Goal: Task Accomplishment & Management: Use online tool/utility

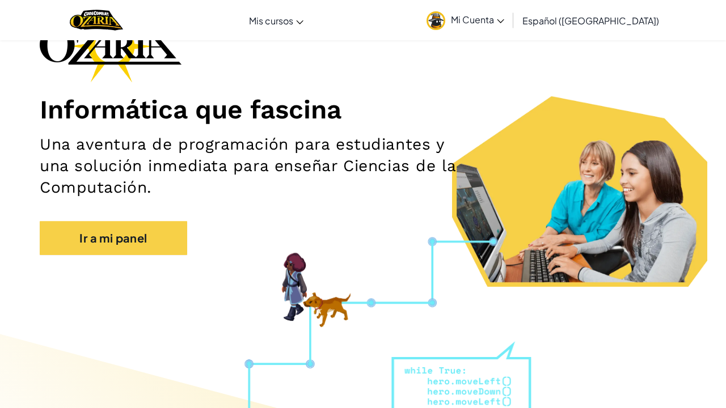
scroll to position [88, 0]
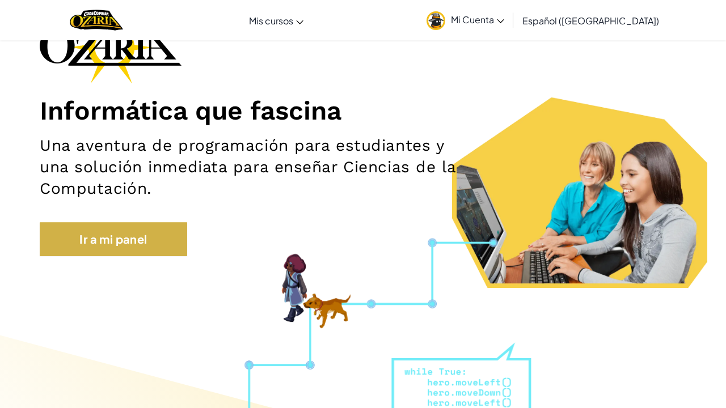
click at [176, 238] on link "Ir a mi panel" at bounding box center [113, 239] width 147 height 34
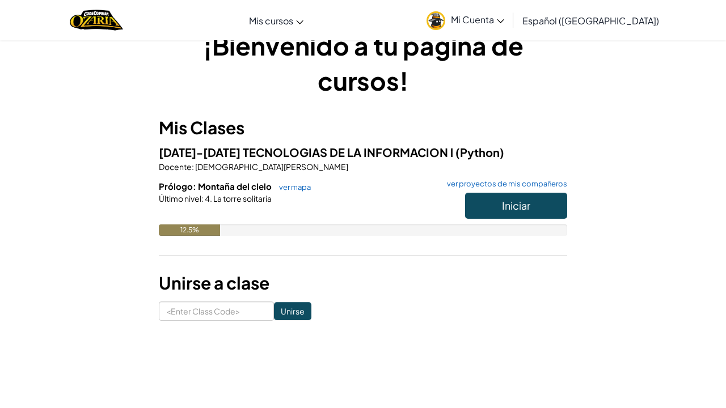
scroll to position [32, 0]
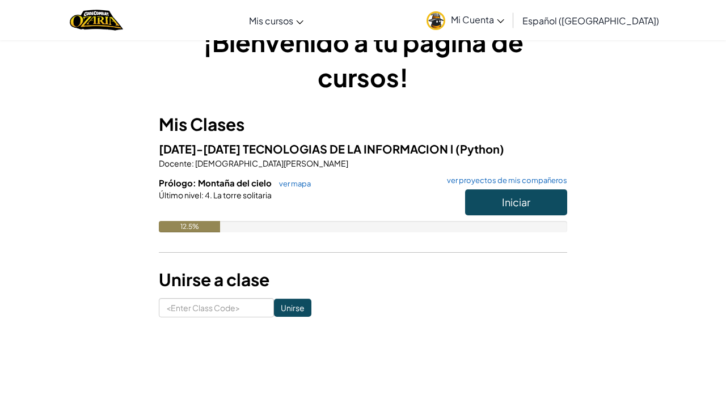
click at [514, 194] on button "Iniciar" at bounding box center [516, 202] width 102 height 26
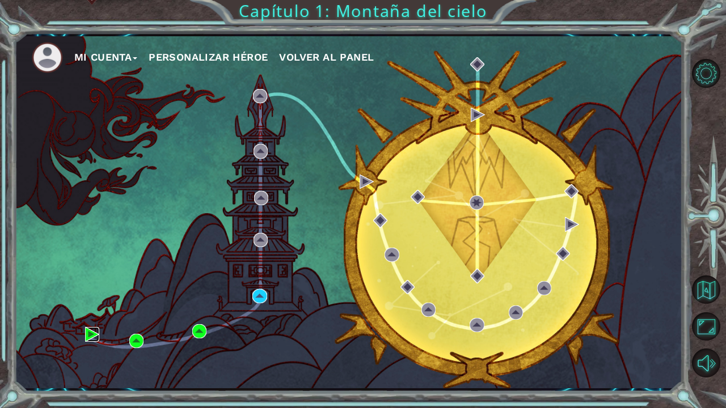
click at [92, 332] on img at bounding box center [92, 334] width 14 height 14
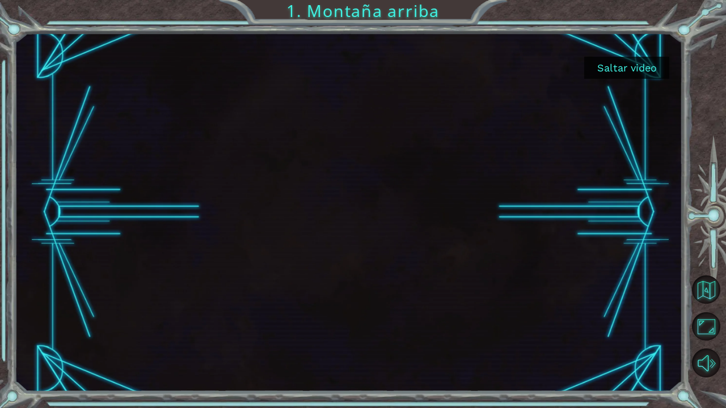
click at [633, 64] on button "Saltar video" at bounding box center [626, 68] width 85 height 22
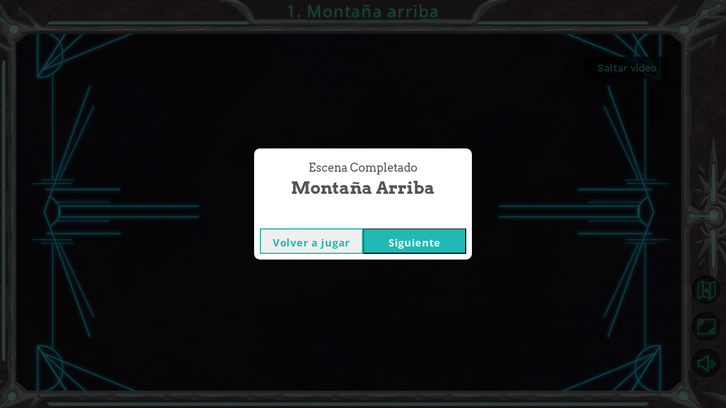
click at [401, 237] on button "Siguiente" at bounding box center [414, 241] width 103 height 26
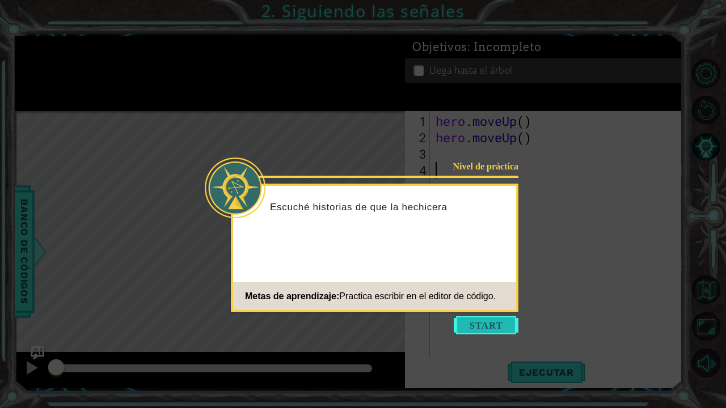
click at [497, 321] on button "Start" at bounding box center [486, 325] width 65 height 18
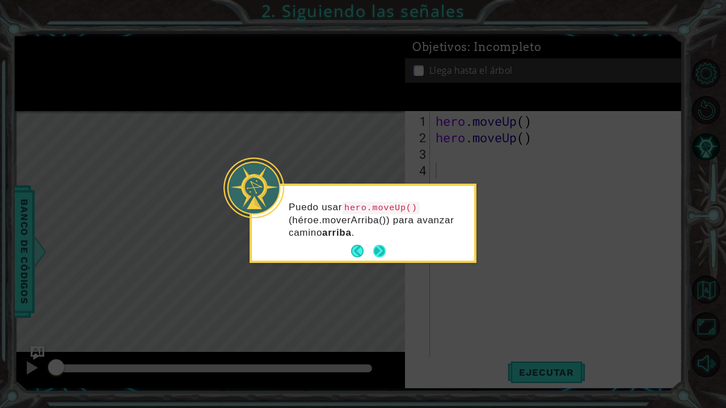
click at [378, 253] on button "Next" at bounding box center [379, 251] width 12 height 12
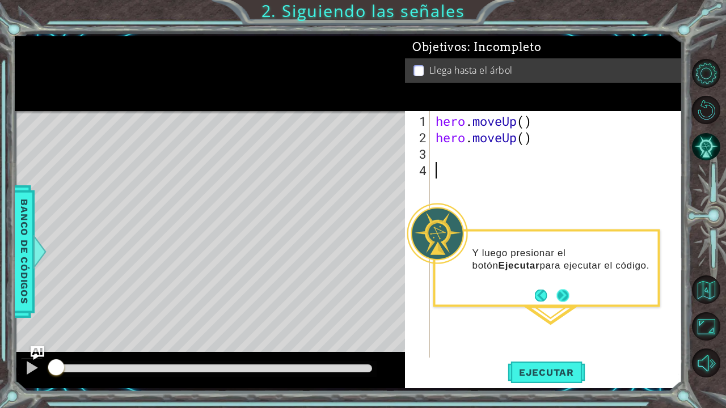
click at [553, 299] on button "Back" at bounding box center [546, 295] width 22 height 12
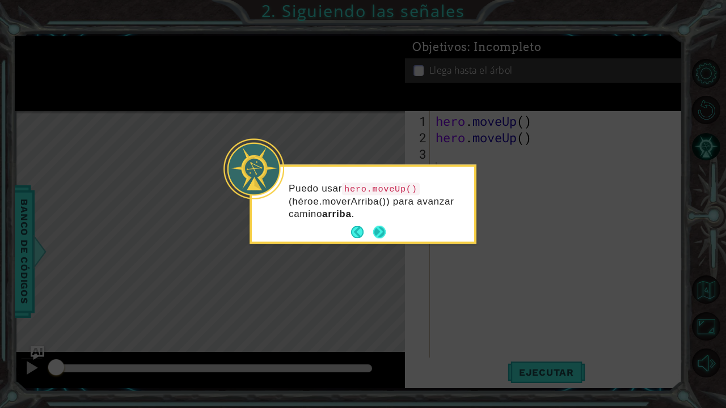
click at [373, 230] on button "Next" at bounding box center [379, 232] width 12 height 12
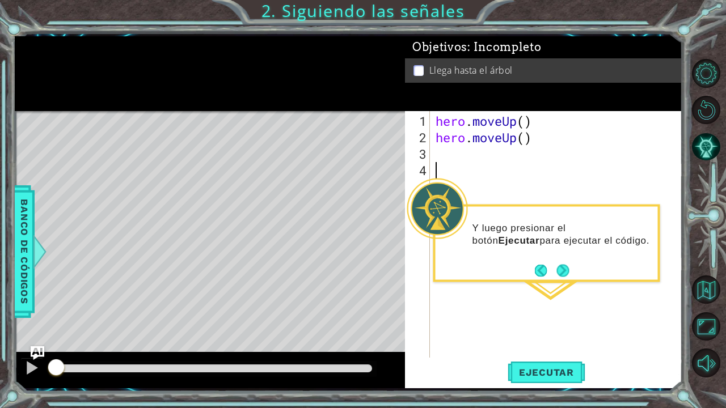
click at [597, 302] on div "hero . moveUp ( ) hero . moveUp ( )" at bounding box center [559, 252] width 252 height 279
click at [560, 274] on button "Next" at bounding box center [562, 270] width 12 height 12
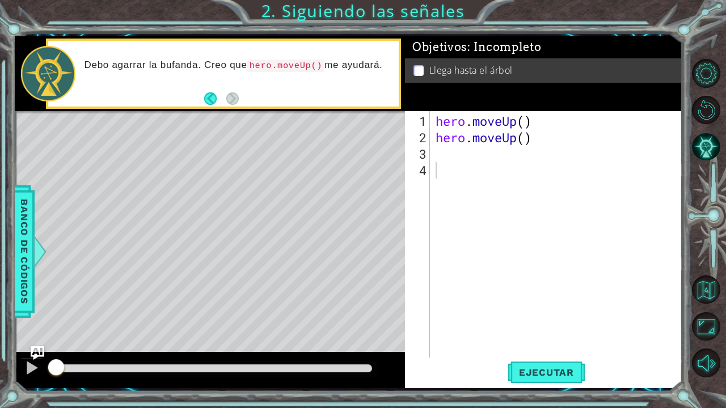
click at [205, 106] on footer at bounding box center [221, 98] width 35 height 17
click at [212, 93] on button "Back" at bounding box center [215, 98] width 22 height 12
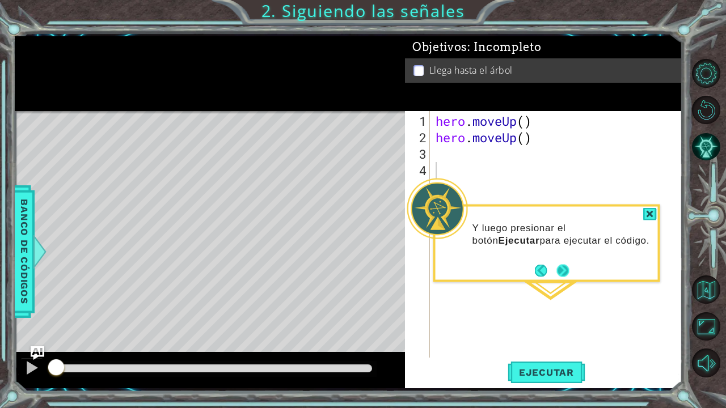
click at [562, 269] on button "Next" at bounding box center [562, 270] width 12 height 12
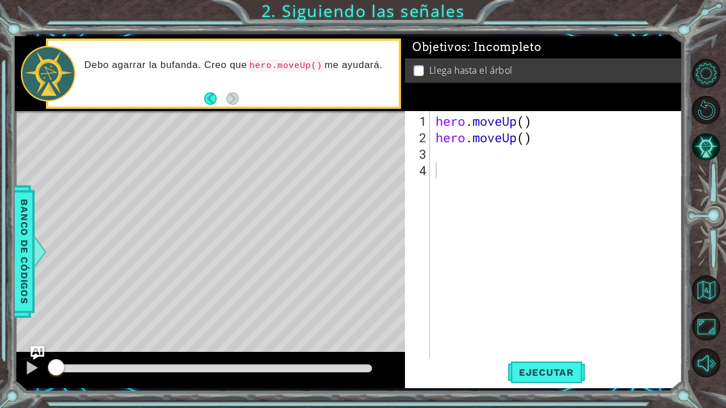
click at [276, 134] on div "Level Map" at bounding box center [277, 278] width 524 height 334
click at [213, 92] on footer at bounding box center [221, 98] width 35 height 17
click at [214, 92] on button "Back" at bounding box center [215, 98] width 22 height 12
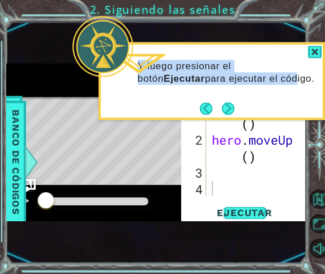
drag, startPoint x: 227, startPoint y: 73, endPoint x: 137, endPoint y: 57, distance: 91.5
click at [137, 57] on div "Y luego presionar el botón Ejecutar para ejecutar el código." at bounding box center [212, 77] width 222 height 57
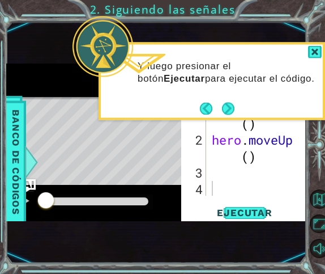
drag, startPoint x: 64, startPoint y: 41, endPoint x: 11, endPoint y: 18, distance: 58.1
click at [10, 18] on div "1 ההההההההההההההההההההההההההההההההההההההההההההההההההההההההההההההההההההההההההההה…" at bounding box center [162, 137] width 325 height 274
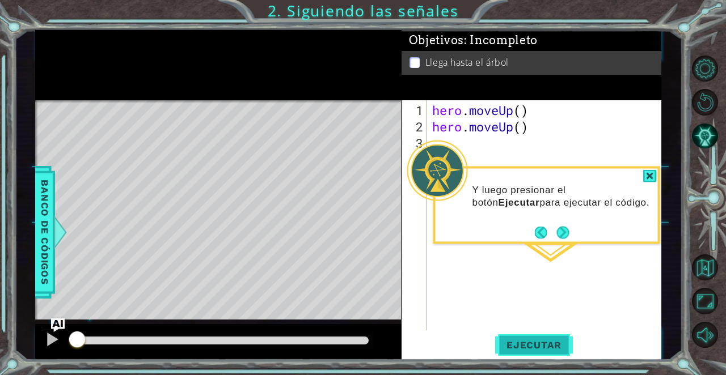
click at [546, 349] on span "Ejecutar" at bounding box center [534, 345] width 78 height 11
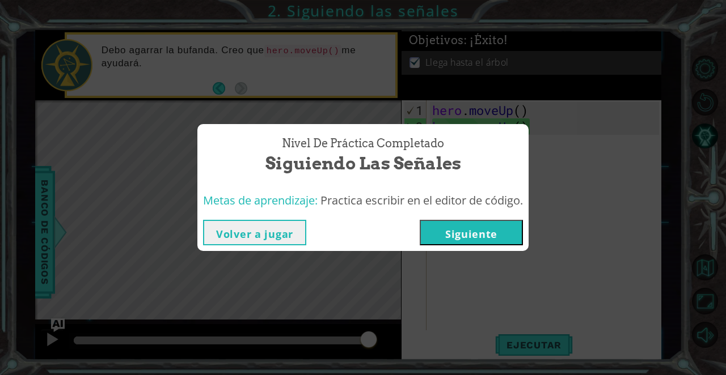
click at [467, 236] on button "Siguiente" at bounding box center [470, 233] width 103 height 26
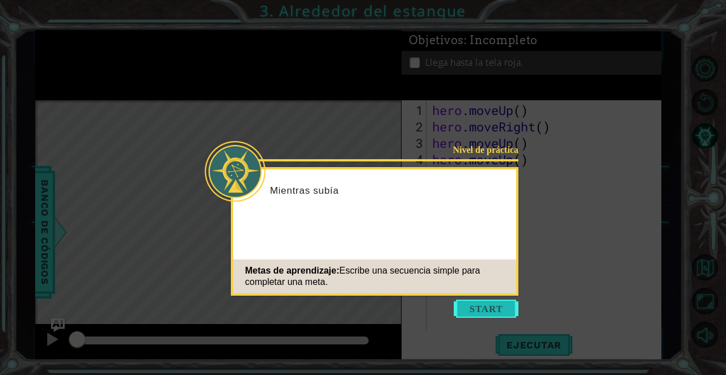
click at [518, 313] on button "Start" at bounding box center [486, 309] width 65 height 18
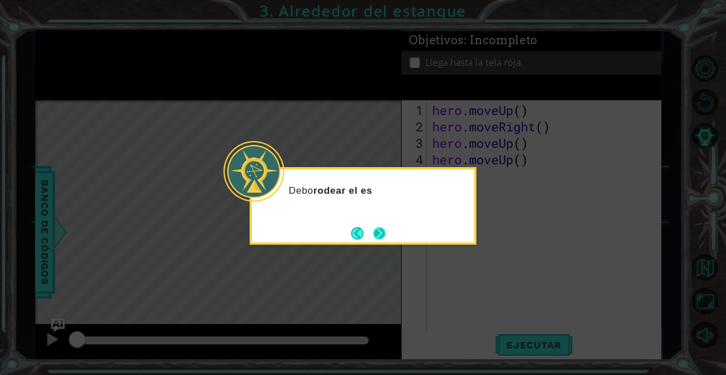
click at [385, 234] on button "Next" at bounding box center [379, 233] width 12 height 12
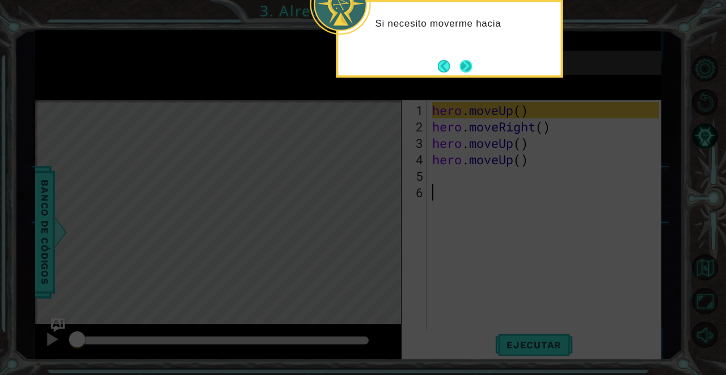
click at [472, 67] on button "Next" at bounding box center [465, 66] width 12 height 12
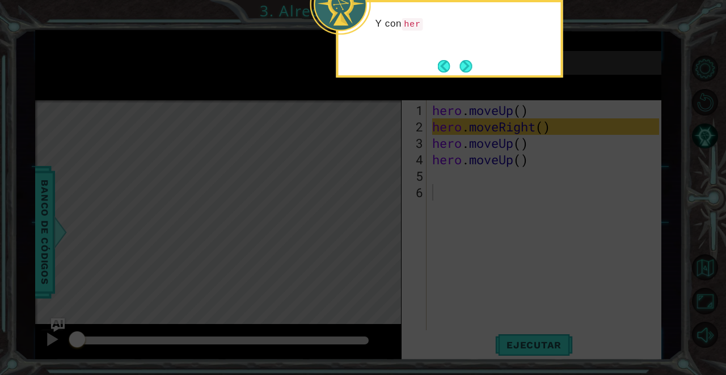
click at [481, 171] on icon at bounding box center [363, 187] width 726 height 375
click at [464, 69] on button "Next" at bounding box center [465, 66] width 12 height 12
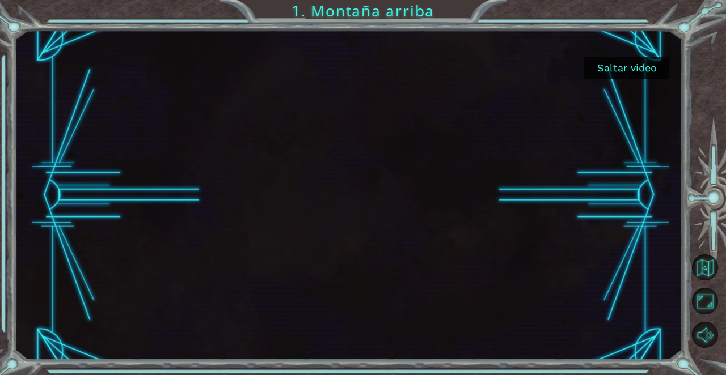
click at [620, 63] on button "Saltar video" at bounding box center [626, 68] width 85 height 22
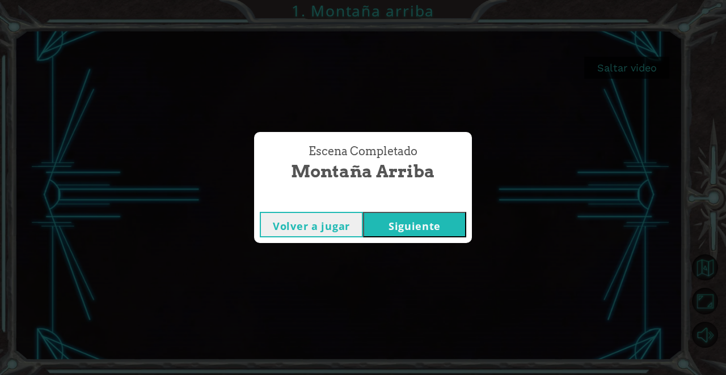
click at [419, 229] on button "Siguiente" at bounding box center [414, 225] width 103 height 26
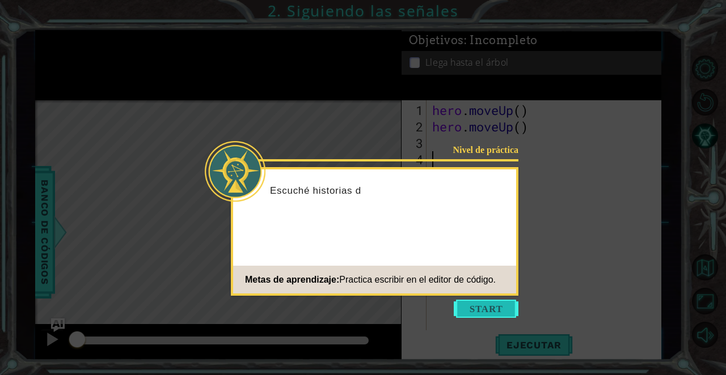
click at [476, 304] on button "Start" at bounding box center [486, 309] width 65 height 18
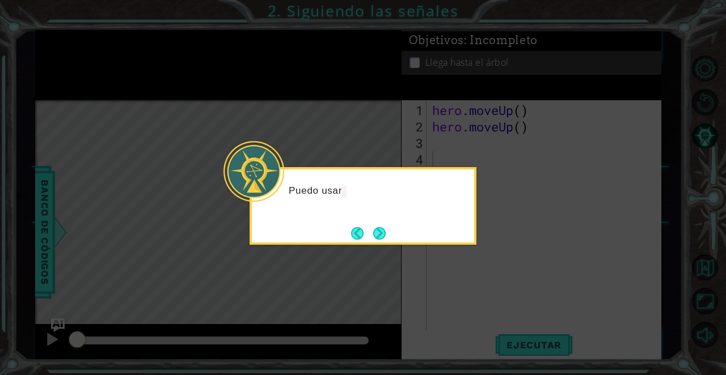
click at [376, 111] on icon at bounding box center [363, 187] width 726 height 375
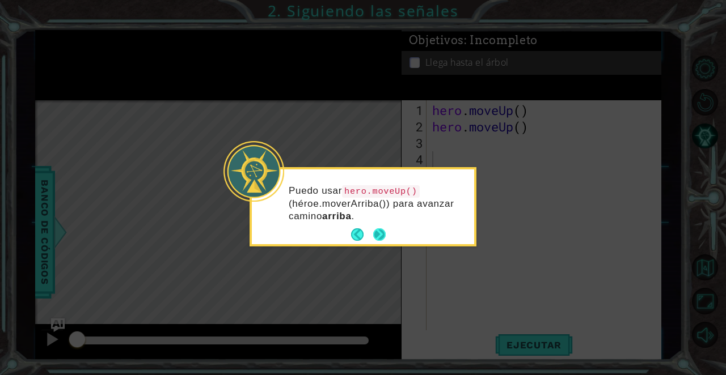
click at [379, 239] on button "Next" at bounding box center [379, 234] width 12 height 12
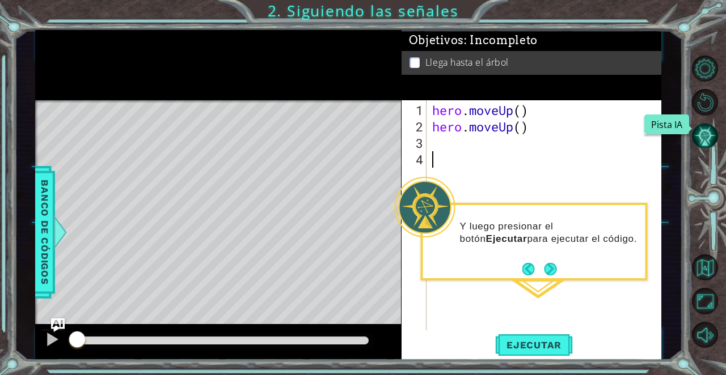
click at [708, 142] on button "Pista IA" at bounding box center [705, 136] width 26 height 26
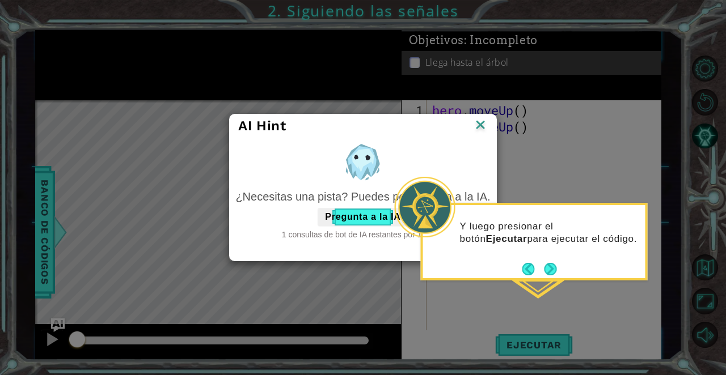
click at [573, 262] on div "Y luego presionar el botón Ejecutar para ejecutar el código." at bounding box center [534, 238] width 222 height 57
click at [489, 156] on div at bounding box center [362, 162] width 255 height 43
click at [477, 122] on img at bounding box center [480, 125] width 15 height 17
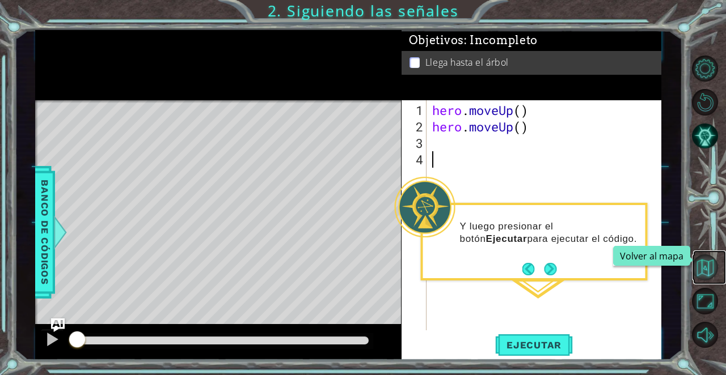
click at [710, 272] on button "Volver al mapa" at bounding box center [705, 268] width 26 height 26
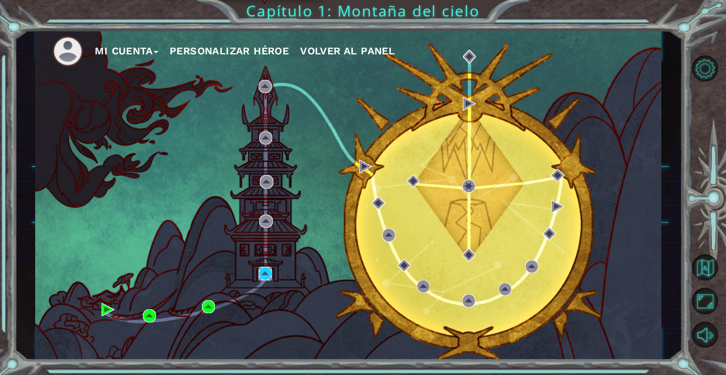
click at [265, 275] on img at bounding box center [264, 273] width 13 height 13
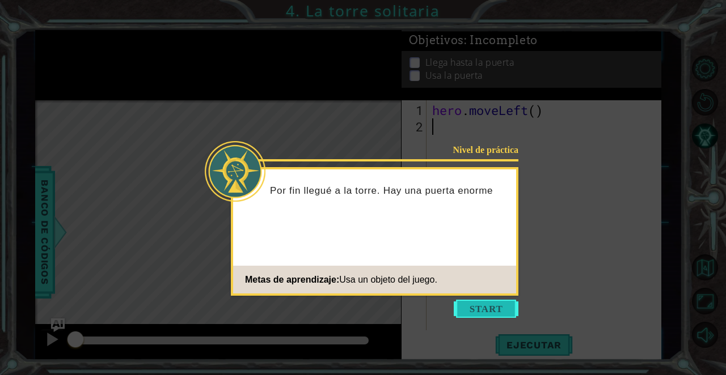
click at [488, 302] on button "Start" at bounding box center [486, 309] width 65 height 18
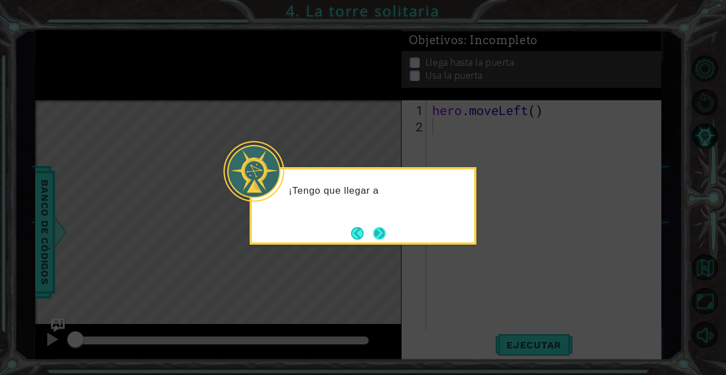
click at [383, 236] on button "Next" at bounding box center [379, 233] width 12 height 12
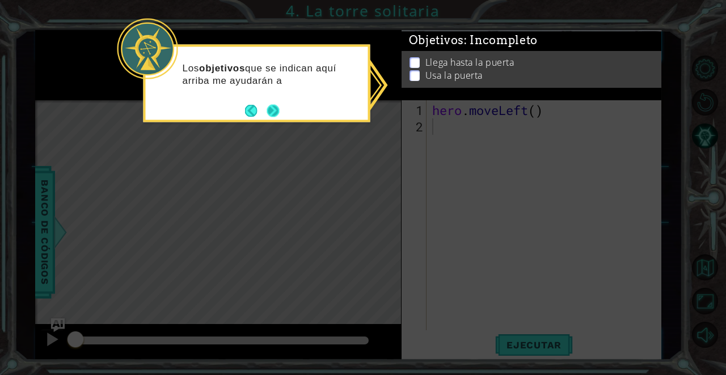
click at [270, 109] on button "Next" at bounding box center [272, 110] width 12 height 12
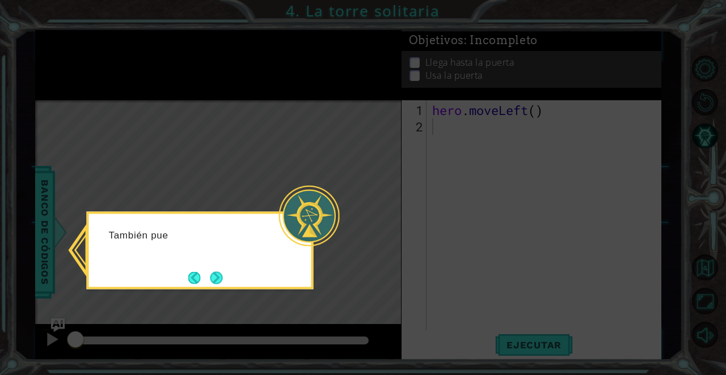
click at [297, 207] on div at bounding box center [309, 216] width 61 height 61
click at [216, 274] on button "Next" at bounding box center [216, 278] width 12 height 12
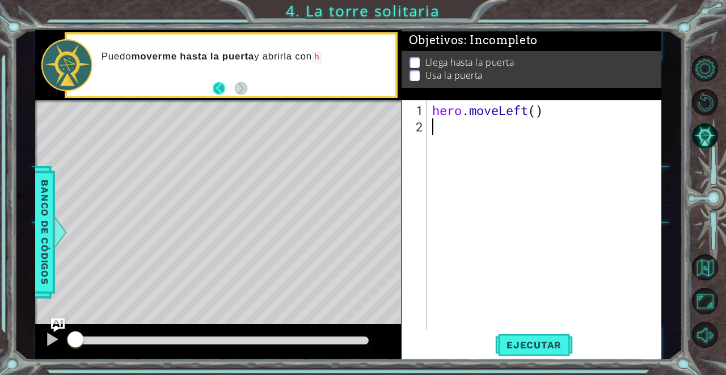
click at [224, 88] on button "Back" at bounding box center [224, 88] width 22 height 12
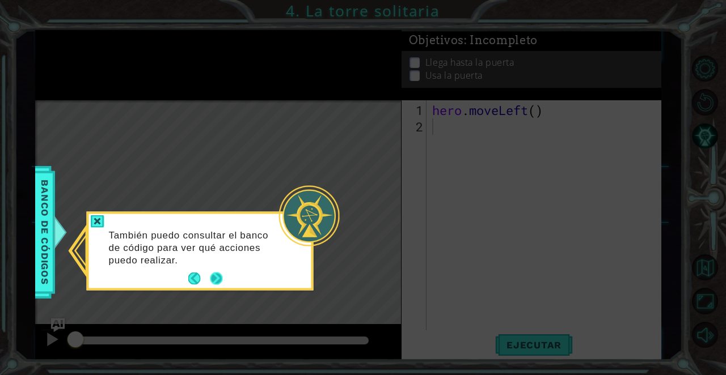
click at [217, 285] on button "Next" at bounding box center [216, 279] width 12 height 12
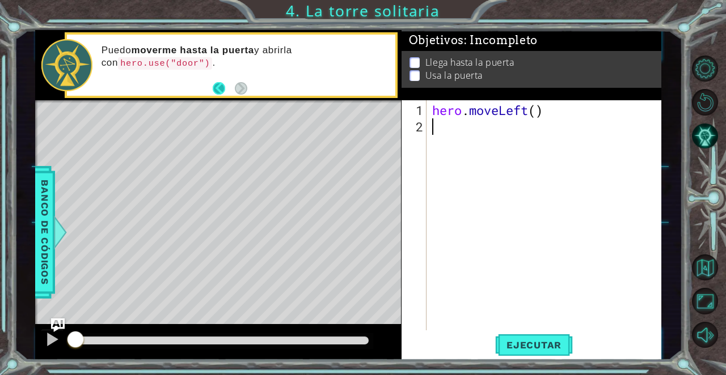
click at [220, 86] on button "Back" at bounding box center [224, 88] width 22 height 12
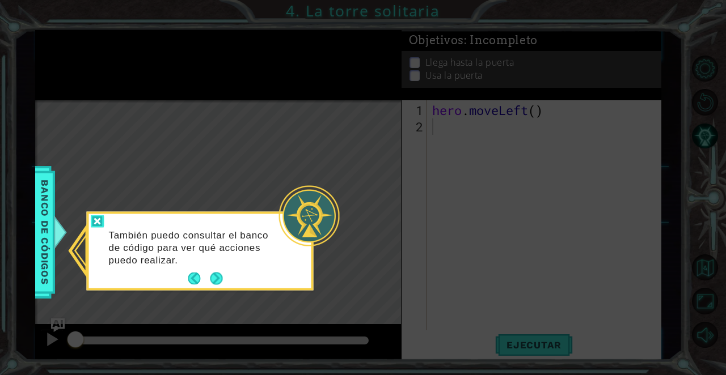
click at [94, 223] on div at bounding box center [98, 221] width 14 height 13
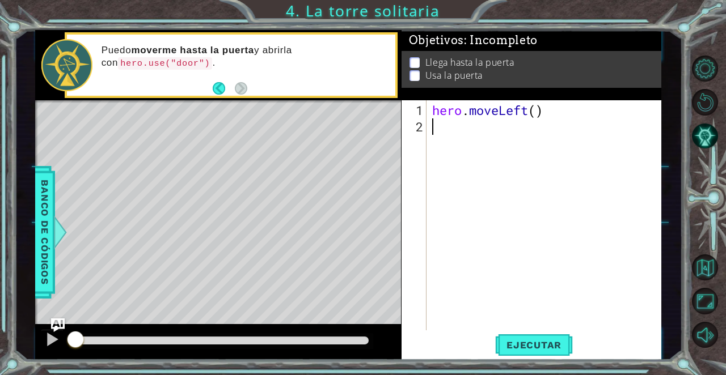
click at [448, 128] on div "hero . moveLeft ( )" at bounding box center [547, 233] width 235 height 263
drag, startPoint x: 448, startPoint y: 128, endPoint x: 431, endPoint y: 156, distance: 32.6
click at [431, 124] on div "hero . moveLeft ( )" at bounding box center [547, 233] width 235 height 263
click at [439, 126] on div "hero . moveLeft ( )" at bounding box center [547, 233] width 235 height 263
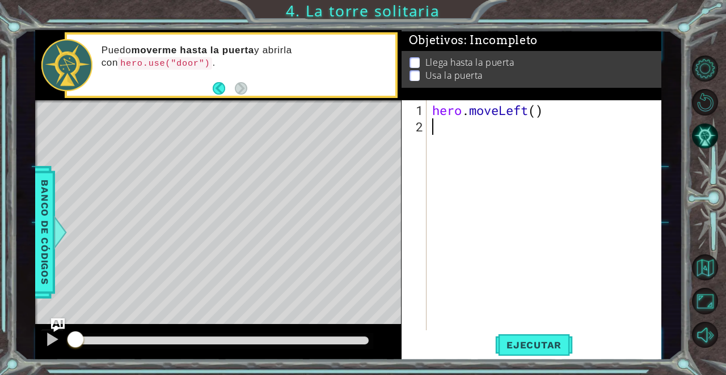
click at [439, 126] on div "hero . moveLeft ( )" at bounding box center [547, 233] width 235 height 263
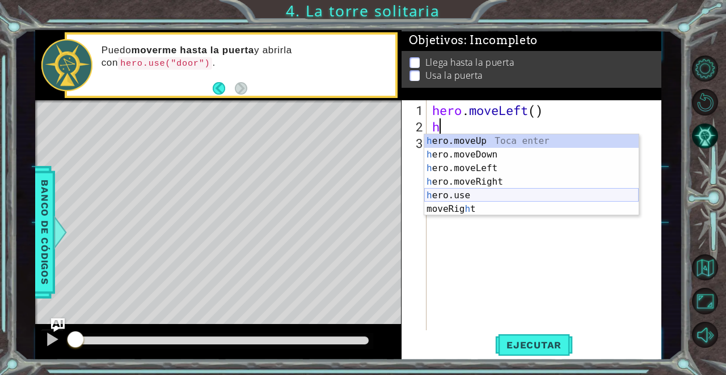
click at [473, 194] on div "h ero.moveUp Toca enter h ero.moveDown Toca enter h ero.moveLeft Toca enter h e…" at bounding box center [531, 188] width 214 height 109
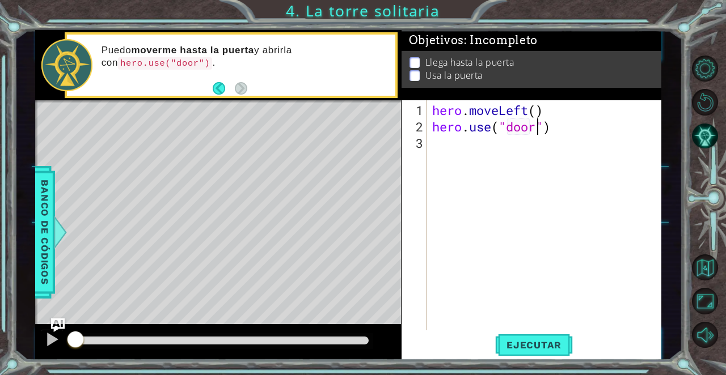
scroll to position [0, 5]
type textarea "hero.use")"
drag, startPoint x: 529, startPoint y: 121, endPoint x: 435, endPoint y: 128, distance: 94.9
click at [435, 128] on div "hero . moveLeft ( ) hero . use ")" at bounding box center [547, 233] width 235 height 263
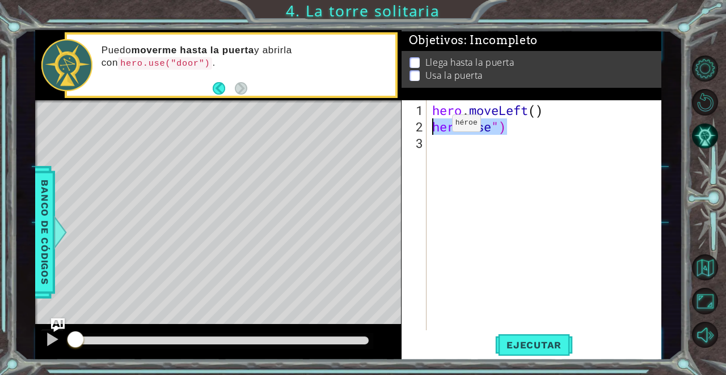
scroll to position [0, 0]
drag, startPoint x: 454, startPoint y: 130, endPoint x: 432, endPoint y: 157, distance: 34.6
click at [432, 125] on div "hero . moveLeft ( )" at bounding box center [547, 233] width 235 height 263
type textarea "h"
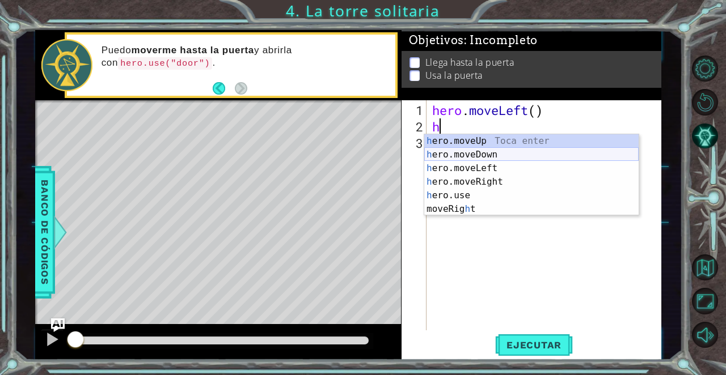
click at [497, 156] on div "h ero.moveUp Toca enter h ero.moveDown Toca enter h ero.moveLeft Toca enter h e…" at bounding box center [531, 188] width 214 height 109
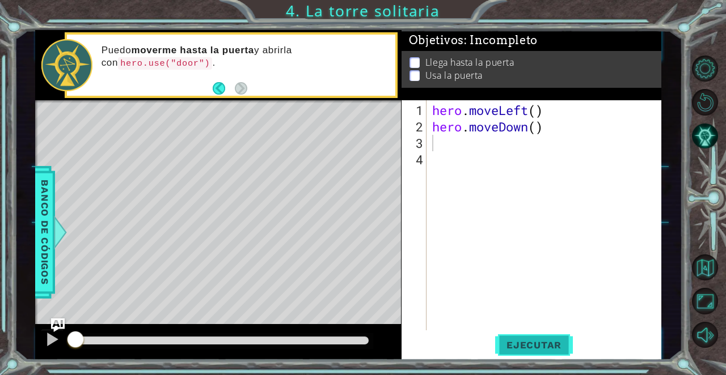
click at [538, 348] on span "Ejecutar" at bounding box center [534, 345] width 78 height 11
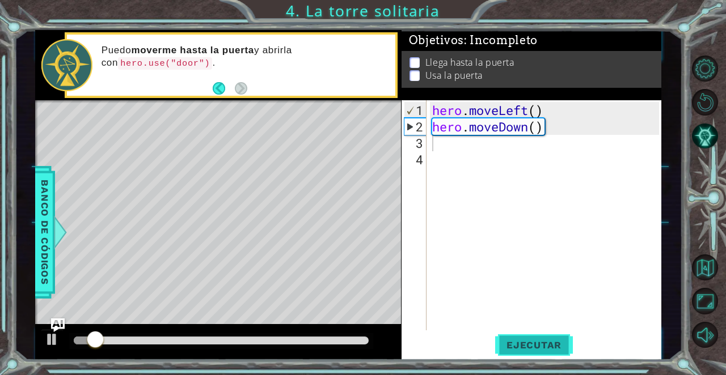
click at [538, 348] on span "Ejecutar" at bounding box center [534, 345] width 78 height 11
type textarea "h"
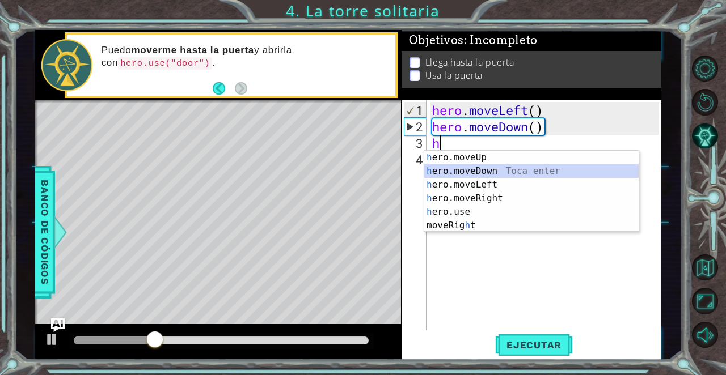
click at [491, 175] on div "h ero.moveUp Toca enter h ero.moveDown Toca enter h ero.moveLeft Toca enter h e…" at bounding box center [531, 205] width 214 height 109
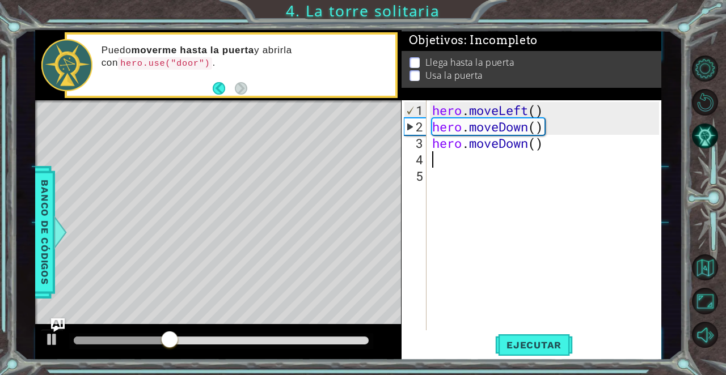
click at [543, 358] on div "1 2 3 4 5 hero . moveLeft ( ) hero . moveDown ( ) hero . moveDown ( ) ההההההההה…" at bounding box center [531, 230] width 260 height 260
click at [549, 347] on span "Ejecutar" at bounding box center [534, 345] width 78 height 11
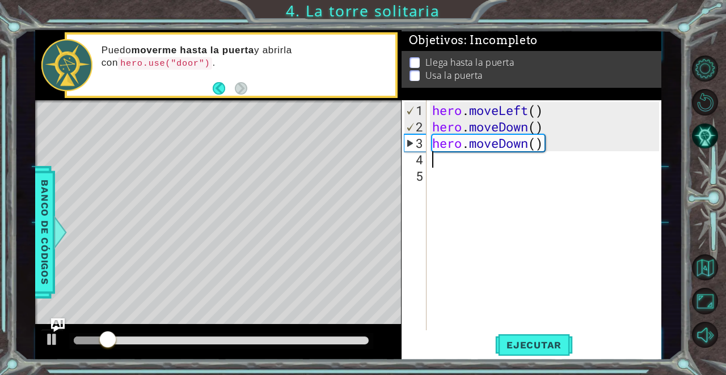
type textarea "h"
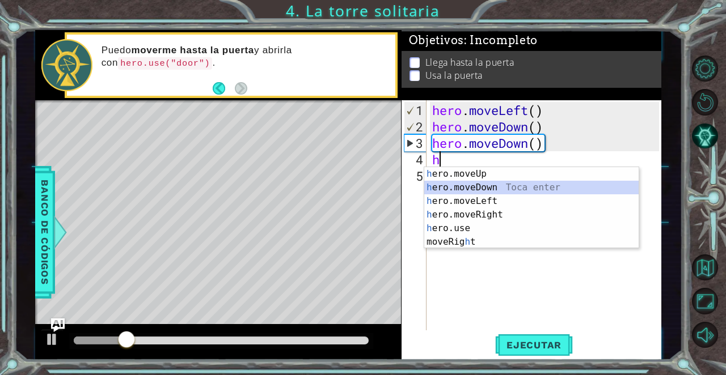
click at [480, 185] on div "h ero.moveUp Toca enter h ero.moveDown Toca enter h ero.moveLeft Toca enter h e…" at bounding box center [531, 221] width 214 height 109
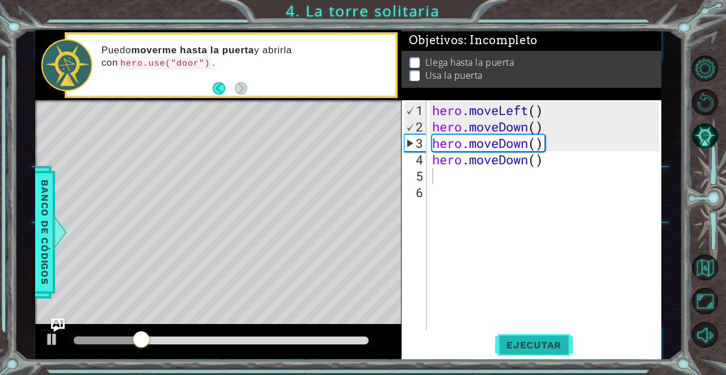
click at [527, 353] on button "Ejecutar" at bounding box center [534, 345] width 78 height 26
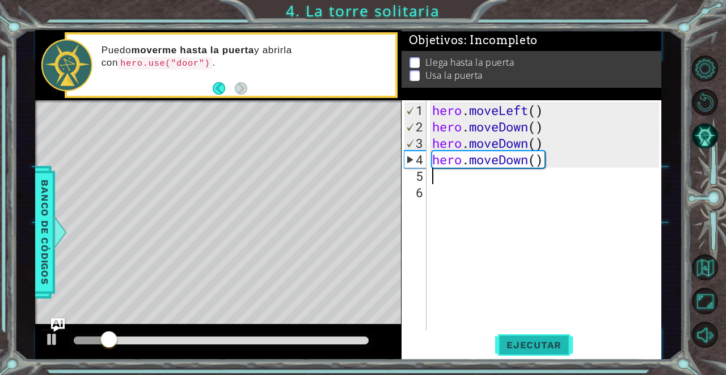
click at [527, 353] on button "Ejecutar" at bounding box center [534, 345] width 78 height 26
type textarea "h"
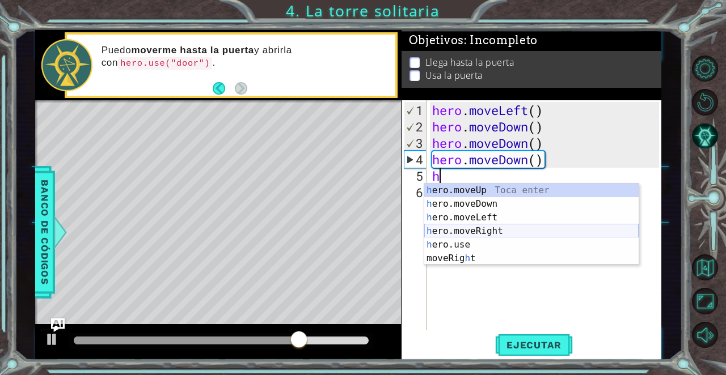
click at [519, 232] on div "h ero.moveUp Toca enter h ero.moveDown Toca enter h ero.moveLeft Toca enter h e…" at bounding box center [531, 238] width 214 height 109
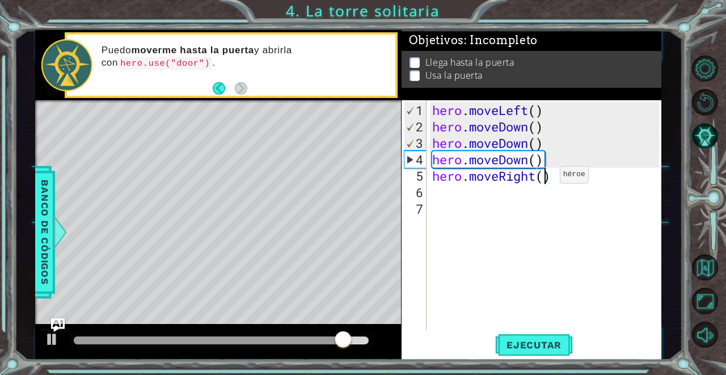
click at [543, 179] on div "hero . moveLeft ( ) hero . moveDown ( ) hero . moveDown ( ) hero . moveDown ( )…" at bounding box center [547, 233] width 235 height 263
click at [532, 179] on div "hero . moveLeft ( ) hero . moveDown ( ) hero . moveDown ( ) hero . moveDown ( )…" at bounding box center [547, 233] width 235 height 263
click at [539, 177] on div "hero . moveLeft ( ) hero . moveDown ( ) hero . moveDown ( ) hero . moveDown ( )…" at bounding box center [547, 233] width 235 height 263
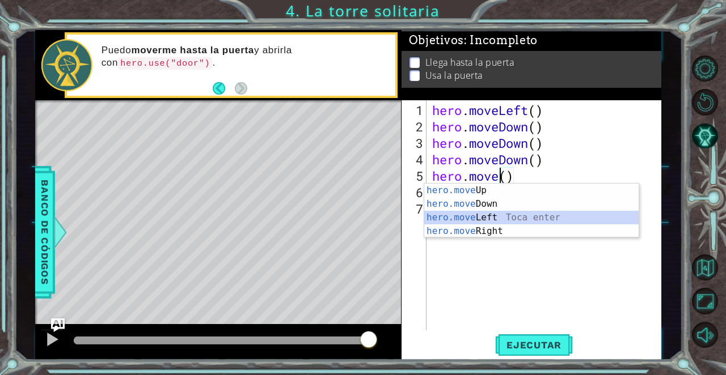
click at [531, 212] on div "hero.move Up Toca enter hero.move Down Toca enter hero.move Left Toca enter her…" at bounding box center [531, 225] width 214 height 82
type textarea "hero.moveLeft"
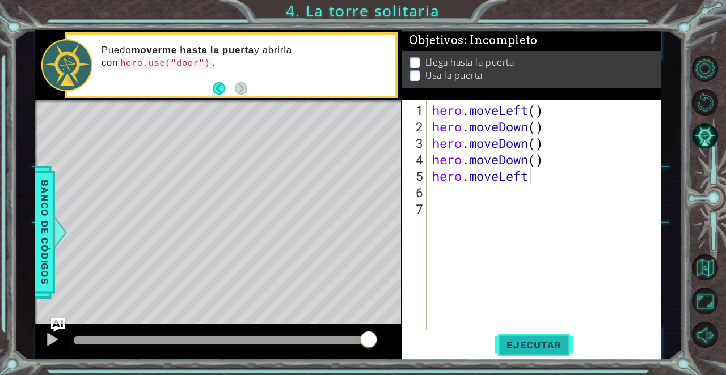
click at [541, 355] on button "Ejecutar" at bounding box center [534, 345] width 78 height 26
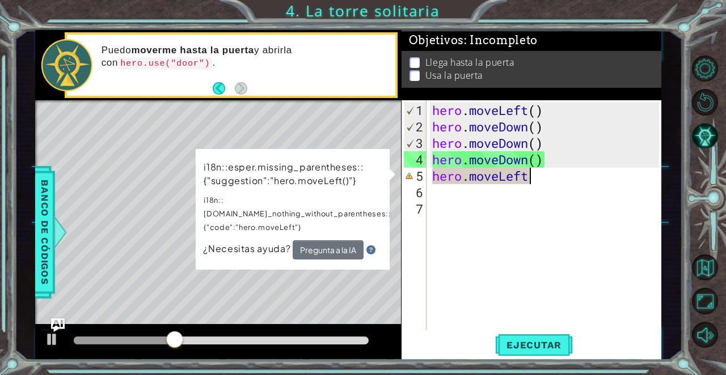
click at [370, 245] on img at bounding box center [370, 249] width 9 height 9
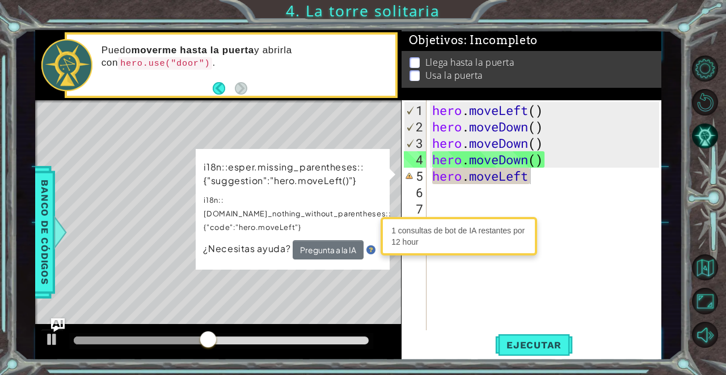
click at [324, 349] on div at bounding box center [218, 342] width 366 height 36
click at [527, 306] on div "hero . moveLeft ( ) hero . moveDown ( ) hero . moveDown ( ) hero . moveDown ( )…" at bounding box center [547, 233] width 235 height 263
click at [527, 190] on div "hero . moveLeft ( ) hero . moveDown ( ) hero . moveDown ( ) hero . moveDown ( )…" at bounding box center [547, 233] width 235 height 263
click at [527, 185] on div "hero . moveLeft ( ) hero . moveDown ( ) hero . moveDown ( ) hero . moveDown ( )…" at bounding box center [547, 233] width 235 height 263
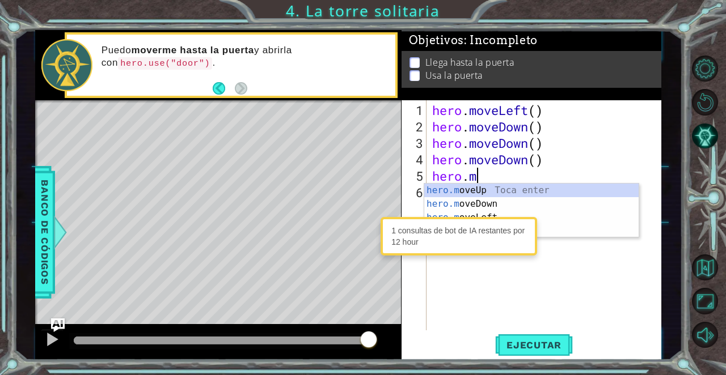
type textarea "hero."
click at [520, 190] on div "hero. moveUp Toca enter hero. moveDown Toca enter hero. moveLeft Toca enter her…" at bounding box center [531, 231] width 214 height 95
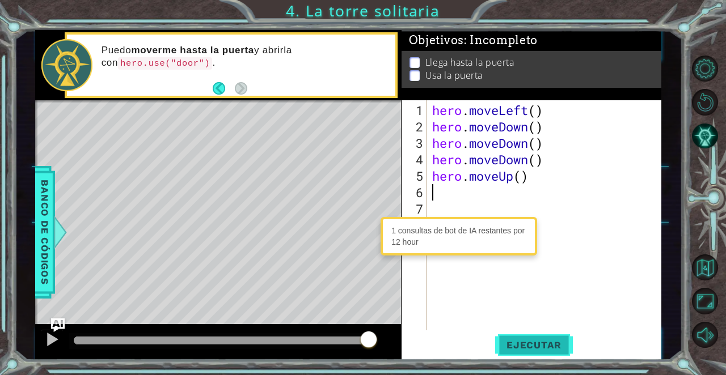
click at [538, 334] on button "Ejecutar" at bounding box center [534, 345] width 78 height 26
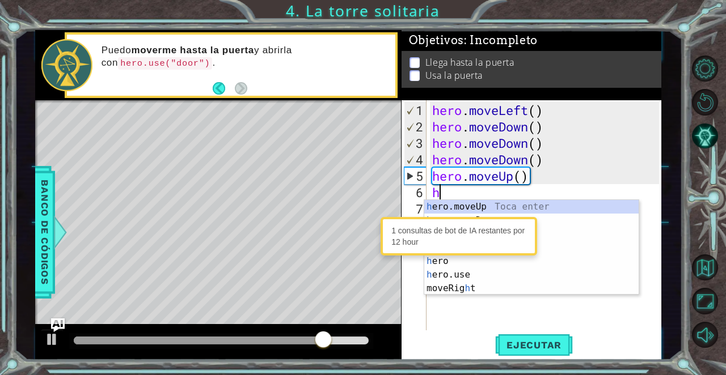
type textarea "h"
click at [416, 236] on div "1 consultas de bot de IA restantes por 12 hour" at bounding box center [458, 236] width 151 height 33
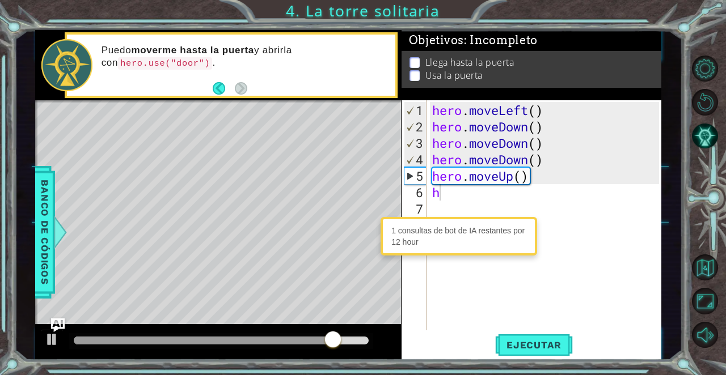
click at [416, 235] on div "1 consultas de bot de IA restantes por 12 hour" at bounding box center [458, 236] width 151 height 33
click at [419, 205] on div "7" at bounding box center [415, 209] width 23 height 16
click at [418, 231] on div "1 consultas de bot de IA restantes por 12 hour" at bounding box center [458, 236] width 151 height 33
click at [440, 231] on div "1 consultas de bot de IA restantes por 12 hour" at bounding box center [458, 236] width 151 height 33
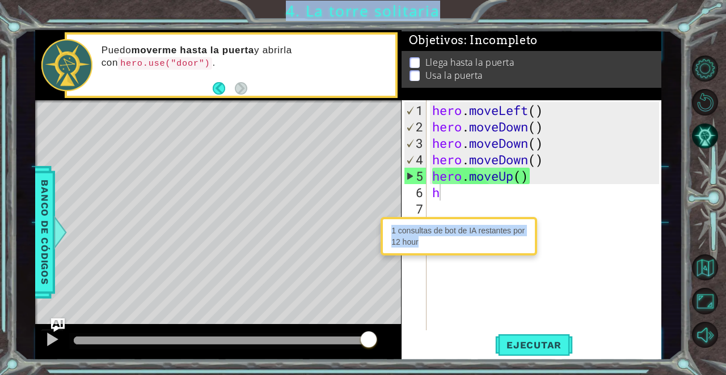
drag, startPoint x: 366, startPoint y: 231, endPoint x: 450, endPoint y: 247, distance: 85.4
click at [450, 247] on body "1 ההההההההההההההההההההההההההההההההההההההההההההההההההההההההההההההההההההההההההההה…" at bounding box center [363, 187] width 726 height 375
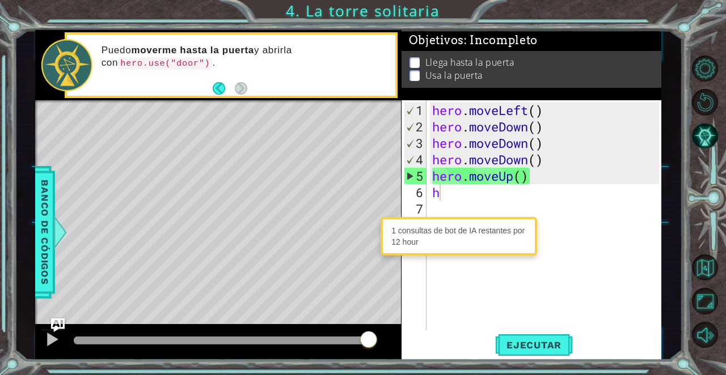
click at [450, 247] on div "1 consultas de bot de IA restantes por 12 hour" at bounding box center [458, 236] width 151 height 33
click at [486, 218] on div "1 consultas de bot de IA restantes por 12 hour" at bounding box center [458, 236] width 156 height 39
click at [456, 200] on div "hero . moveLeft ( ) hero . moveDown ( ) hero . moveDown ( ) hero . moveDown ( )…" at bounding box center [547, 233] width 235 height 263
click at [459, 197] on div "hero . moveLeft ( ) hero . moveDown ( ) hero . moveDown ( ) hero . moveDown ( )…" at bounding box center [547, 233] width 235 height 263
type textarea "h"
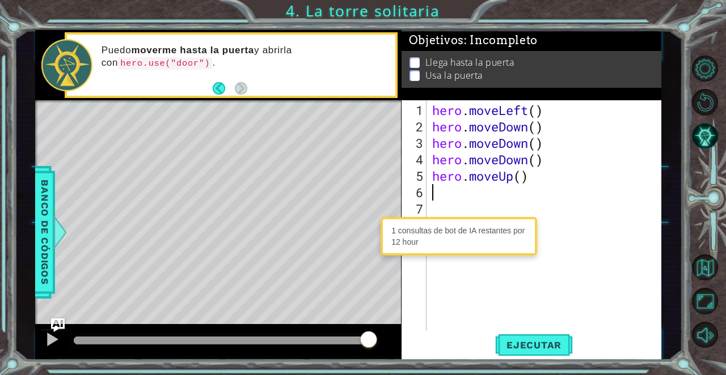
type textarea "h"
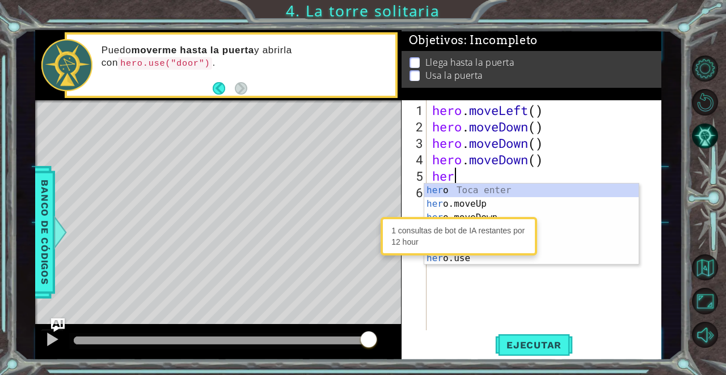
type textarea "h"
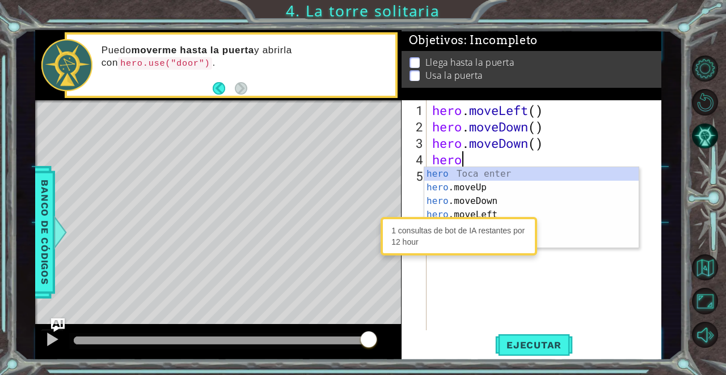
type textarea "h"
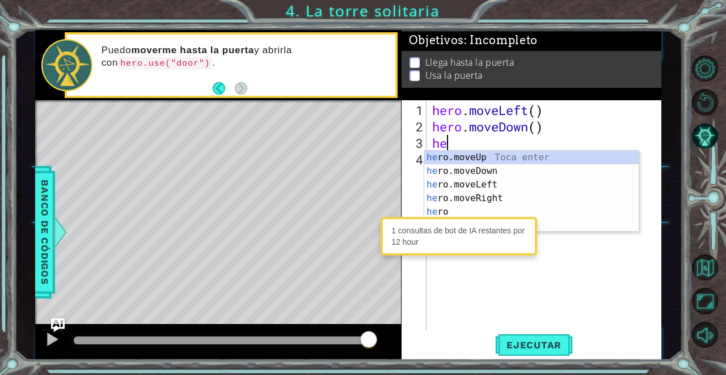
type textarea "h"
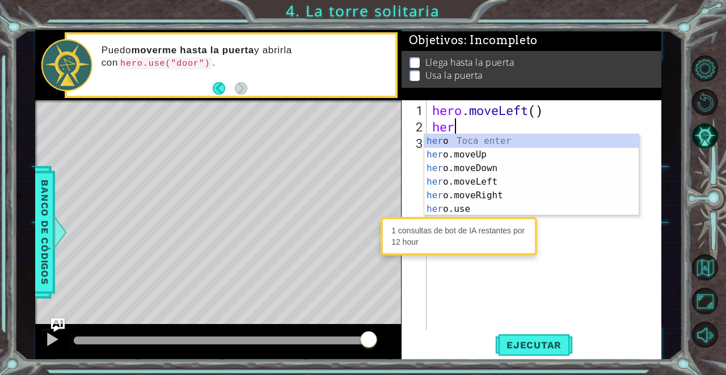
type textarea "h"
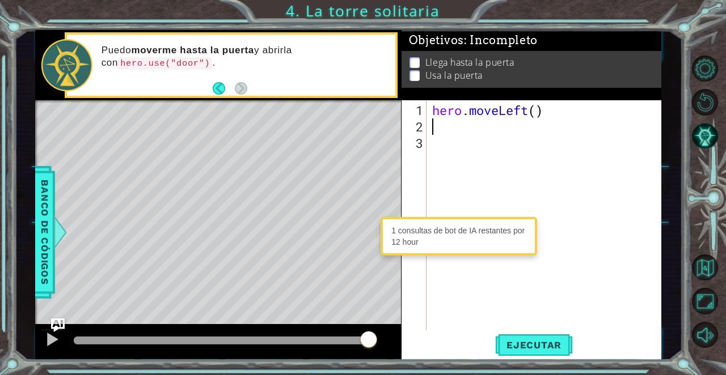
type textarea "hero.moveLeft("
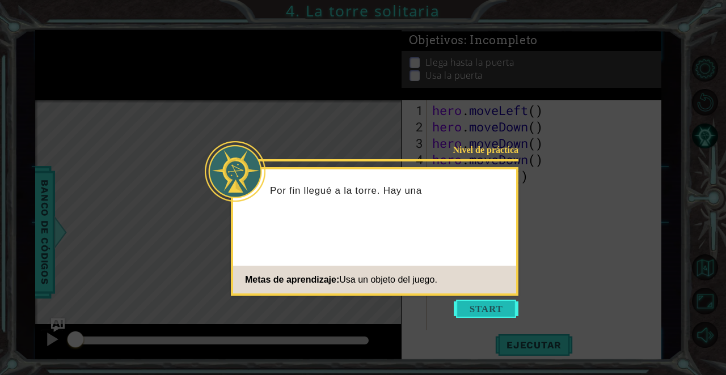
click at [488, 312] on button "Start" at bounding box center [486, 309] width 65 height 18
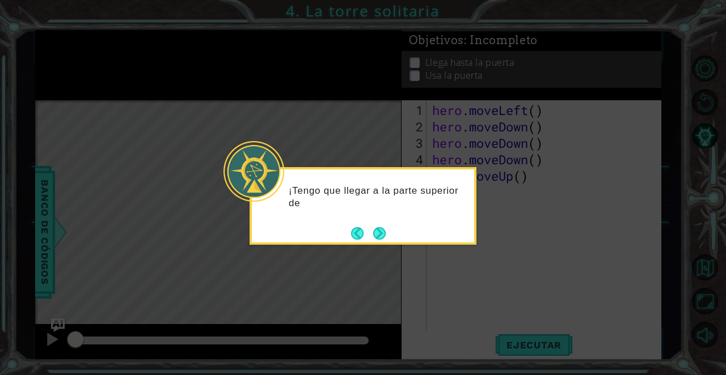
click at [374, 223] on div "¡Tengo que llegar a la parte superior de" at bounding box center [363, 202] width 222 height 57
click at [379, 245] on icon at bounding box center [363, 187] width 726 height 375
click at [379, 233] on button "Next" at bounding box center [379, 233] width 12 height 12
click at [385, 229] on button "Next" at bounding box center [379, 233] width 12 height 12
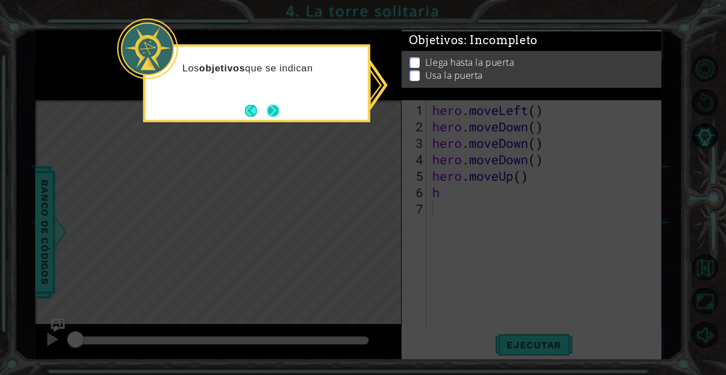
click at [279, 105] on button "Next" at bounding box center [272, 110] width 13 height 13
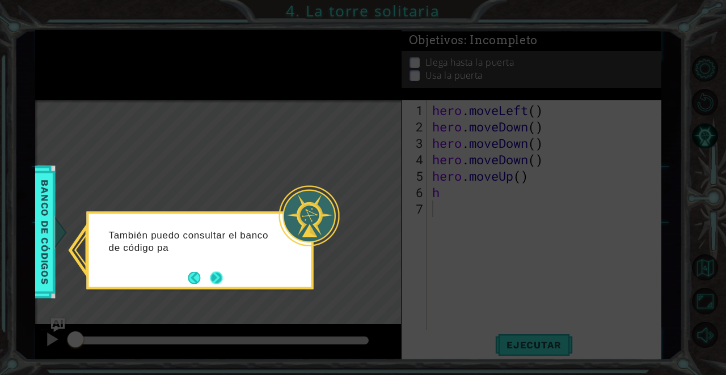
click at [221, 278] on button "Next" at bounding box center [216, 278] width 12 height 12
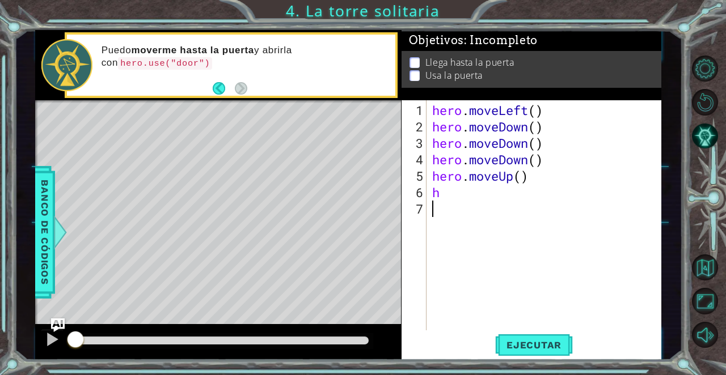
type textarea "h"
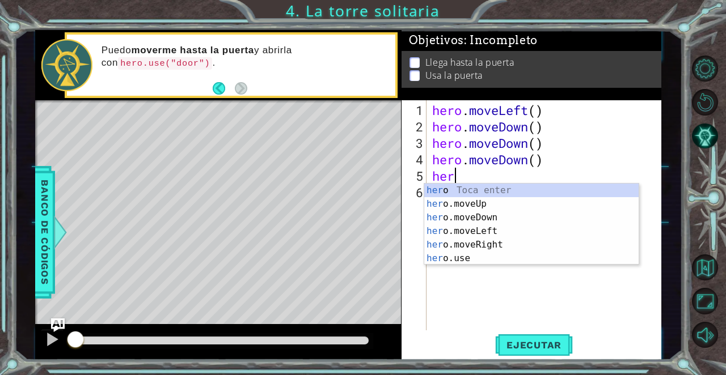
type textarea "h"
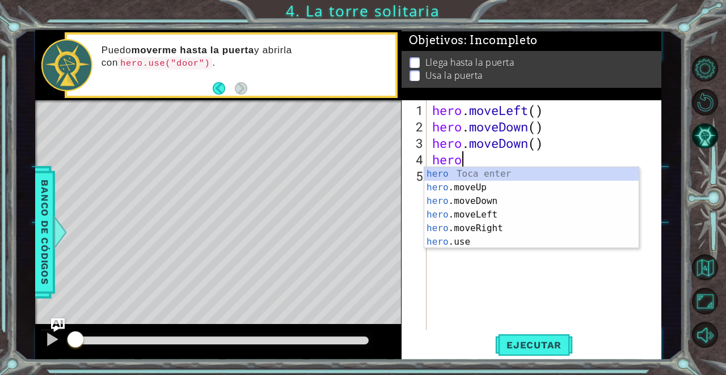
type textarea "h"
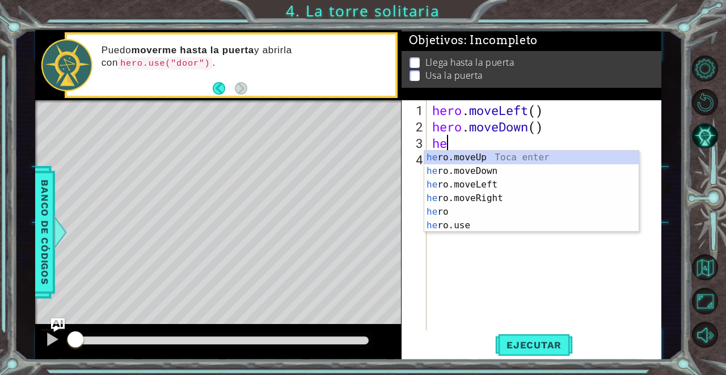
type textarea "h"
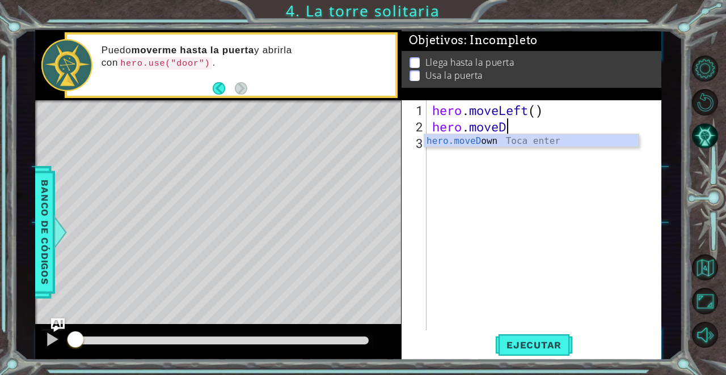
type textarea "hero.move"
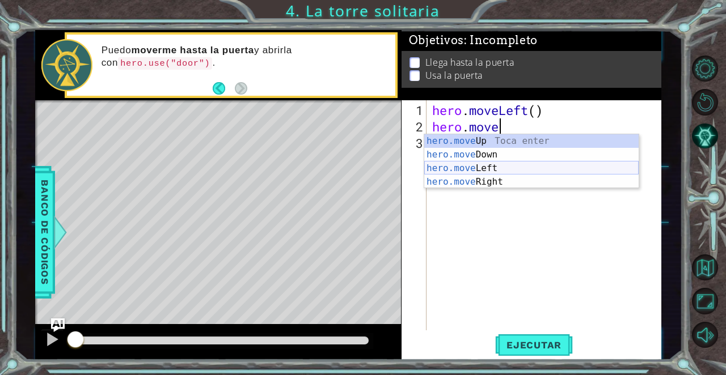
click at [499, 168] on div "hero.move Up Toca enter hero.move Down Toca enter hero.move Left Toca enter her…" at bounding box center [531, 175] width 214 height 82
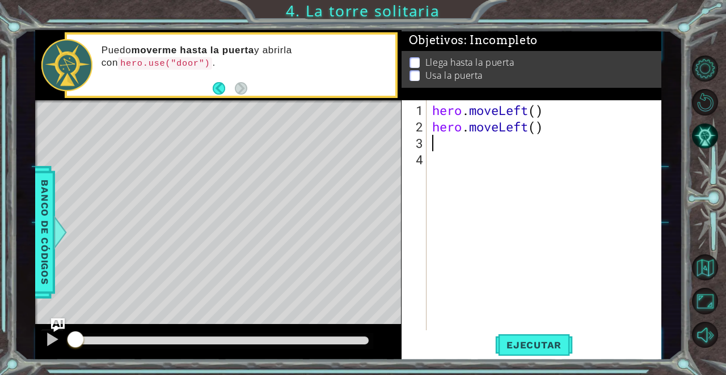
type textarea "h"
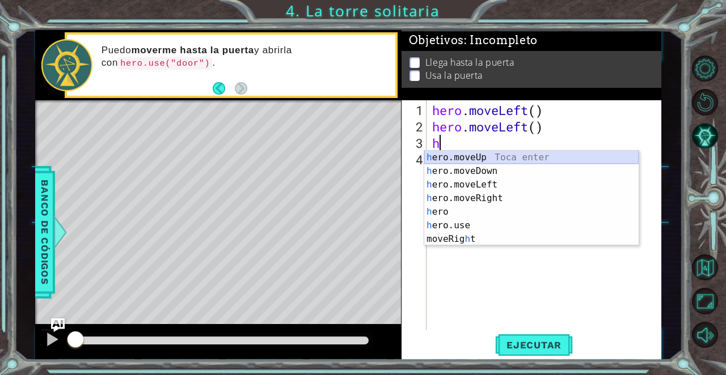
click at [499, 157] on div "h ero.moveUp Toca enter h ero.moveDown Toca enter h ero.moveLeft Toca enter h e…" at bounding box center [531, 212] width 214 height 122
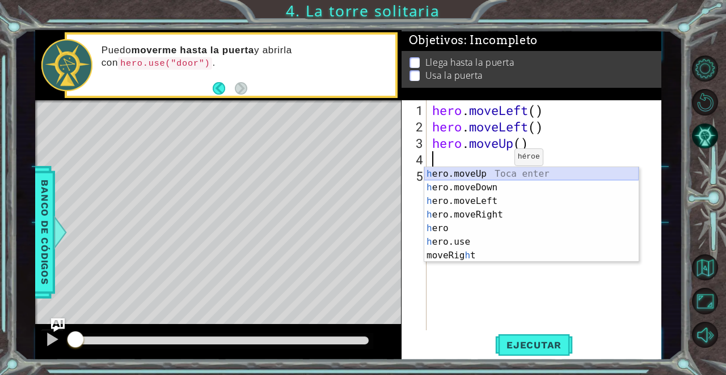
type textarea "h"
click at [493, 175] on div "h ero.moveUp Toca enter h ero.moveDown Toca enter h ero.moveLeft Toca enter h e…" at bounding box center [531, 228] width 214 height 122
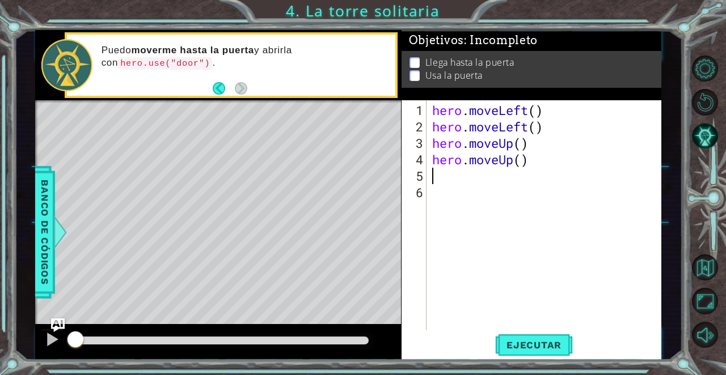
type textarea "h"
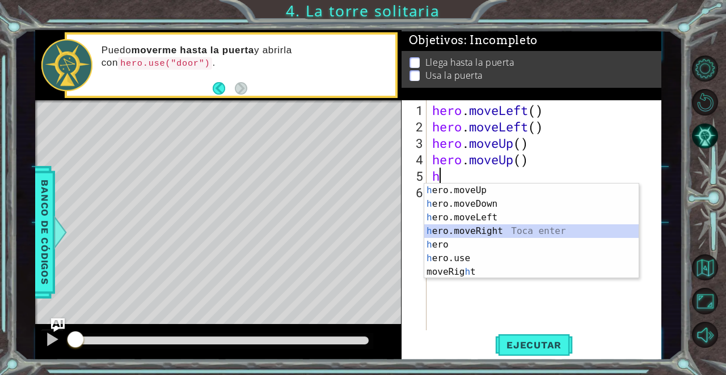
click at [482, 230] on div "h ero.moveUp Toca enter h ero.moveDown Toca enter h ero.moveLeft Toca enter h e…" at bounding box center [531, 245] width 214 height 122
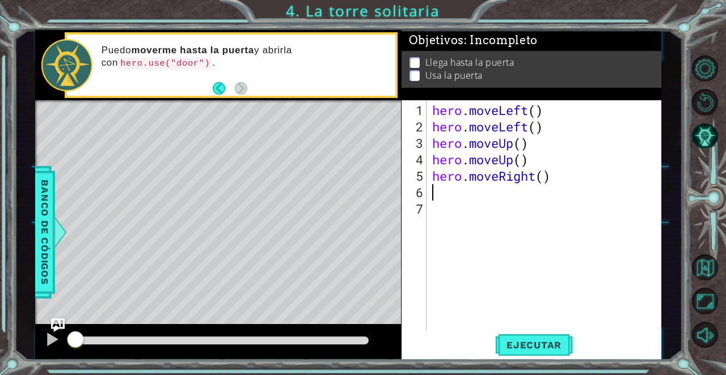
type textarea "h"
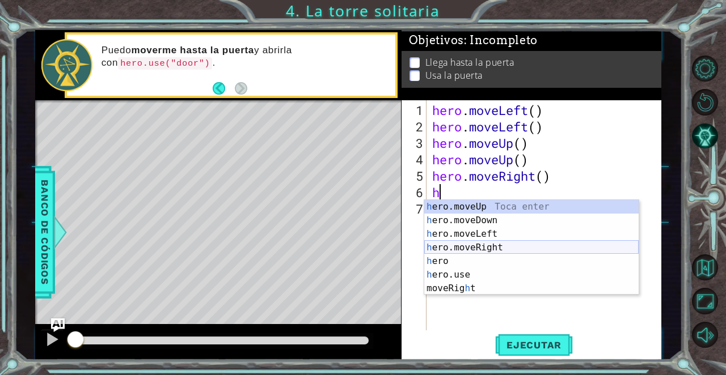
click at [497, 249] on div "h ero.moveUp Toca enter h ero.moveDown Toca enter h ero.moveLeft Toca enter h e…" at bounding box center [531, 261] width 214 height 122
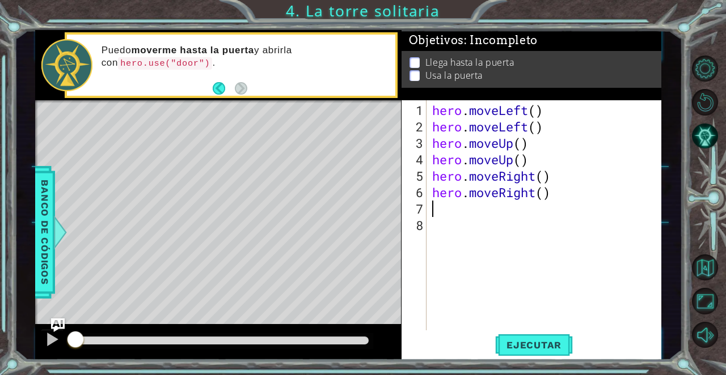
type textarea "h"
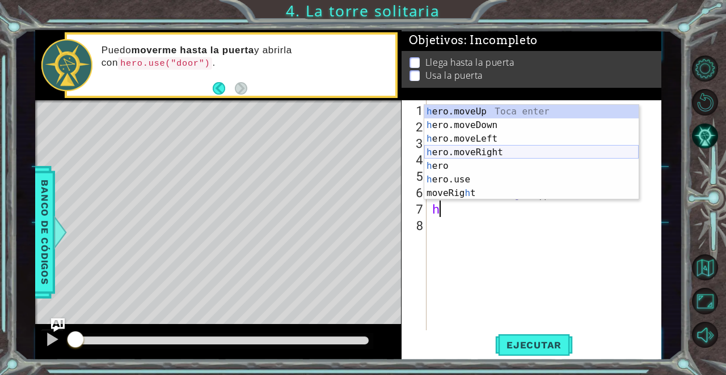
click at [509, 150] on div "h ero.moveUp Toca enter h ero.moveDown Toca enter h ero.moveLeft Toca enter h e…" at bounding box center [531, 166] width 214 height 122
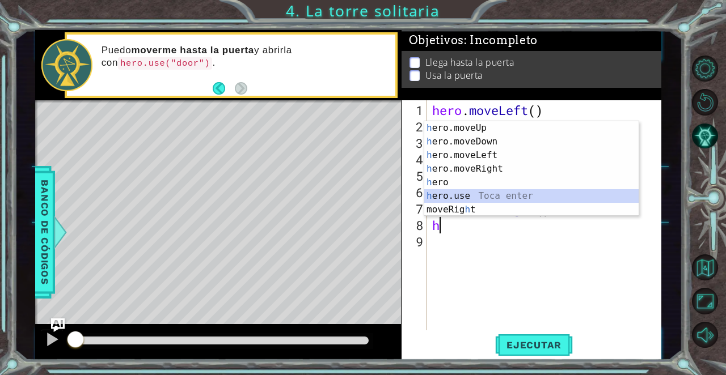
click at [478, 196] on div "h ero.moveUp Toca enter h ero.moveDown Toca enter h ero.moveLeft Toca enter h e…" at bounding box center [531, 182] width 214 height 122
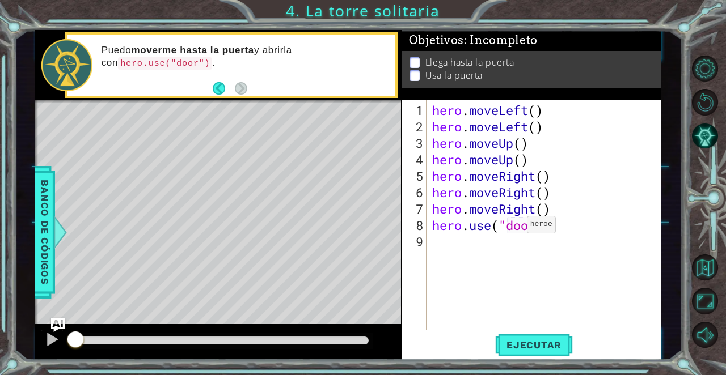
scroll to position [0, 5]
type textarea "hero.use("door")"
click at [520, 337] on button "Ejecutar" at bounding box center [534, 345] width 78 height 26
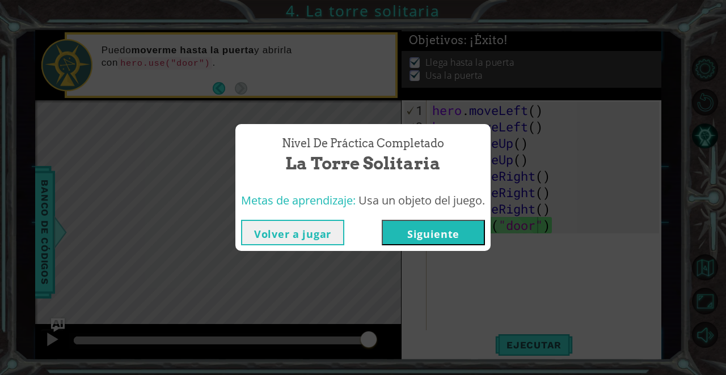
click at [295, 230] on button "Volver a jugar" at bounding box center [292, 233] width 103 height 26
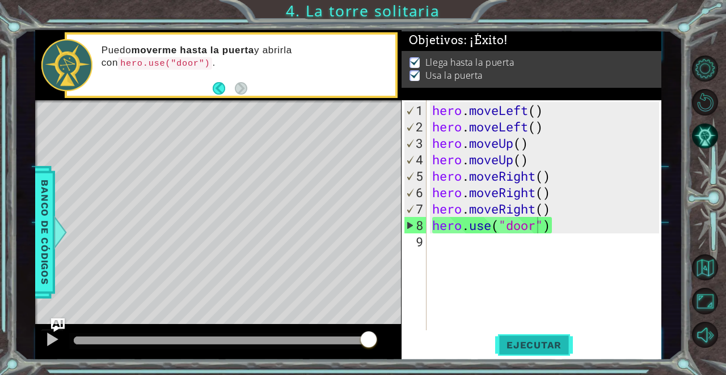
click at [552, 347] on span "Ejecutar" at bounding box center [534, 345] width 78 height 11
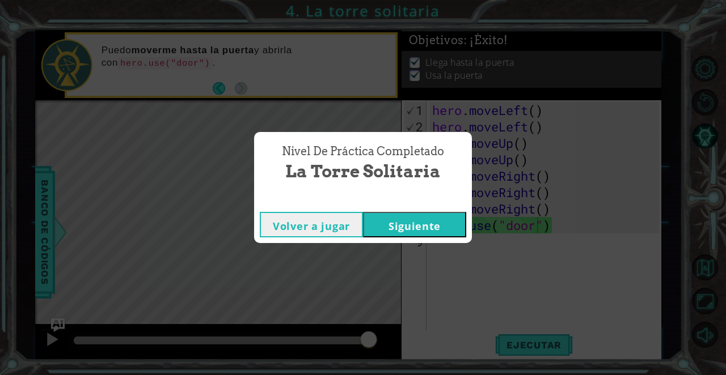
click at [448, 231] on button "Siguiente" at bounding box center [414, 225] width 103 height 26
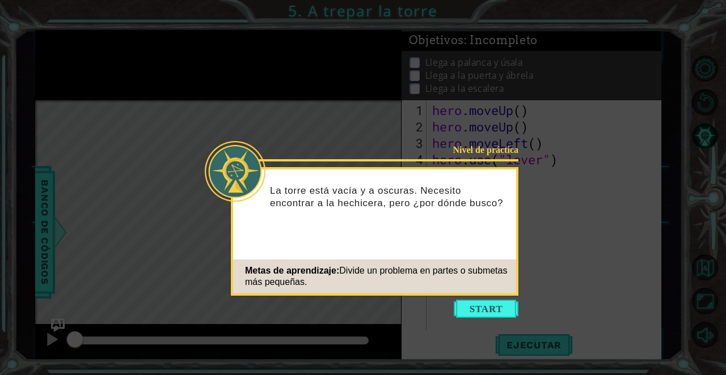
click at [485, 299] on icon at bounding box center [363, 187] width 726 height 375
click at [486, 311] on button "Start" at bounding box center [486, 309] width 65 height 18
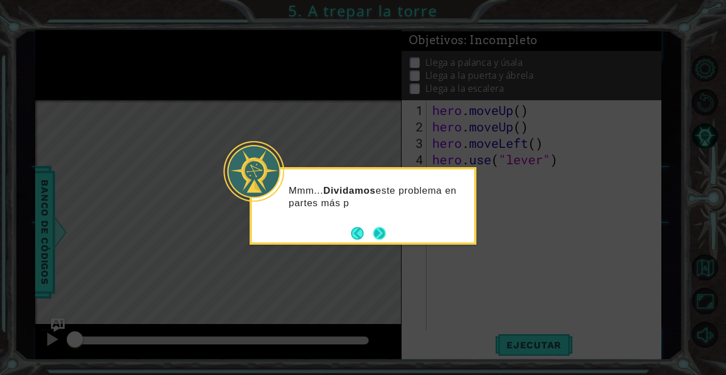
click at [374, 227] on button "Next" at bounding box center [379, 233] width 12 height 12
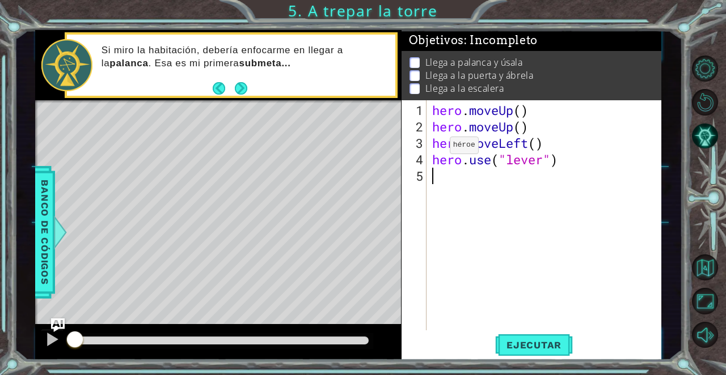
type textarea "h"
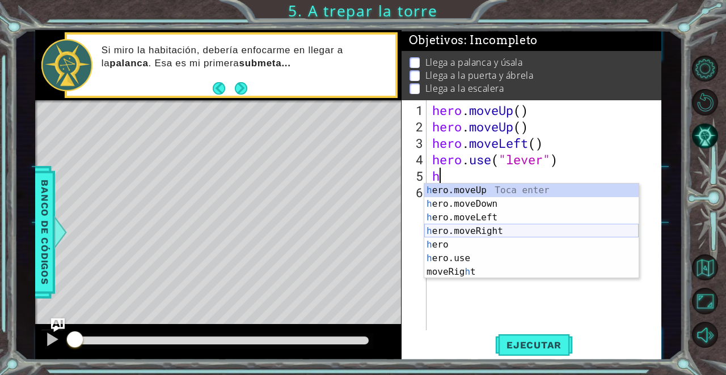
click at [474, 231] on div "h ero.moveUp Toca enter h ero.moveDown Toca enter h ero.moveLeft Toca enter h e…" at bounding box center [531, 245] width 214 height 122
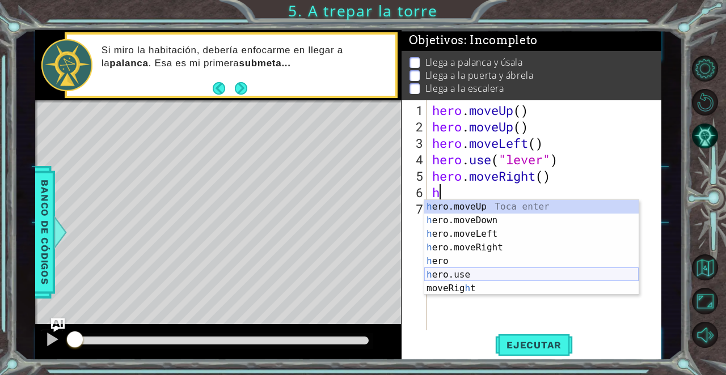
click at [478, 272] on div "h ero.moveUp Toca enter h ero.moveDown Toca enter h ero.moveLeft Toca enter h e…" at bounding box center [531, 261] width 214 height 122
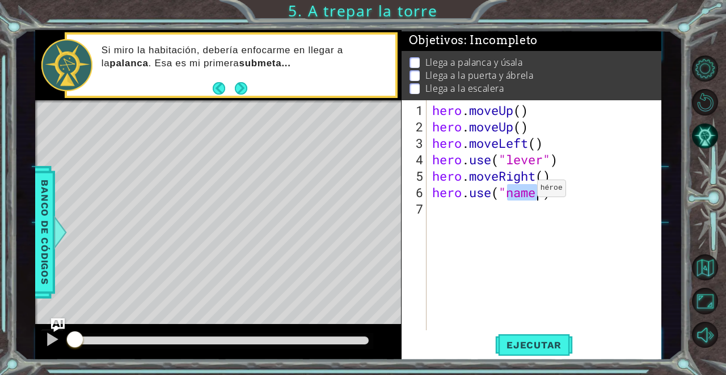
scroll to position [0, 4]
type textarea "hero.use("door")"
click at [490, 207] on div "hero . moveUp ( ) hero . moveUp ( ) hero . moveLeft ( ) hero . use ( "lever" ) …" at bounding box center [547, 233] width 235 height 263
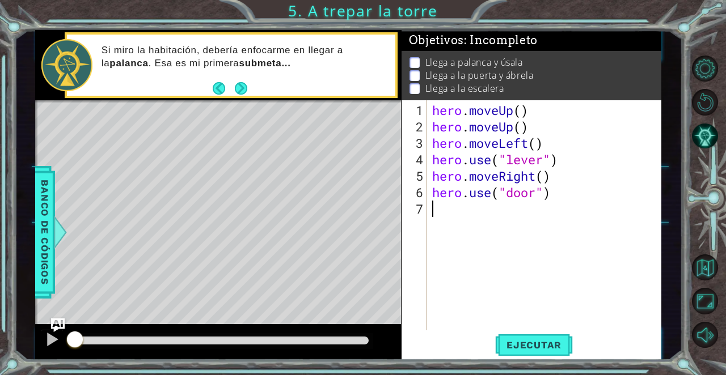
type textarea "h"
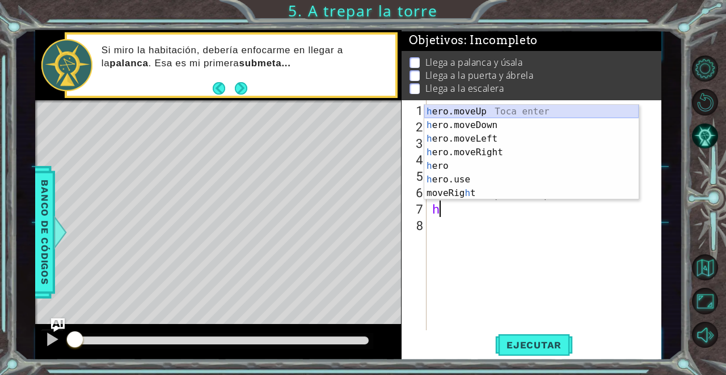
click at [522, 112] on div "h ero.moveUp Toca enter h ero.moveDown Toca enter h ero.moveLeft Toca enter h e…" at bounding box center [531, 166] width 214 height 122
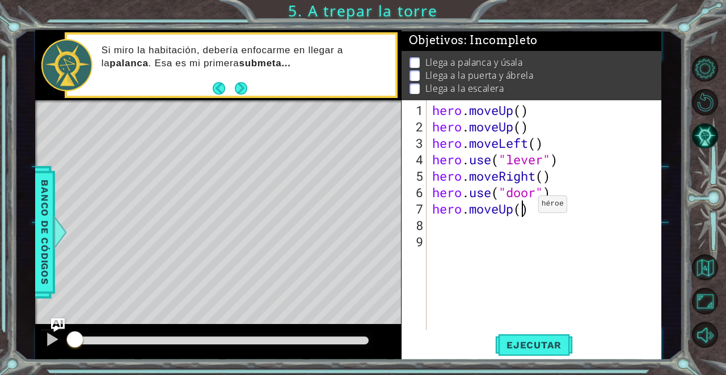
click at [521, 209] on div "hero . moveUp ( ) hero . moveUp ( ) hero . moveLeft ( ) hero . use ( "lever" ) …" at bounding box center [547, 233] width 235 height 263
type textarea "hero.moveUp(2)"
click at [467, 232] on div "hero . moveUp ( ) hero . moveUp ( ) hero . moveLeft ( ) hero . use ( "lever" ) …" at bounding box center [547, 233] width 235 height 263
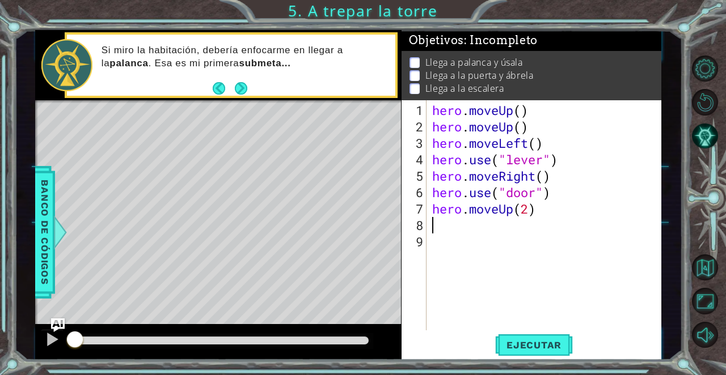
type textarea "h"
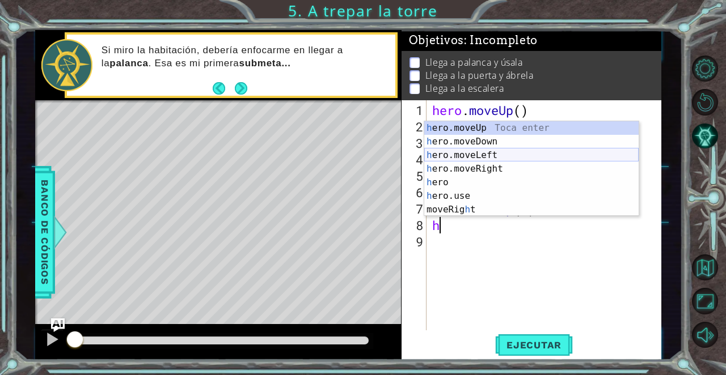
click at [516, 155] on div "h ero.moveUp Toca enter h ero.moveDown Toca enter h ero.moveLeft Toca enter h e…" at bounding box center [531, 182] width 214 height 122
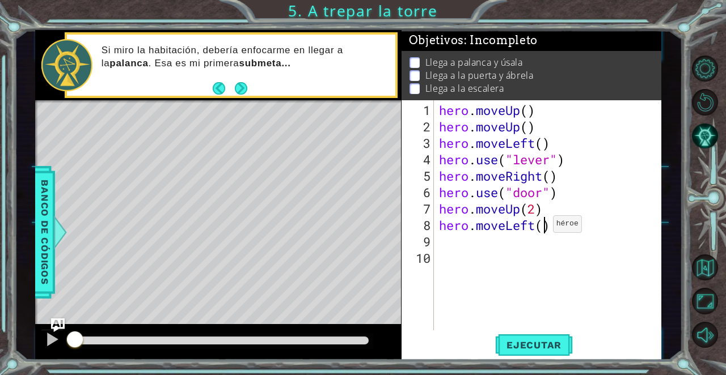
click at [543, 228] on div "hero . moveUp ( ) hero . moveUp ( ) hero . moveLeft ( ) hero . use ( "lever" ) …" at bounding box center [550, 233] width 228 height 263
type textarea "hero.moveLeft(3)"
click at [469, 230] on div "hero . moveUp ( ) hero . moveUp ( ) hero . moveLeft ( ) hero . use ( "lever" ) …" at bounding box center [550, 233] width 228 height 263
click at [473, 227] on div "hero . moveUp ( ) hero . moveUp ( ) hero . moveLeft ( ) hero . use ( "lever" ) …" at bounding box center [550, 233] width 228 height 263
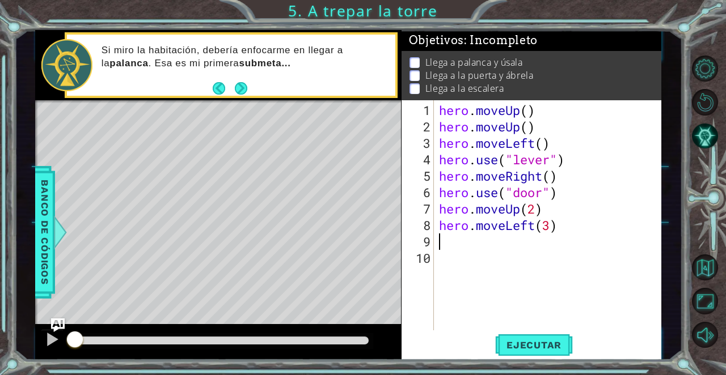
click at [473, 234] on div "hero . moveUp ( ) hero . moveUp ( ) hero . moveLeft ( ) hero . use ( "lever" ) …" at bounding box center [550, 233] width 228 height 263
click at [474, 224] on div "hero . moveUp ( ) hero . moveUp ( ) hero . moveLeft ( ) hero . use ( "lever" ) …" at bounding box center [550, 233] width 228 height 263
type textarea "hero.moveLeft(3)"
click at [498, 258] on div "hero . moveUp ( ) hero . moveUp ( ) hero . moveLeft ( ) hero . use ( "lever" ) …" at bounding box center [550, 233] width 228 height 263
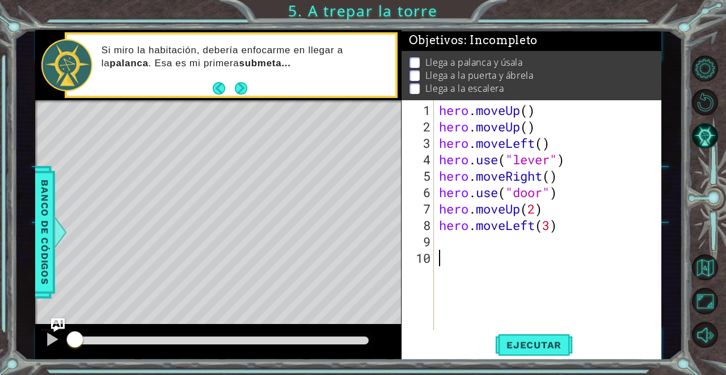
click at [494, 248] on div "hero . moveUp ( ) hero . moveUp ( ) hero . moveLeft ( ) hero . use ( "lever" ) …" at bounding box center [550, 233] width 228 height 263
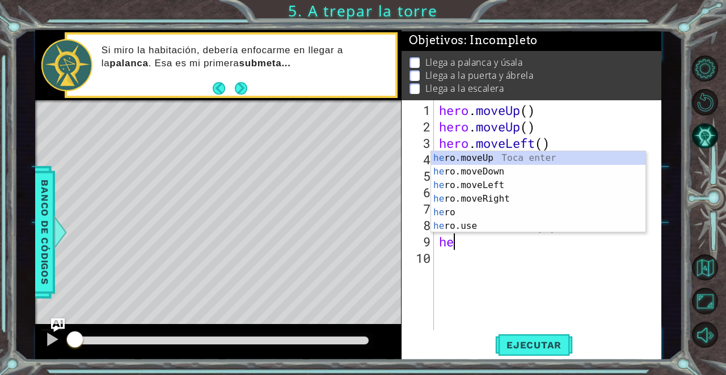
type textarea "her"
click at [536, 156] on div "her o.moveUp Toca enter her o.moveDown Toca enter her o.moveLeft [PERSON_NAME] …" at bounding box center [538, 205] width 214 height 109
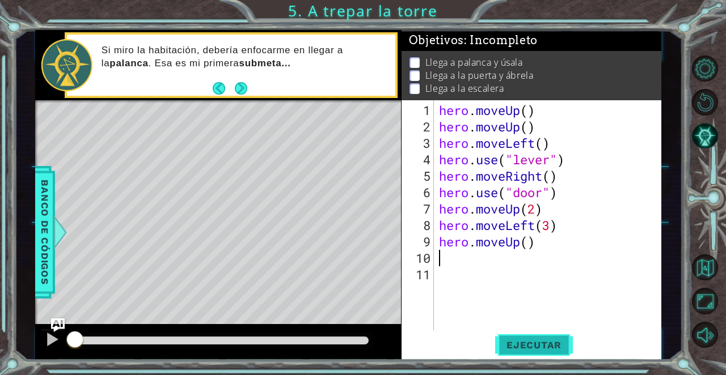
click at [554, 340] on span "Ejecutar" at bounding box center [534, 345] width 78 height 11
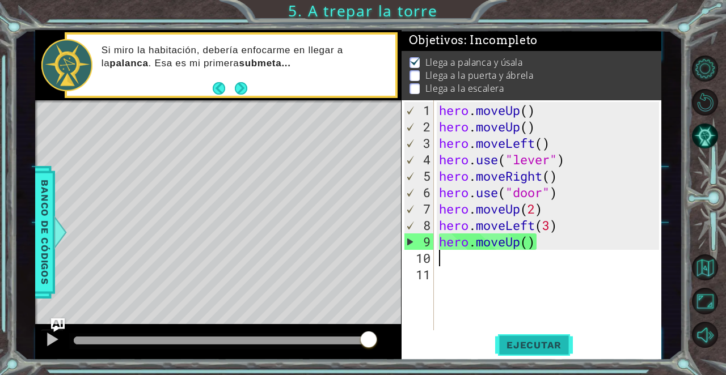
type textarea "h"
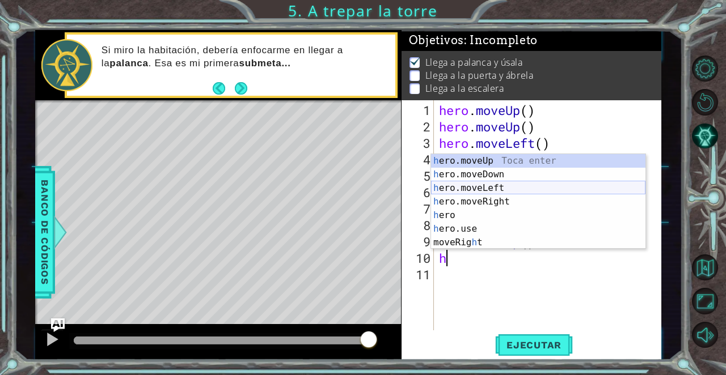
click at [515, 192] on div "h ero.moveUp Toca enter h ero.moveDown Toca enter h ero.moveLeft Toca enter h e…" at bounding box center [538, 215] width 214 height 122
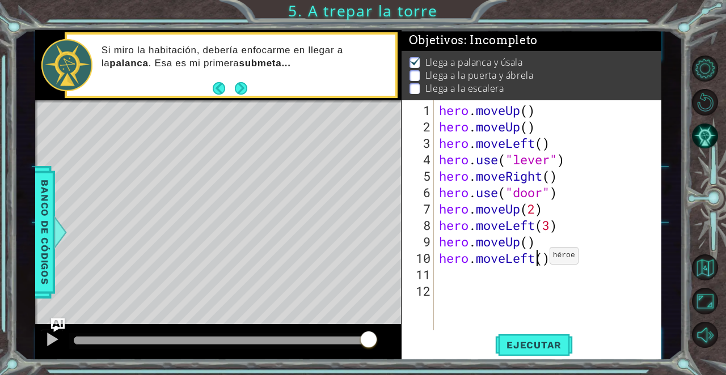
click at [539, 260] on div "hero . moveUp ( ) hero . moveUp ( ) hero . moveLeft ( ) hero . use ( "lever" ) …" at bounding box center [550, 233] width 228 height 263
click at [547, 261] on div "hero . moveUp ( ) hero . moveUp ( ) hero . moveLeft ( ) hero . use ( "lever" ) …" at bounding box center [550, 233] width 228 height 263
type textarea "hero.moveLeft(3)"
click at [520, 281] on div "hero . moveUp ( ) hero . moveUp ( ) hero . moveLeft ( ) hero . use ( "lever" ) …" at bounding box center [550, 233] width 228 height 263
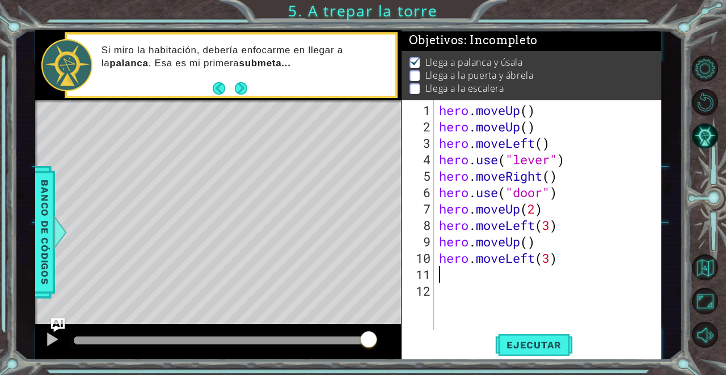
scroll to position [0, 0]
type textarea "h"
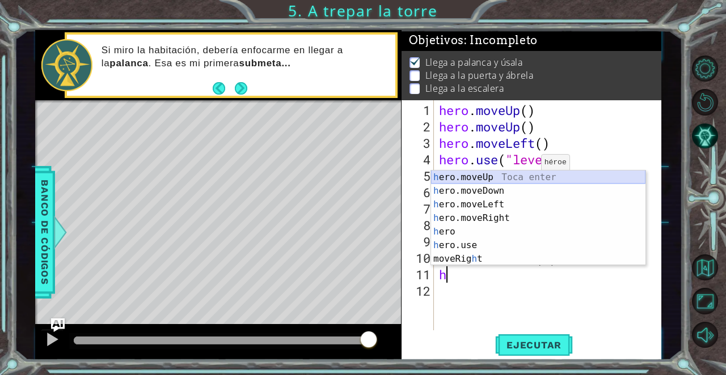
click at [514, 177] on div "h ero.moveUp Toca enter h ero.moveDown Toca enter h ero.moveLeft Toca enter h e…" at bounding box center [538, 232] width 214 height 122
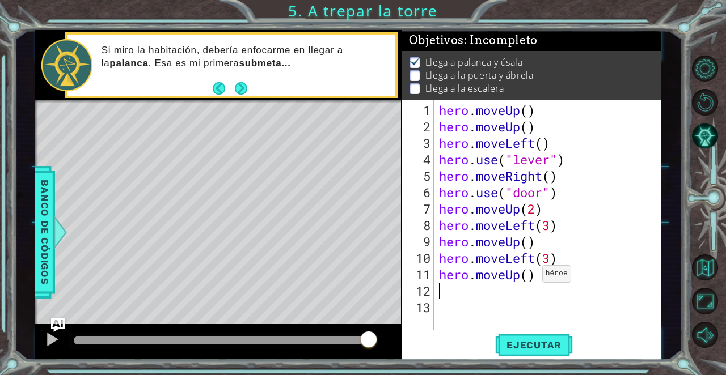
click at [531, 276] on div "hero . moveUp ( ) hero . moveUp ( ) hero . moveLeft ( ) hero . use ( "lever" ) …" at bounding box center [550, 233] width 228 height 263
type textarea "hero.moveUp(2)"
click at [527, 298] on div "hero . moveUp ( ) hero . moveUp ( ) hero . moveLeft ( ) hero . use ( "lever" ) …" at bounding box center [550, 233] width 228 height 263
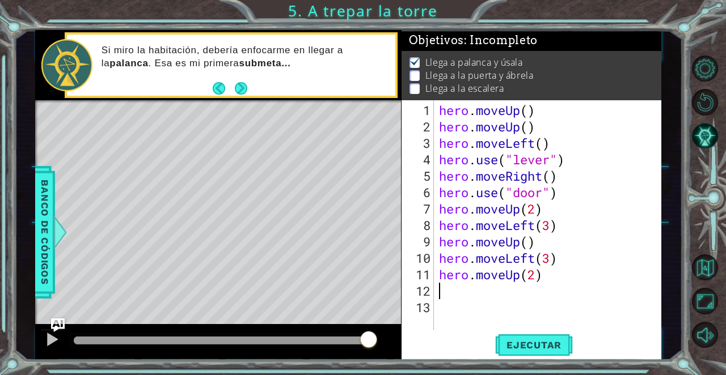
type textarea "h"
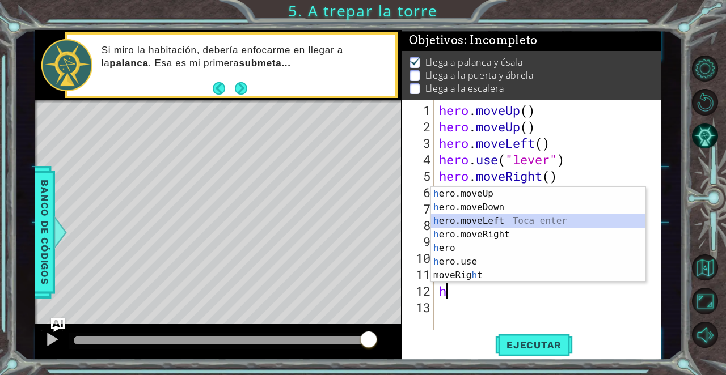
click at [490, 223] on div "h ero.moveUp Toca enter h ero.moveDown Toca enter h ero.moveLeft Toca enter h e…" at bounding box center [538, 248] width 214 height 122
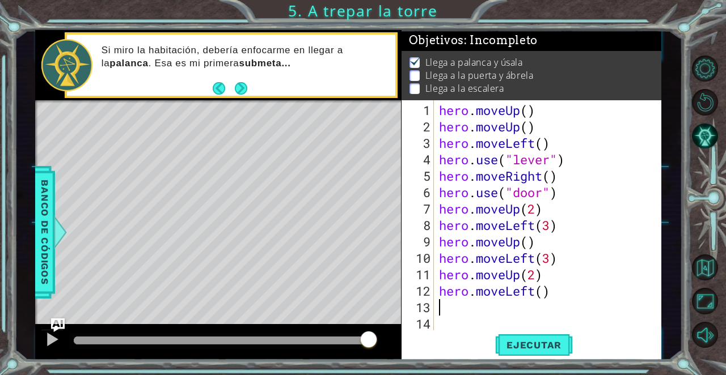
type textarea "h"
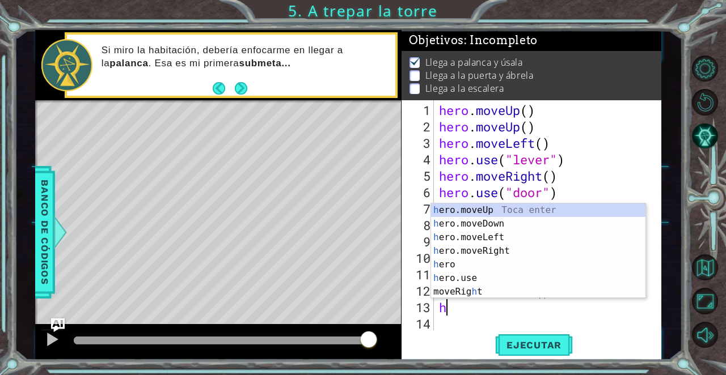
click at [462, 330] on div "hero . moveUp ( ) hero . moveUp ( ) hero . moveLeft ( ) hero . use ( "lever" ) …" at bounding box center [550, 233] width 228 height 263
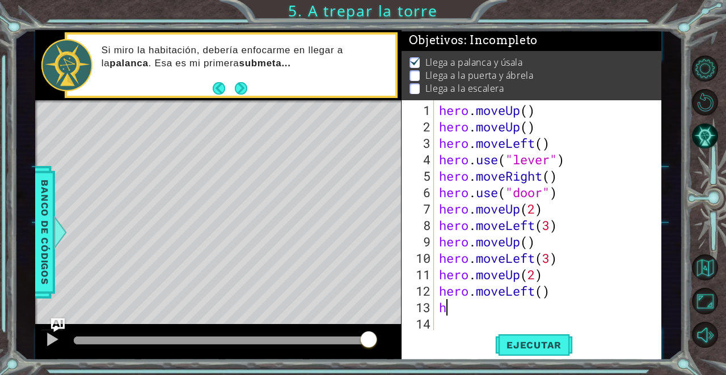
click at [467, 310] on div "hero . moveUp ( ) hero . moveUp ( ) hero . moveLeft ( ) hero . use ( "lever" ) …" at bounding box center [550, 233] width 228 height 263
click at [467, 307] on div "hero . moveUp ( ) hero . moveUp ( ) hero . moveLeft ( ) hero . use ( "lever" ) …" at bounding box center [550, 233] width 228 height 263
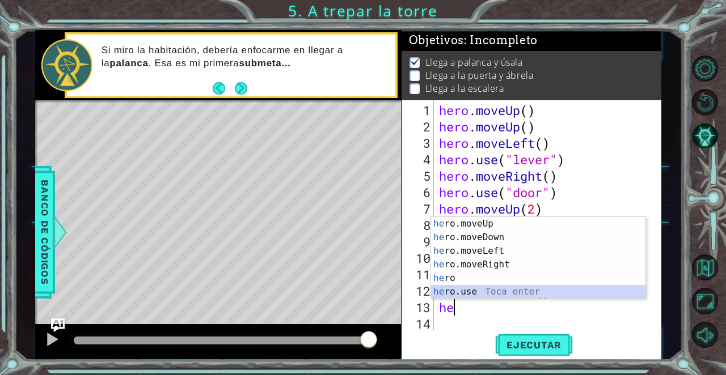
click at [480, 287] on div "he ro.moveUp Toca enter he ro.moveDown Toca enter he ro.moveLeft Toca enter he …" at bounding box center [538, 271] width 214 height 109
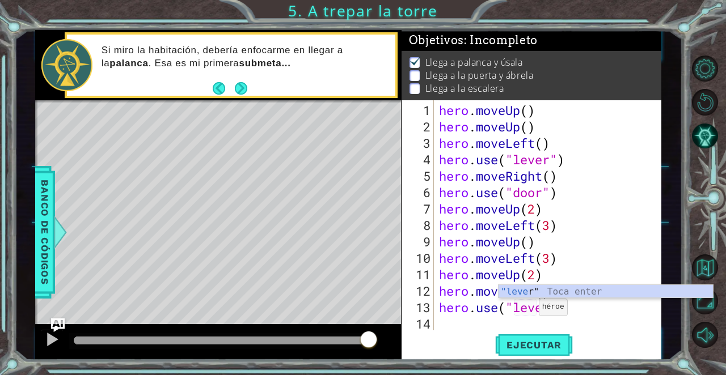
scroll to position [0, 5]
type textarea "hero.use("lever")"
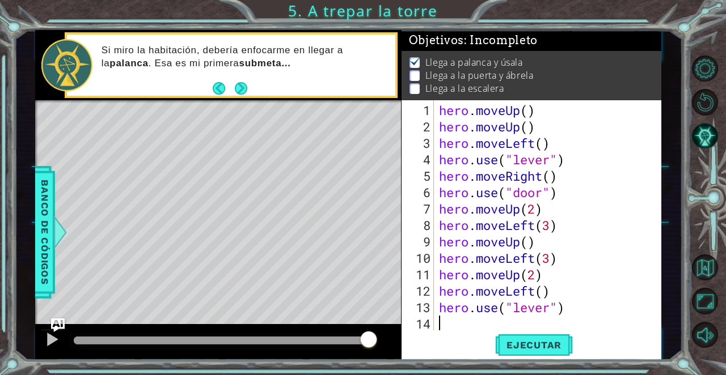
click at [473, 319] on div "hero . moveUp ( ) hero . moveUp ( ) hero . moveLeft ( ) hero . use ( "lever" ) …" at bounding box center [550, 233] width 228 height 263
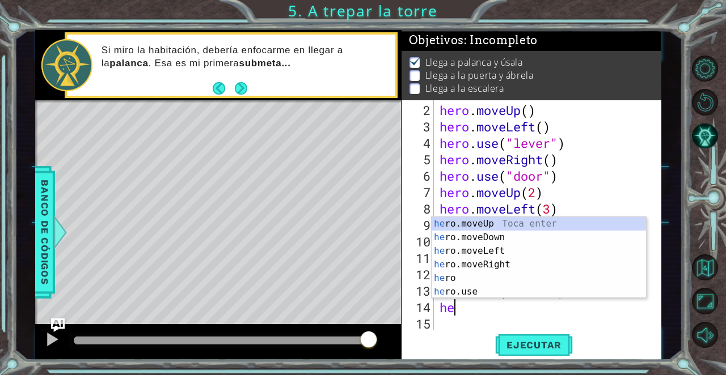
type textarea "her"
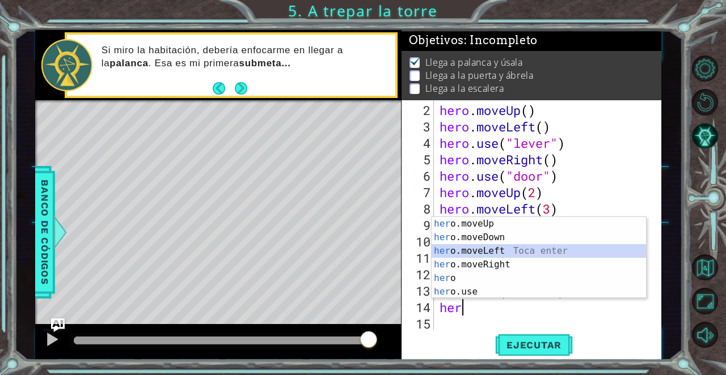
click at [503, 255] on div "her o.moveUp Toca enter her o.moveDown Toca enter her o.moveLeft [PERSON_NAME] …" at bounding box center [538, 271] width 214 height 109
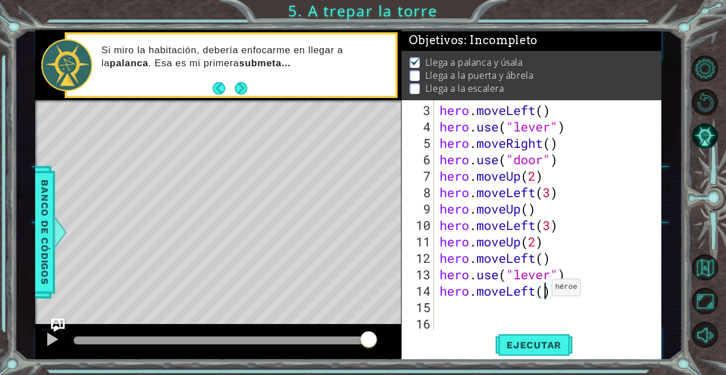
click at [542, 292] on div "hero . moveLeft ( ) hero . use ( "lever" ) hero . moveRight ( ) hero . use ( "d…" at bounding box center [550, 233] width 227 height 263
type textarea "hero.moveLeft(1)"
click at [498, 312] on div "hero . moveLeft ( ) hero . use ( "lever" ) hero . moveRight ( ) hero . use ( "d…" at bounding box center [550, 233] width 227 height 263
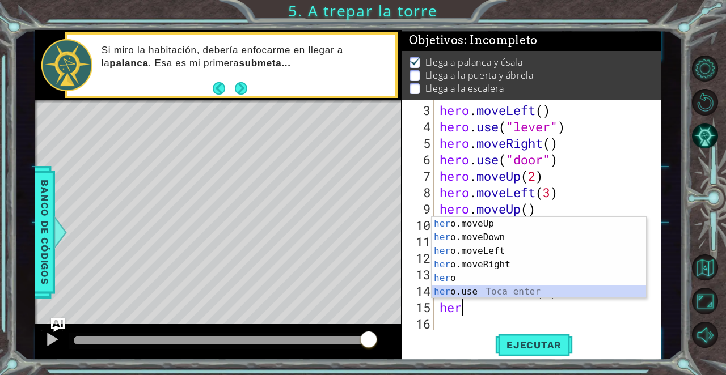
click at [490, 287] on div "her o.moveUp Toca enter her o.moveDown Toca enter her o.moveLeft [PERSON_NAME] …" at bounding box center [538, 271] width 214 height 109
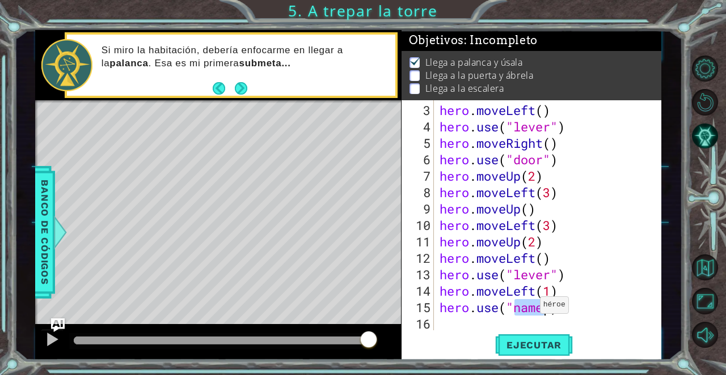
scroll to position [0, 4]
type textarea "hero.use("door")"
click at [474, 330] on div "hero . moveLeft ( ) hero . use ( "lever" ) hero . moveRight ( ) hero . use ( "d…" at bounding box center [550, 233] width 227 height 263
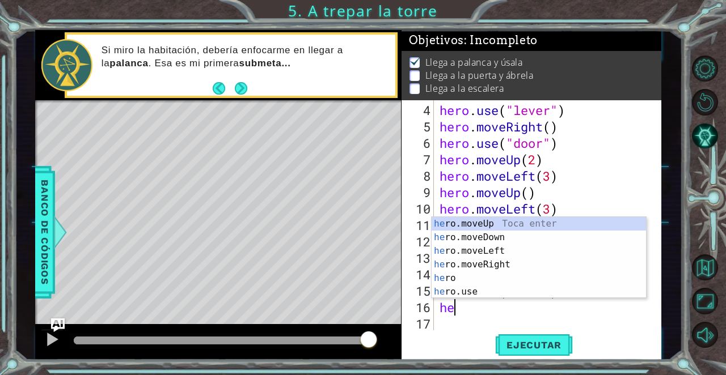
type textarea "her"
click at [481, 322] on div "hero . use ( "lever" ) hero . moveRight ( ) hero . use ( "door" ) hero . moveUp…" at bounding box center [550, 233] width 227 height 263
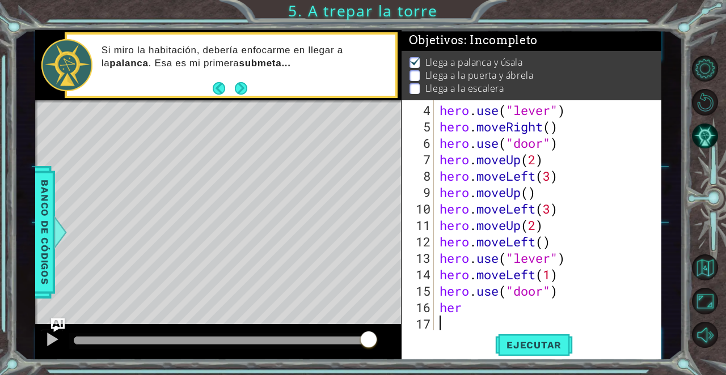
click at [492, 305] on div "hero . use ( "lever" ) hero . moveRight ( ) hero . use ( "door" ) hero . moveUp…" at bounding box center [550, 233] width 227 height 263
type textarea "hero"
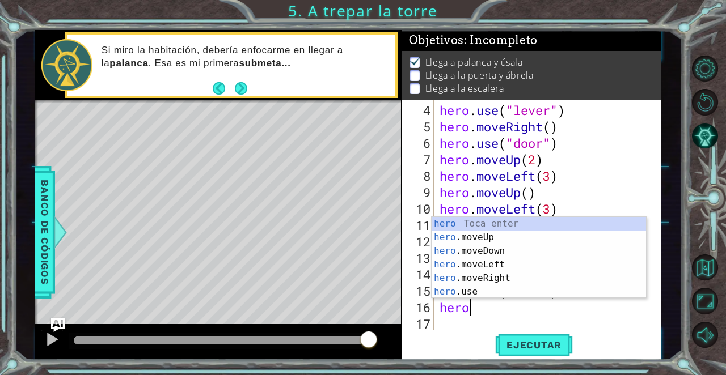
scroll to position [0, 1]
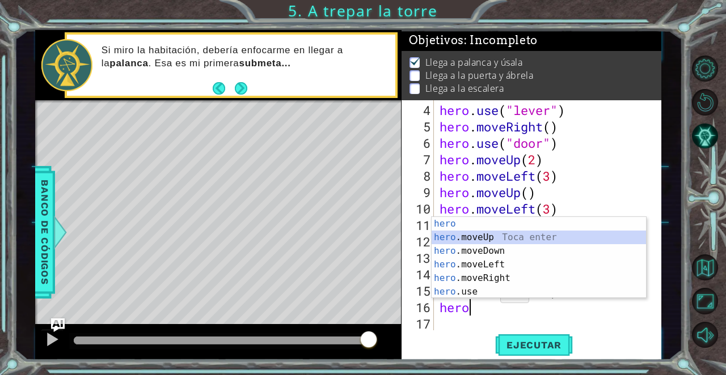
click at [495, 240] on div "hero Toca enter hero .moveUp Toca enter hero .moveDown Toca enter hero .moveLef…" at bounding box center [538, 271] width 214 height 109
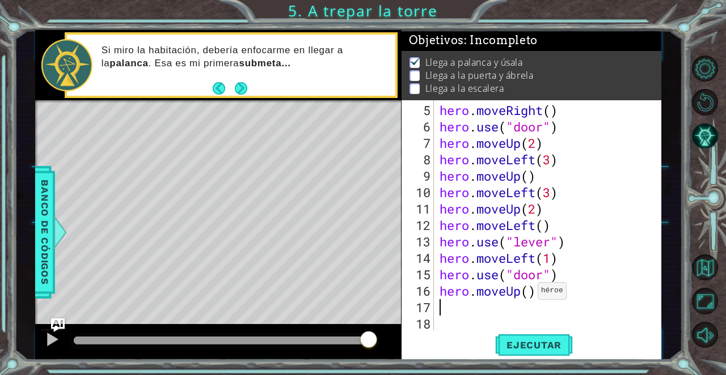
click at [528, 295] on div "hero . moveRight ( ) hero . use ( "door" ) hero . moveUp ( 2 ) hero . moveLeft …" at bounding box center [550, 233] width 227 height 263
type textarea "hero.moveUp(2)"
click at [488, 317] on div "hero . moveRight ( ) hero . use ( "door" ) hero . moveUp ( 2 ) hero . moveLeft …" at bounding box center [550, 233] width 227 height 263
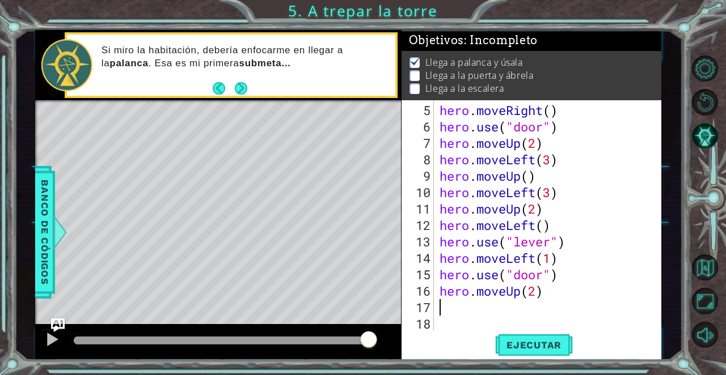
click at [481, 300] on div "hero . moveRight ( ) hero . use ( "door" ) hero . moveUp ( 2 ) hero . moveLeft …" at bounding box center [550, 233] width 227 height 263
type textarea "h"
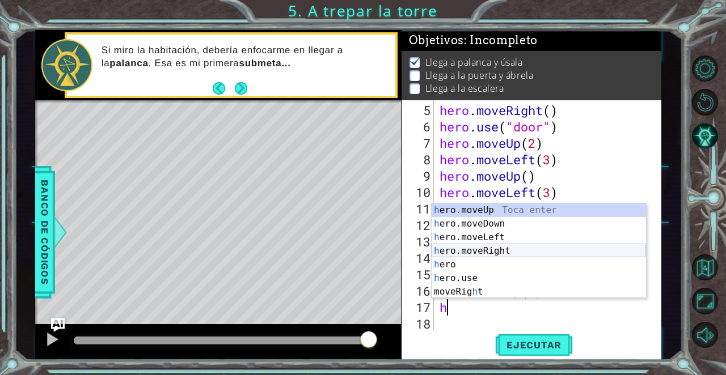
click at [563, 255] on div "h ero.moveUp Toca enter h ero.moveDown Toca enter h ero.moveLeft Toca enter h e…" at bounding box center [538, 265] width 214 height 122
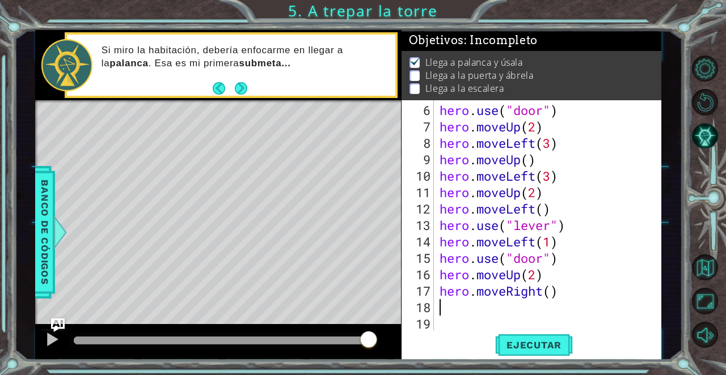
scroll to position [82, 0]
click at [553, 293] on div "hero . use ( "door" ) hero . moveUp ( 2 ) hero . moveLeft ( 3 ) hero . moveUp (…" at bounding box center [550, 233] width 227 height 263
type textarea "hero.moveRight(2)"
click at [506, 307] on div "hero . use ( "door" ) hero . moveUp ( 2 ) hero . moveLeft ( 3 ) hero . moveUp (…" at bounding box center [550, 233] width 227 height 263
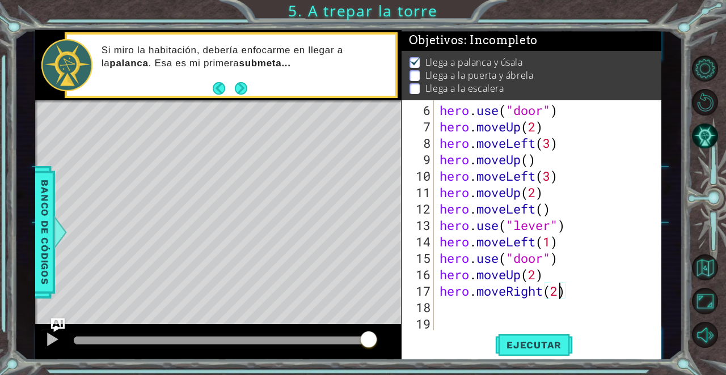
scroll to position [0, 0]
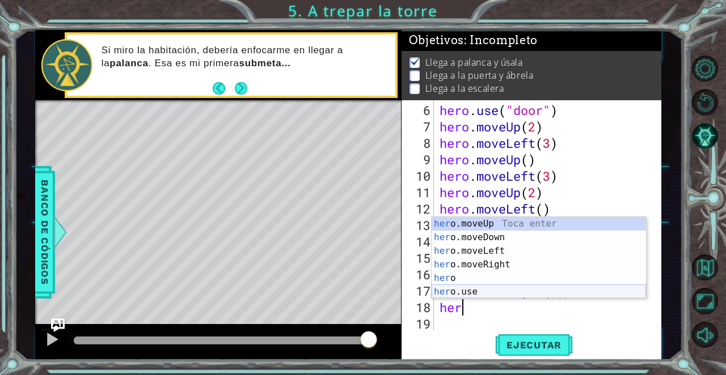
click at [486, 290] on div "her o.moveUp Toca enter her o.moveDown Toca enter her o.moveLeft [PERSON_NAME] …" at bounding box center [538, 271] width 214 height 109
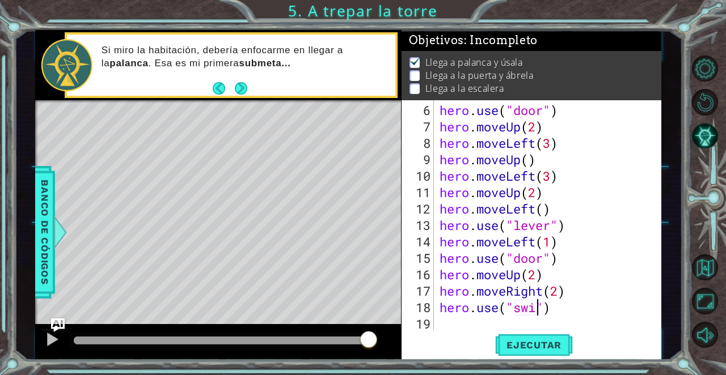
scroll to position [0, 5]
type textarea "hero.use("swich")"
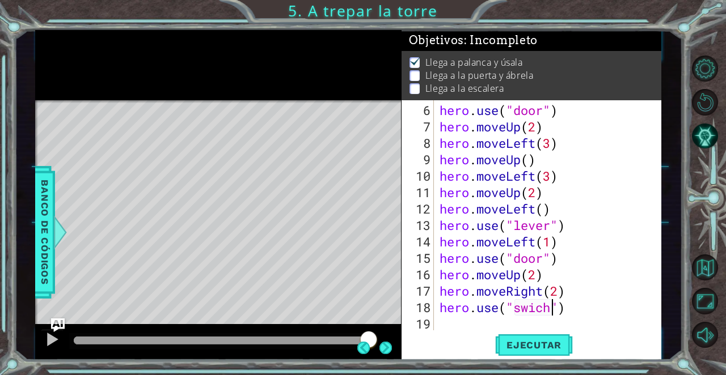
scroll to position [0, 0]
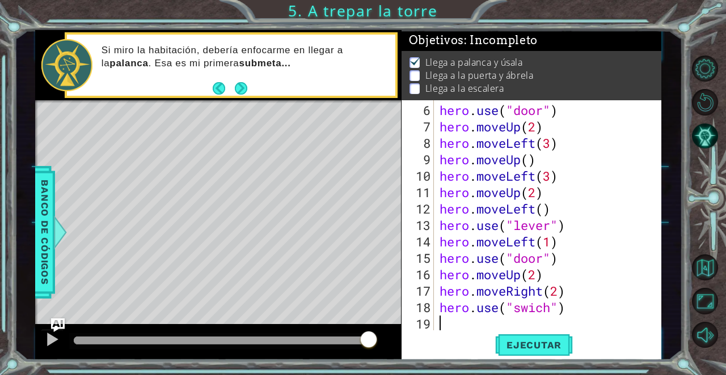
click at [457, 327] on div "hero . use ( "door" ) hero . moveUp ( 2 ) hero . moveLeft ( 3 ) hero . moveUp (…" at bounding box center [550, 233] width 227 height 263
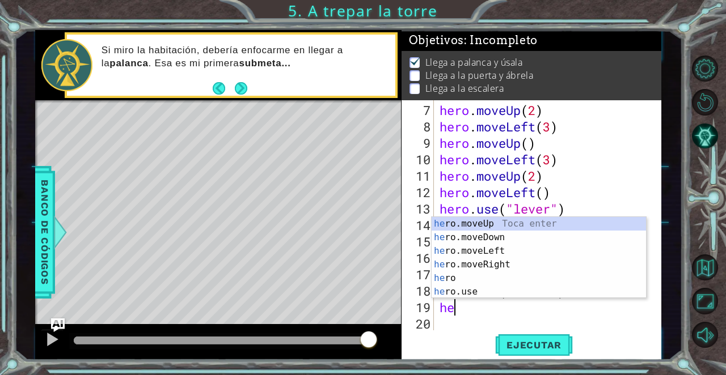
type textarea "her"
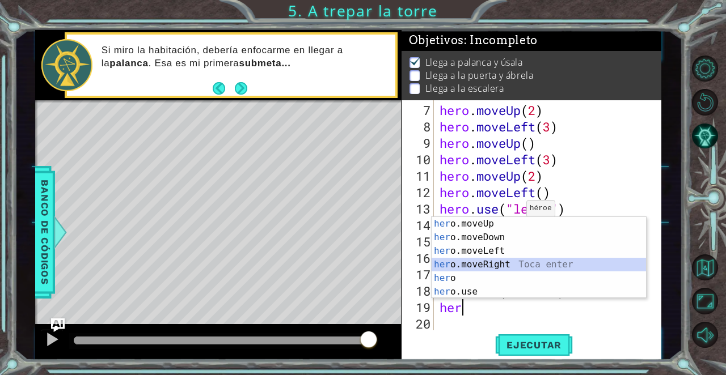
click at [509, 260] on div "her o.moveUp Toca enter her o.moveDown Toca enter her o.moveLeft [PERSON_NAME] …" at bounding box center [538, 271] width 214 height 109
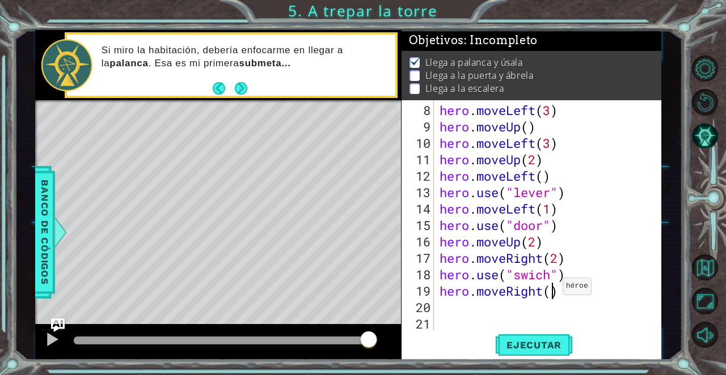
click at [553, 291] on div "hero . moveLeft ( 3 ) hero . moveUp ( ) hero . moveLeft ( 3 ) hero . moveUp ( 2…" at bounding box center [550, 233] width 227 height 263
type textarea "hero.moveRight(1)"
click at [507, 314] on div "hero . moveLeft ( 3 ) hero . moveUp ( ) hero . moveLeft ( 3 ) hero . moveUp ( 2…" at bounding box center [550, 233] width 227 height 263
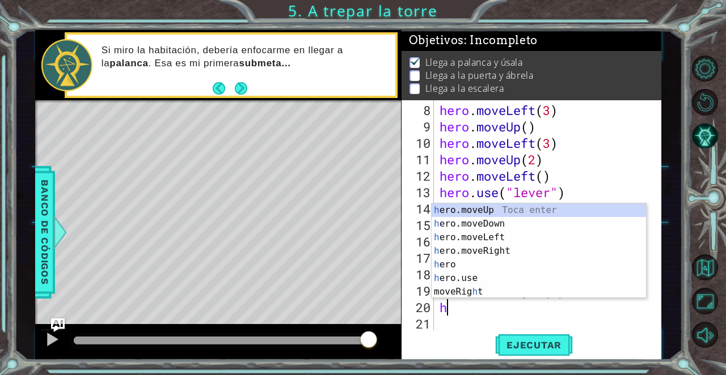
type textarea "her"
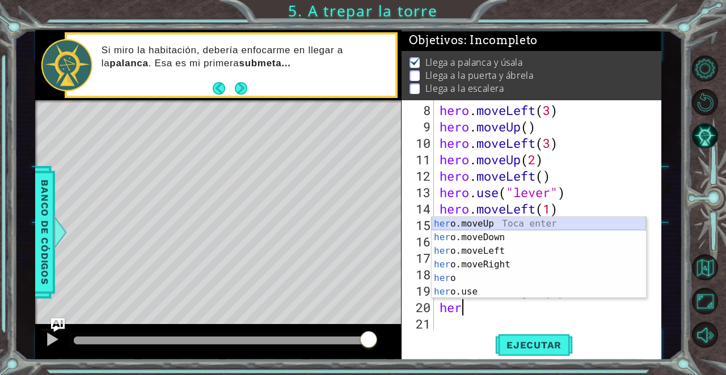
click at [505, 227] on div "her o.moveUp Toca enter her o.moveDown Toca enter her o.moveLeft [PERSON_NAME] …" at bounding box center [538, 271] width 214 height 109
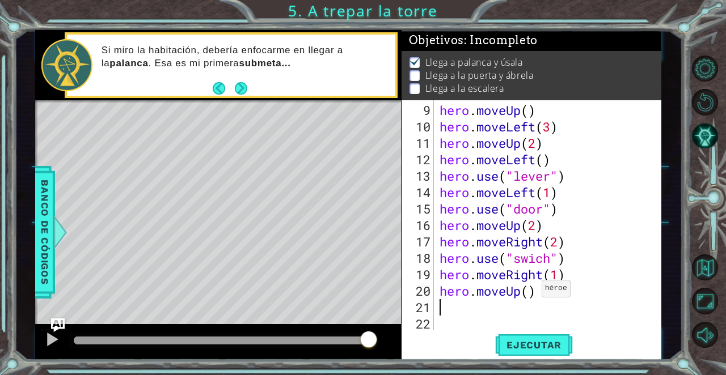
click at [532, 293] on div "hero . moveUp ( ) hero . moveLeft ( 3 ) hero . moveUp ( 2 ) hero . moveLeft ( )…" at bounding box center [550, 233] width 227 height 263
type textarea "hero.moveUp(1)"
click at [535, 354] on button "Ejecutar" at bounding box center [534, 345] width 78 height 26
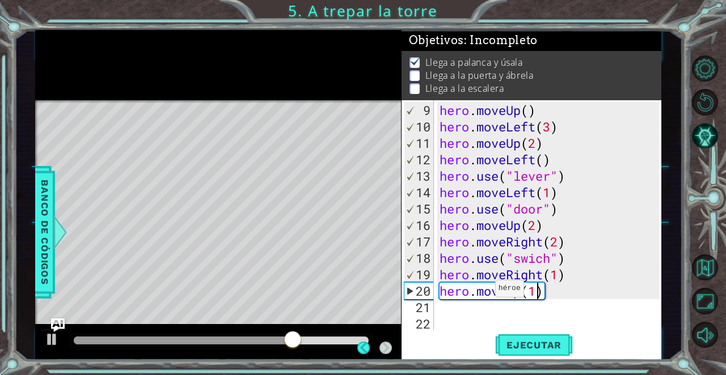
scroll to position [0, 0]
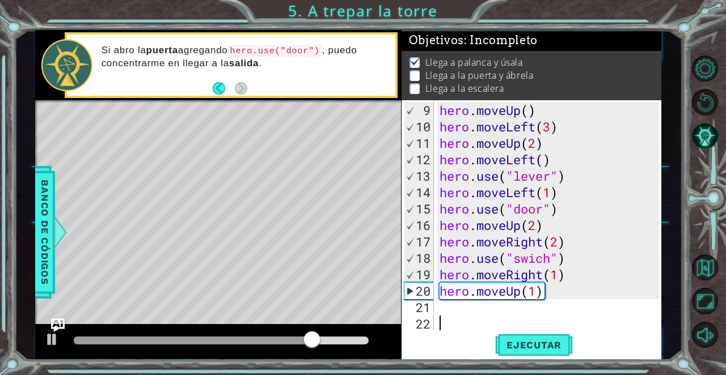
click at [585, 315] on div "hero . moveUp ( ) hero . moveLeft ( 3 ) hero . moveUp ( 2 ) hero . moveLeft ( )…" at bounding box center [550, 233] width 227 height 263
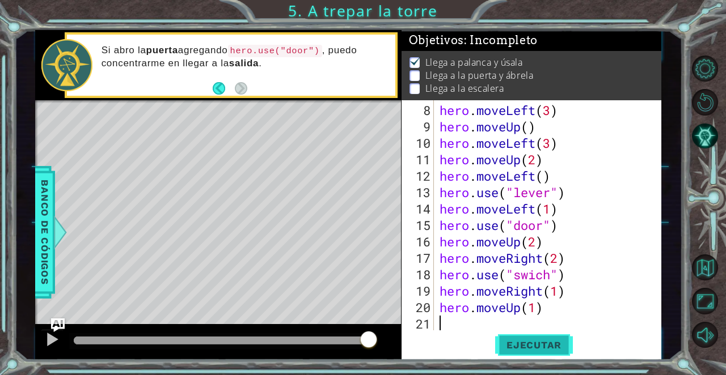
scroll to position [115, 0]
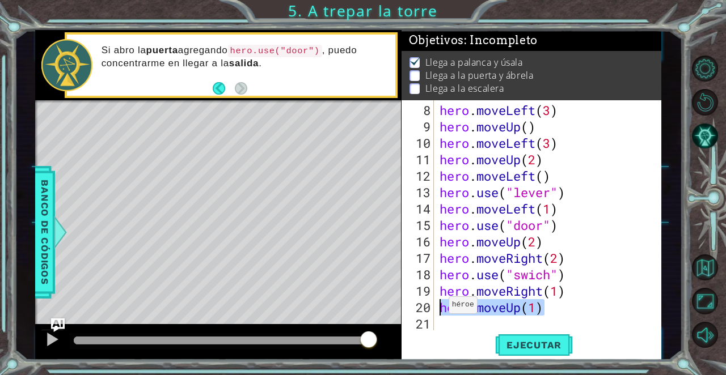
drag, startPoint x: 546, startPoint y: 314, endPoint x: 440, endPoint y: 310, distance: 106.1
click at [439, 310] on div "hero . moveLeft ( 3 ) hero . moveUp ( ) hero . moveLeft ( 3 ) hero . moveUp ( 2…" at bounding box center [550, 233] width 227 height 263
type textarea "hero.moveUp(1)"
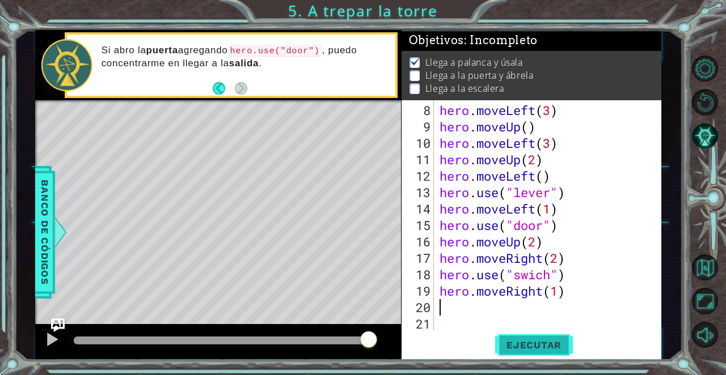
click at [540, 347] on span "Ejecutar" at bounding box center [534, 345] width 78 height 11
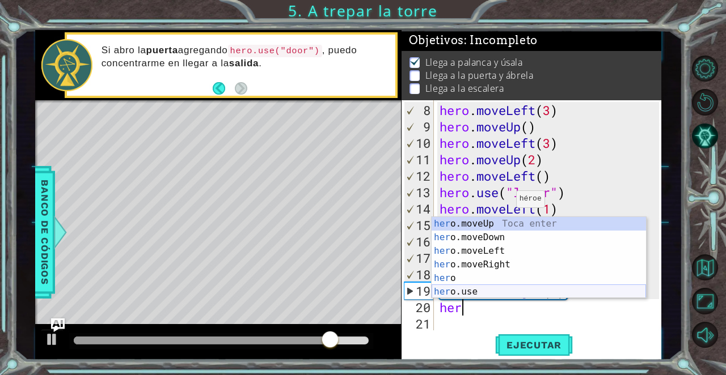
click at [477, 287] on div "her o.moveUp Toca enter her o.moveDown Toca enter her o.moveLeft [PERSON_NAME] …" at bounding box center [538, 271] width 214 height 109
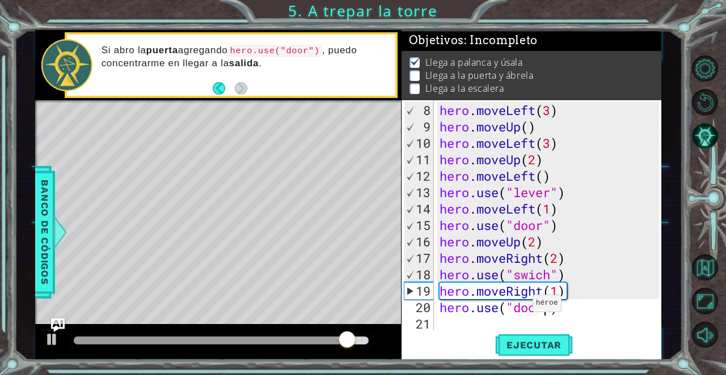
scroll to position [0, 5]
type textarea "hero.use("door")"
click at [543, 334] on button "Ejecutar" at bounding box center [534, 345] width 78 height 26
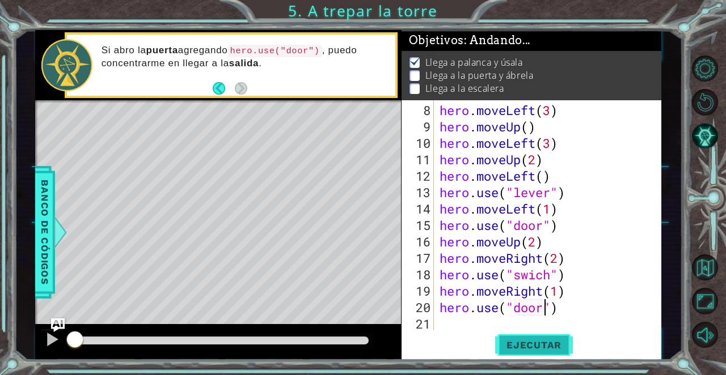
scroll to position [0, 0]
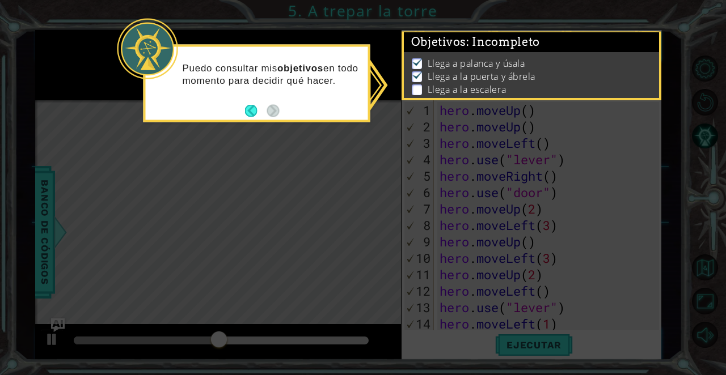
click at [583, 189] on icon at bounding box center [363, 187] width 726 height 375
click at [444, 65] on p "Llega a palanca y úsala" at bounding box center [476, 63] width 98 height 12
click at [257, 113] on button "Back" at bounding box center [256, 110] width 22 height 12
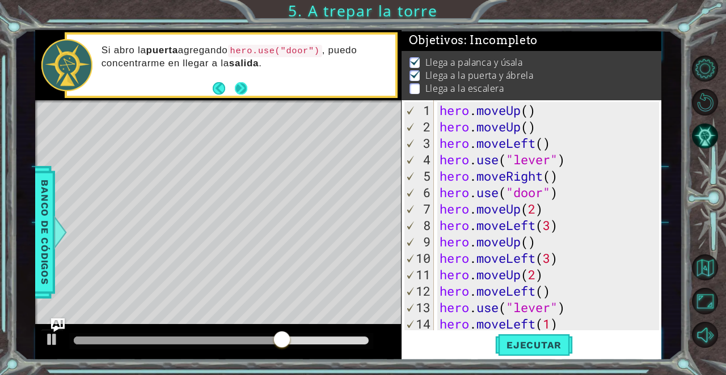
click at [241, 91] on button "Next" at bounding box center [241, 88] width 12 height 12
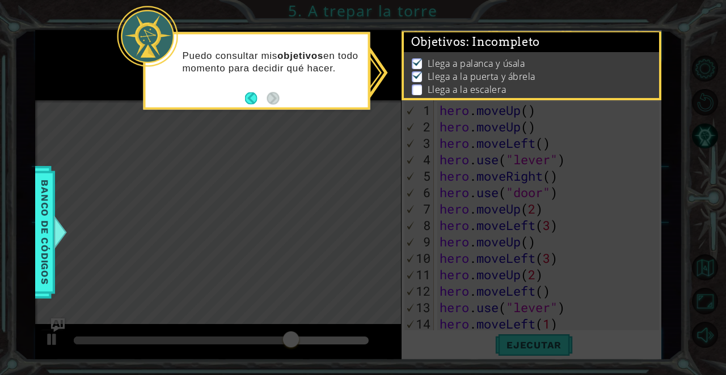
click at [378, 134] on icon at bounding box center [363, 187] width 726 height 375
click at [444, 98] on div "Llega a palanca y úsala Llega a la puerta y ábrela Llega a la escalera" at bounding box center [532, 77] width 256 height 50
click at [553, 202] on icon at bounding box center [363, 187] width 726 height 375
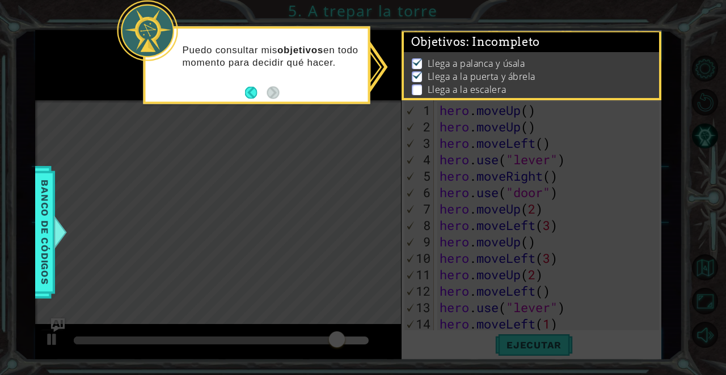
click at [553, 195] on icon at bounding box center [363, 187] width 726 height 375
click at [253, 83] on div "Puedo consultar mis objetivos en todo momento para decidir qué hacer." at bounding box center [257, 61] width 222 height 57
click at [253, 94] on button "Back" at bounding box center [256, 92] width 22 height 12
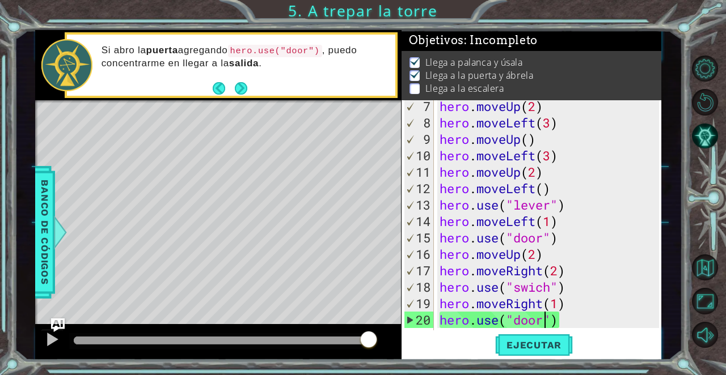
scroll to position [115, 0]
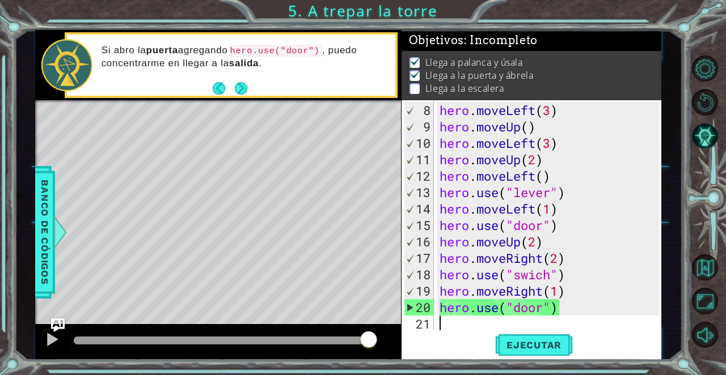
click at [571, 320] on div "hero . moveLeft ( 3 ) hero . moveUp ( ) hero . moveLeft ( 3 ) hero . moveUp ( 2…" at bounding box center [550, 233] width 227 height 263
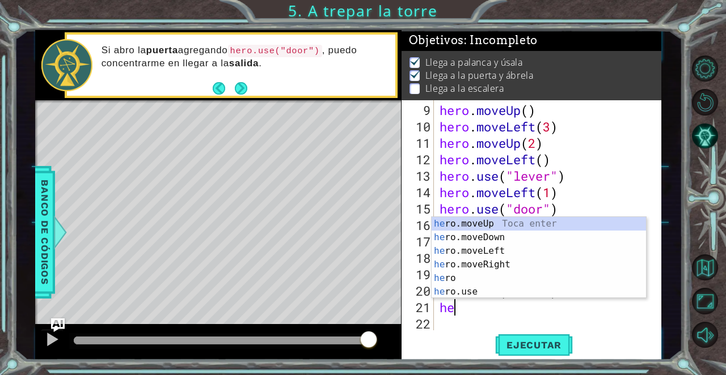
type textarea "her"
click at [539, 224] on div "her o.moveUp Toca enter her o.moveDown Toca enter her o.moveLeft [PERSON_NAME] …" at bounding box center [538, 271] width 214 height 109
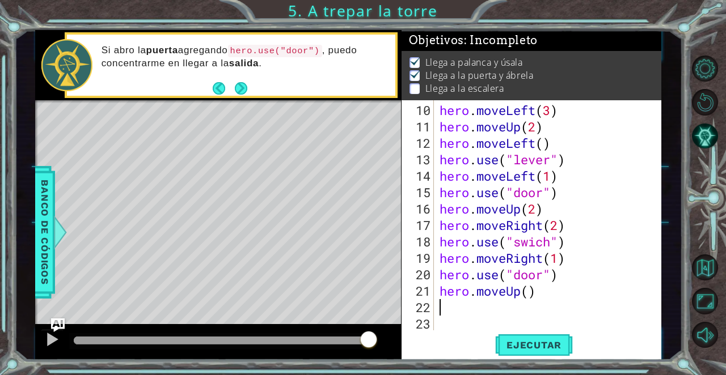
scroll to position [148, 0]
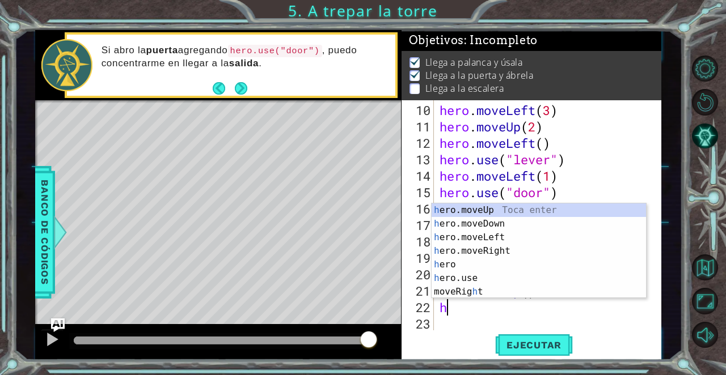
type textarea "he"
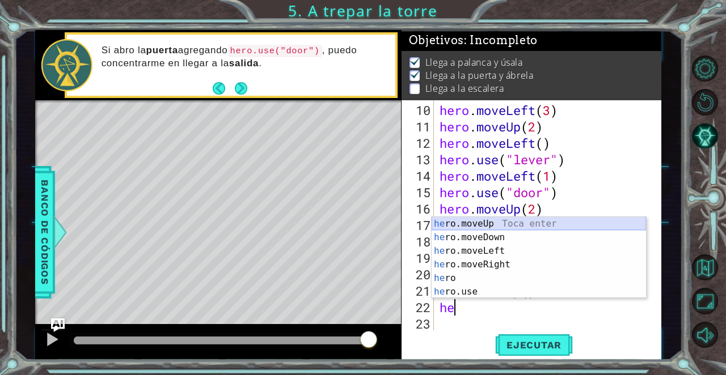
click at [510, 228] on div "he ro.moveUp Toca enter he ro.moveDown Toca enter he ro.moveLeft Toca enter he …" at bounding box center [538, 271] width 214 height 109
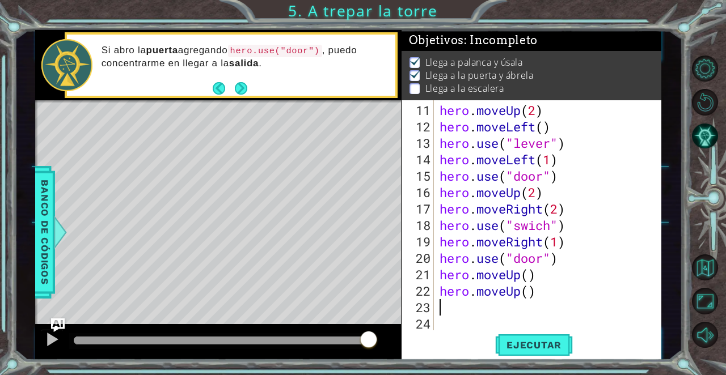
scroll to position [164, 0]
click at [540, 341] on span "Ejecutar" at bounding box center [534, 345] width 78 height 11
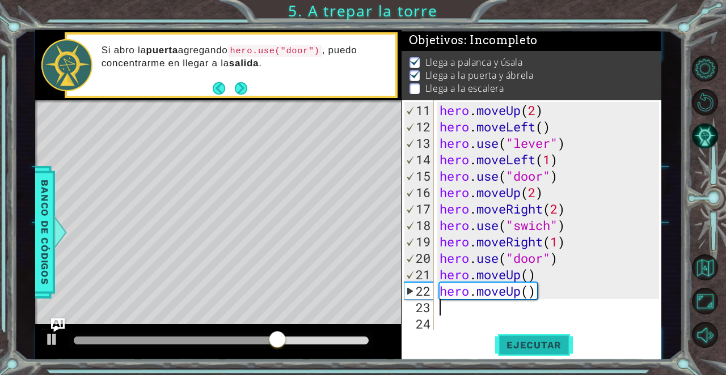
type textarea "h"
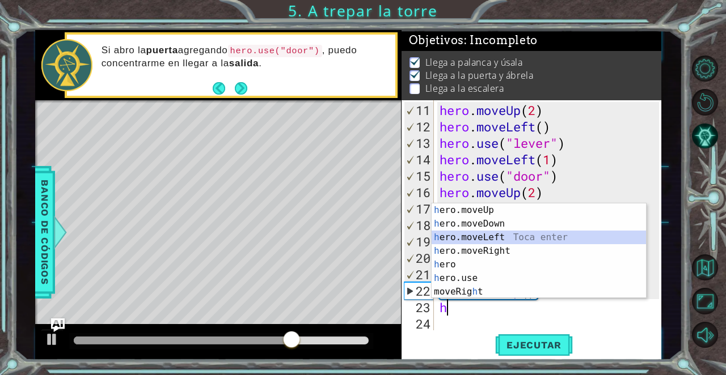
click at [479, 238] on div "h ero.moveUp Toca enter h ero.moveDown Toca enter h ero.moveLeft Toca enter h e…" at bounding box center [538, 265] width 214 height 122
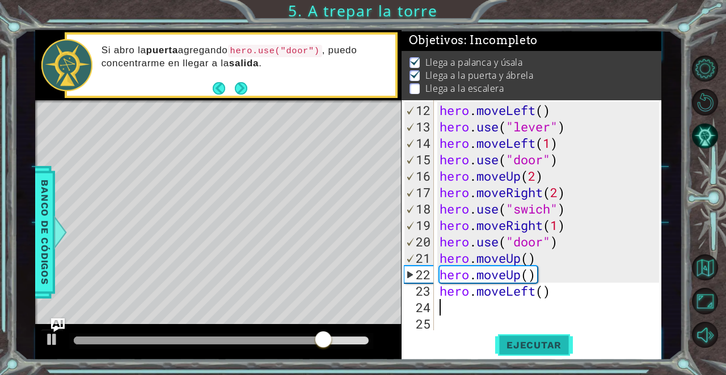
click at [536, 356] on button "Ejecutar" at bounding box center [534, 345] width 78 height 26
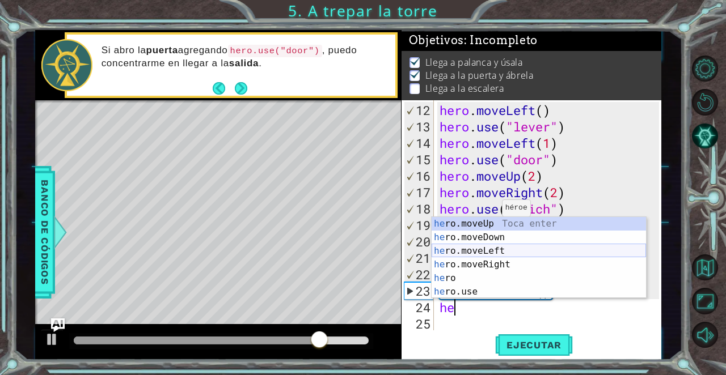
type textarea "her"
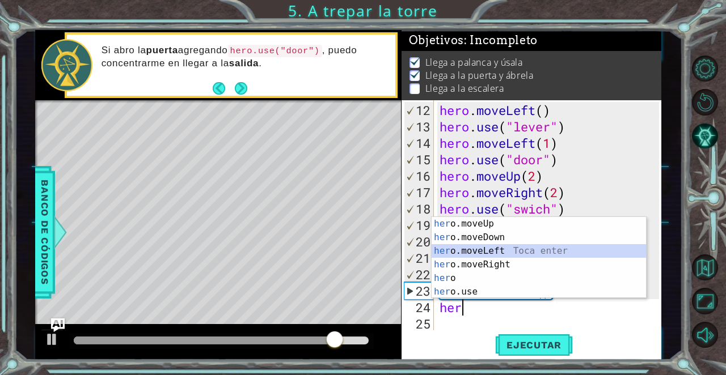
click at [516, 253] on div "her o.moveUp Toca enter her o.moveDown Toca enter her o.moveLeft [PERSON_NAME] …" at bounding box center [538, 271] width 214 height 109
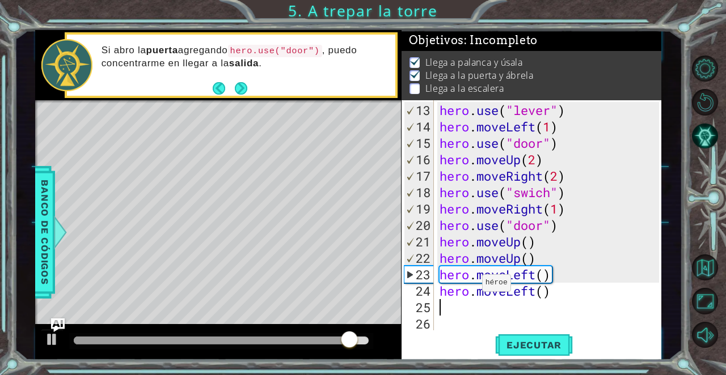
type textarea "h"
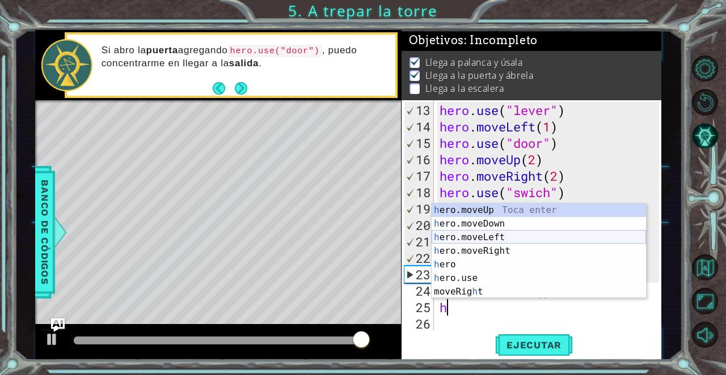
click at [468, 243] on div "h ero.moveUp Toca enter h ero.moveDown Toca enter h ero.moveLeft Toca enter h e…" at bounding box center [538, 265] width 214 height 122
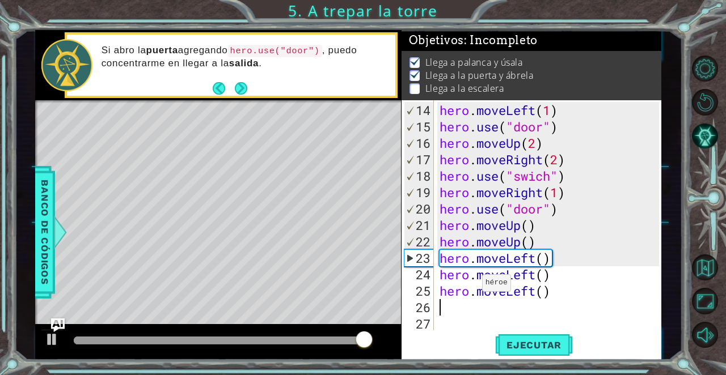
scroll to position [214, 0]
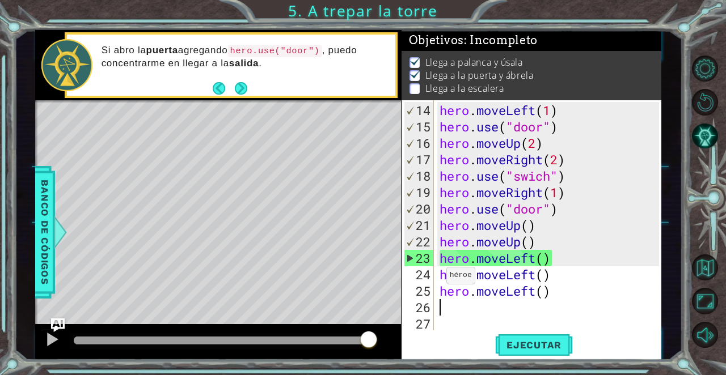
click at [410, 258] on div "23" at bounding box center [418, 258] width 29 height 16
click at [418, 258] on div "23" at bounding box center [418, 258] width 29 height 16
click at [425, 258] on div "23" at bounding box center [418, 258] width 29 height 16
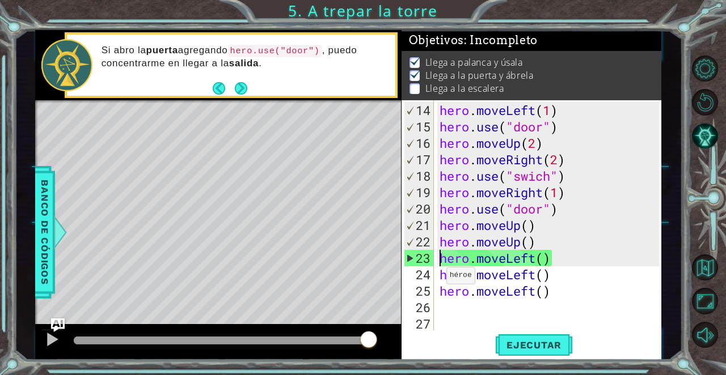
type textarea "hero.moveLeft()"
click at [551, 341] on span "Ejecutar" at bounding box center [534, 345] width 78 height 11
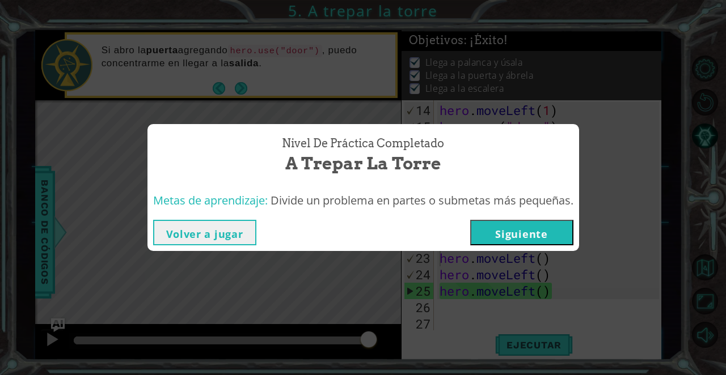
click at [226, 235] on button "Volver a jugar" at bounding box center [204, 233] width 103 height 26
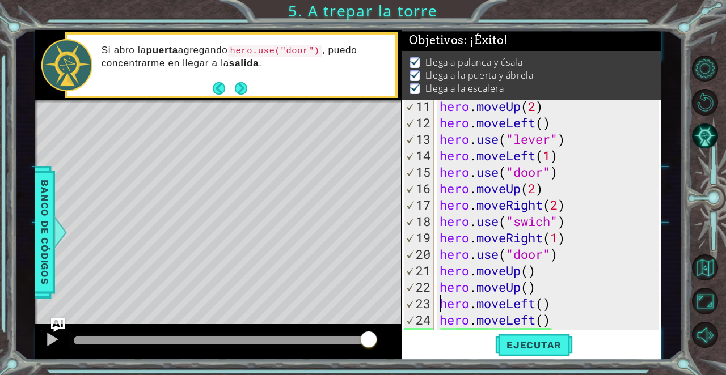
scroll to position [0, 0]
click at [515, 343] on span "Ejecutar" at bounding box center [534, 345] width 78 height 11
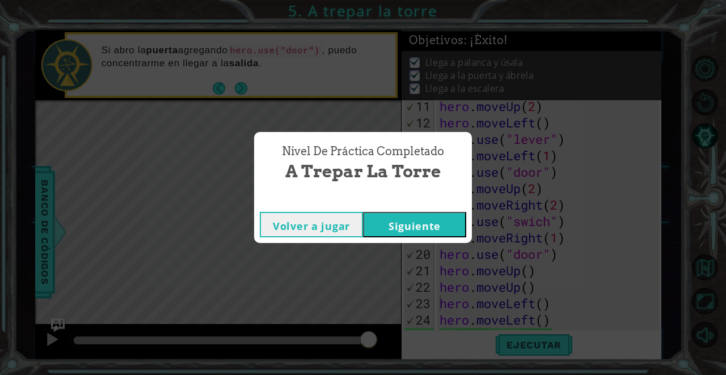
click at [418, 213] on button "Siguiente" at bounding box center [414, 225] width 103 height 26
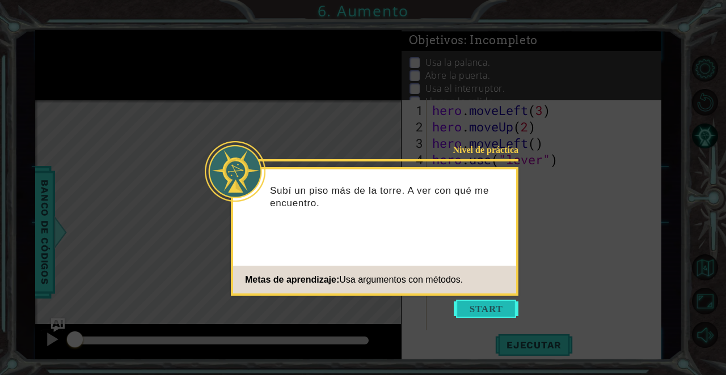
click at [494, 308] on button "Start" at bounding box center [486, 309] width 65 height 18
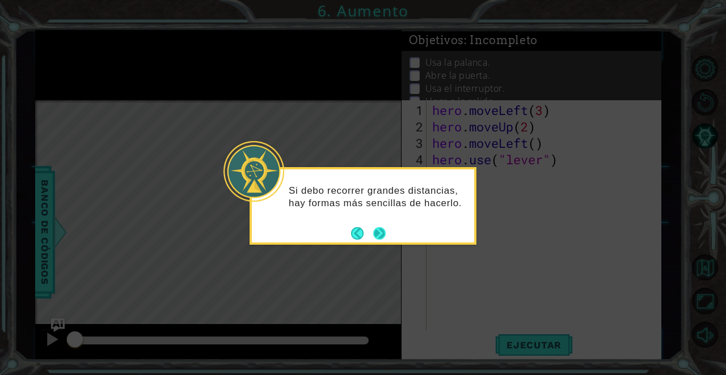
click at [382, 233] on button "Next" at bounding box center [379, 233] width 12 height 12
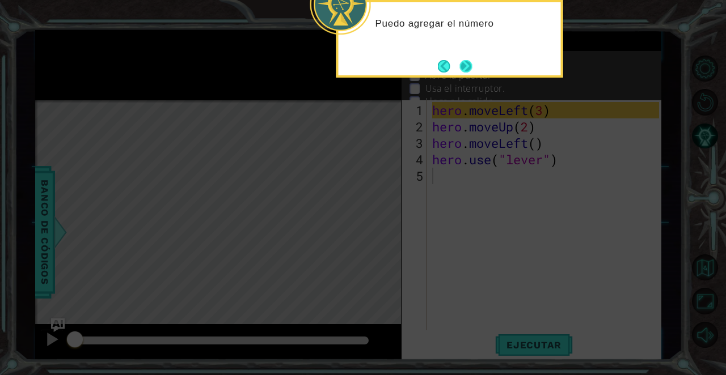
click at [459, 69] on button "Next" at bounding box center [465, 66] width 12 height 12
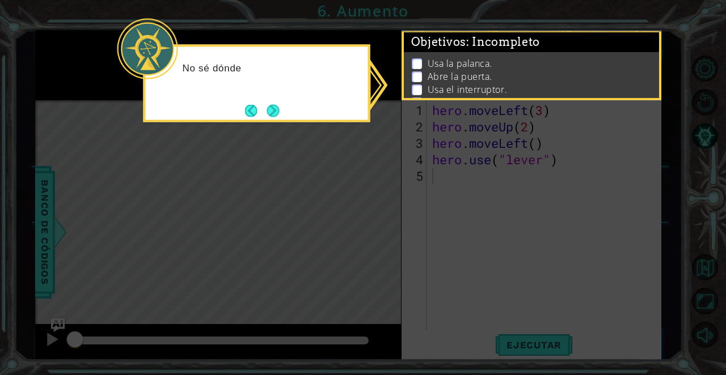
click at [389, 112] on icon at bounding box center [363, 187] width 726 height 375
click at [281, 101] on div "No sé dónde está la salida, pero puedo" at bounding box center [257, 79] width 222 height 57
click at [247, 108] on button "Back" at bounding box center [256, 110] width 22 height 12
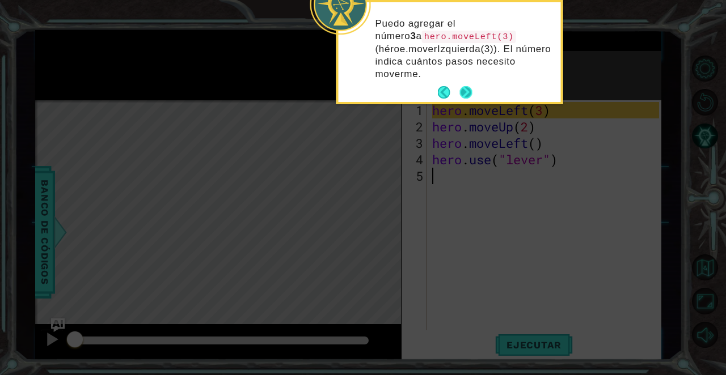
click at [471, 93] on button "Next" at bounding box center [465, 92] width 12 height 12
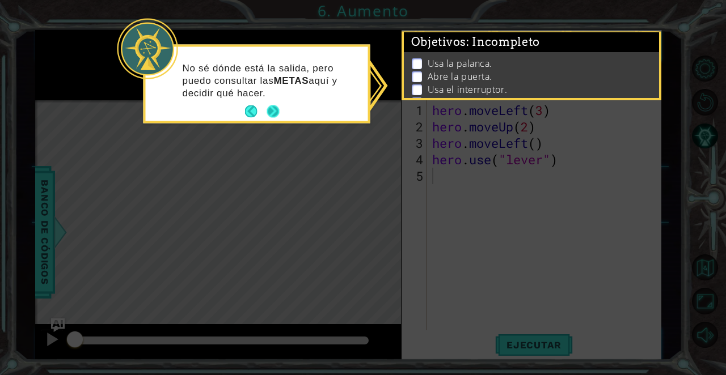
click at [268, 108] on button "Next" at bounding box center [273, 111] width 12 height 12
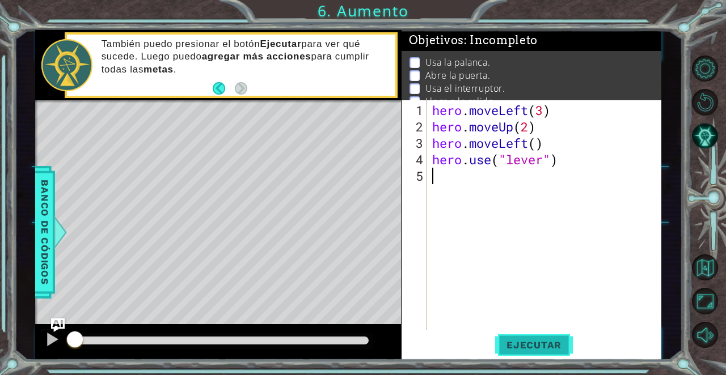
click at [522, 355] on button "Ejecutar" at bounding box center [534, 345] width 78 height 26
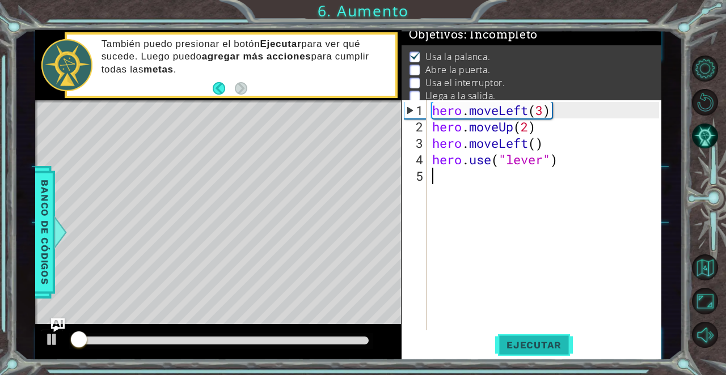
scroll to position [7, 0]
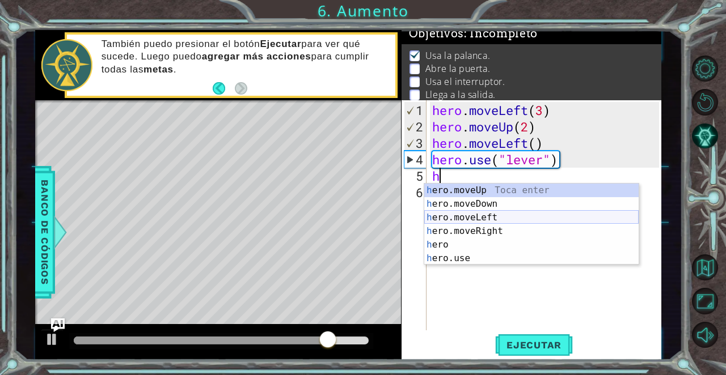
click at [523, 216] on div "h ero.moveUp Toca enter h ero.moveDown Toca enter h ero.moveLeft Toca enter h e…" at bounding box center [531, 238] width 214 height 109
type textarea "hero.moveLeft(1)"
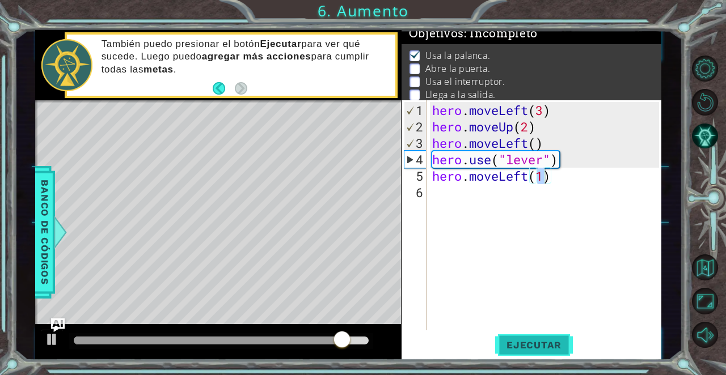
click at [536, 350] on span "Ejecutar" at bounding box center [534, 345] width 78 height 11
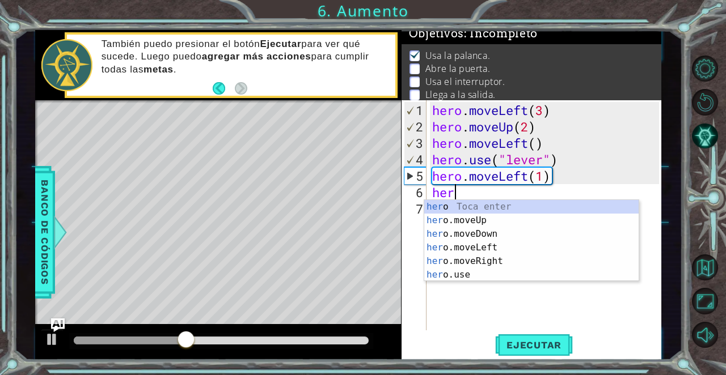
scroll to position [0, 1]
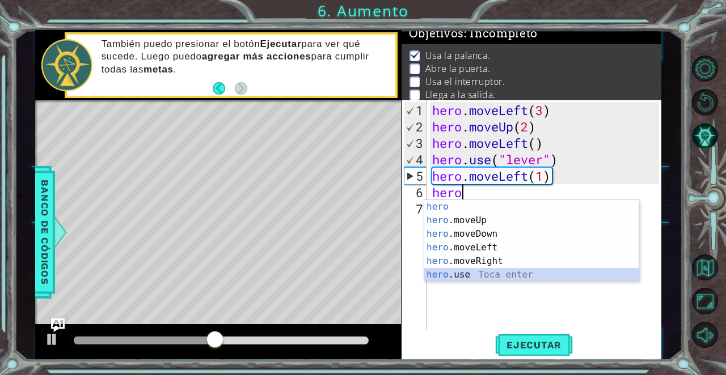
click at [476, 276] on div "hero Toca enter hero .moveUp Toca enter hero .moveDown Toca enter hero .moveLef…" at bounding box center [531, 254] width 214 height 109
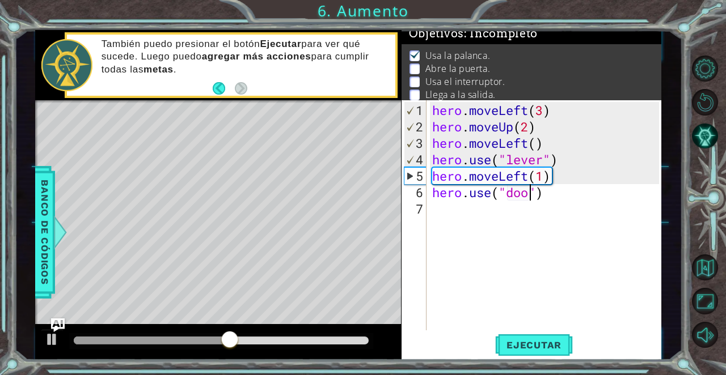
type textarea "hero.use("door")"
click at [488, 210] on div "hero . moveLeft ( 3 ) hero . moveUp ( 2 ) hero . moveLeft ( ) hero . use ( "lev…" at bounding box center [547, 233] width 235 height 263
click at [533, 328] on div "hero . moveLeft ( 3 ) hero . moveUp ( 2 ) hero . moveLeft ( ) hero . use ( "lev…" at bounding box center [547, 233] width 235 height 263
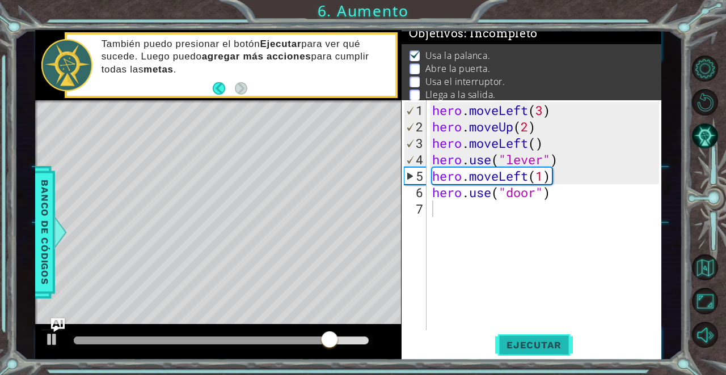
click at [532, 350] on span "Ejecutar" at bounding box center [534, 345] width 78 height 11
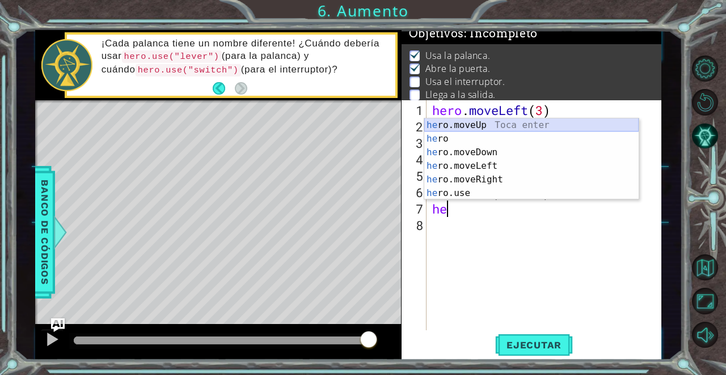
click at [524, 127] on div "he ro.moveUp Toca enter he ro Toca enter he ro.moveDown Toca enter he ro.moveLe…" at bounding box center [531, 172] width 214 height 109
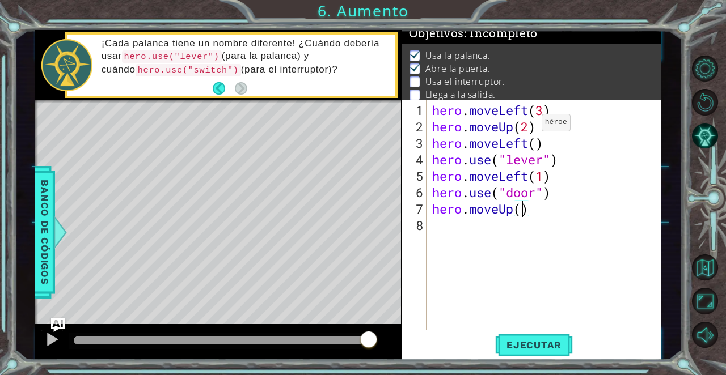
type textarea "hero.moveUp(2)"
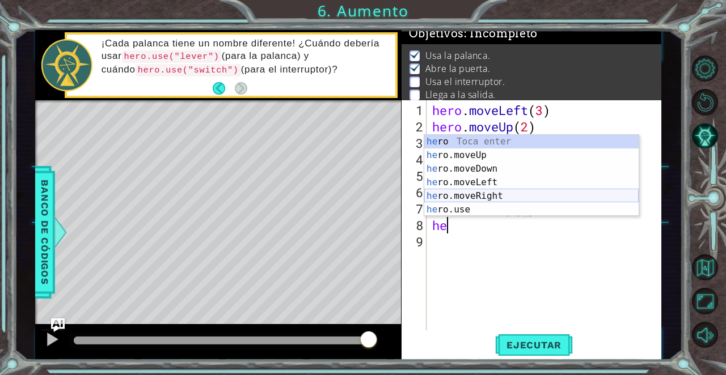
click at [489, 193] on div "he ro Toca enter he ro.moveUp Toca enter he ro.moveDown Toca enter he ro.moveLe…" at bounding box center [531, 189] width 214 height 109
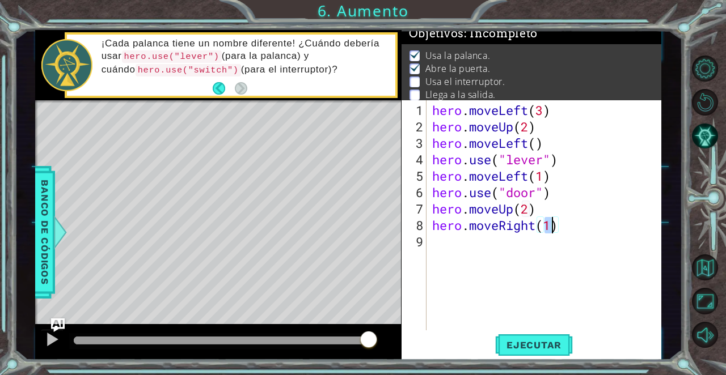
type textarea "hero.moveRight(3)"
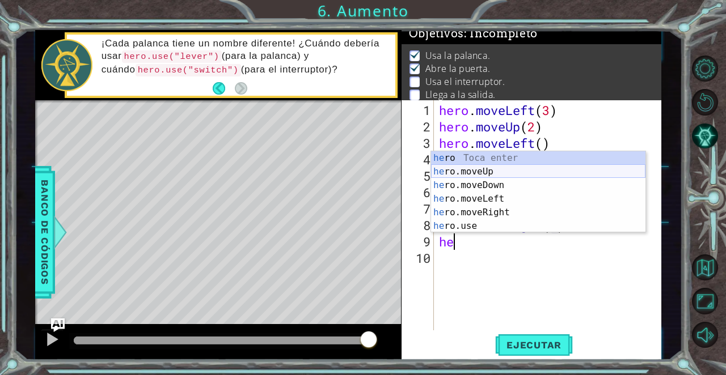
click at [515, 171] on div "he ro Toca enter he ro.moveUp Toca enter he ro.moveDown Toca enter he ro.moveLe…" at bounding box center [538, 205] width 214 height 109
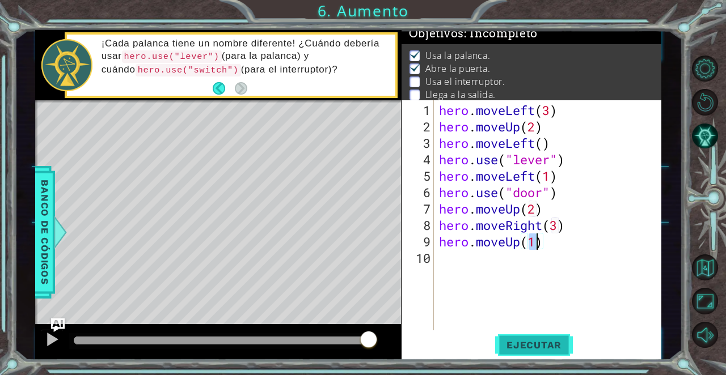
click at [548, 341] on span "Ejecutar" at bounding box center [534, 345] width 78 height 11
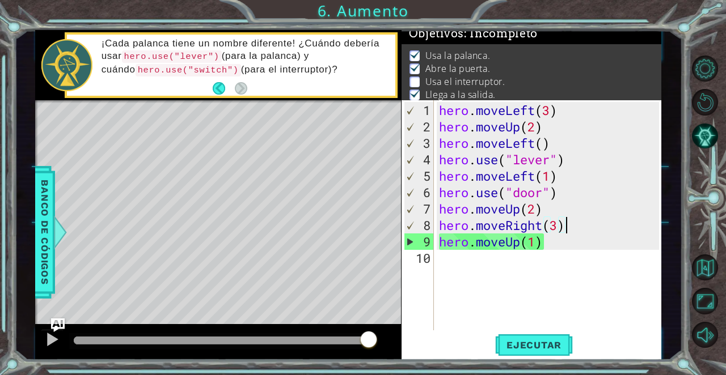
click at [571, 228] on div "hero . moveLeft ( 3 ) hero . moveUp ( 2 ) hero . moveLeft ( ) hero . use ( "lev…" at bounding box center [550, 233] width 228 height 263
click at [573, 240] on div "hero . moveLeft ( 3 ) hero . moveUp ( 2 ) hero . moveLeft ( ) hero . use ( "lev…" at bounding box center [550, 233] width 228 height 263
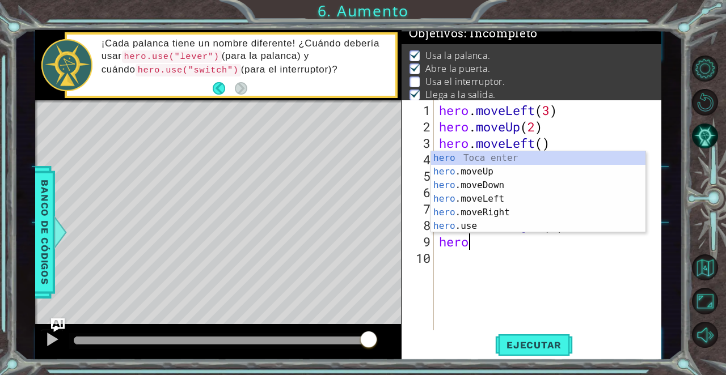
type textarea "h"
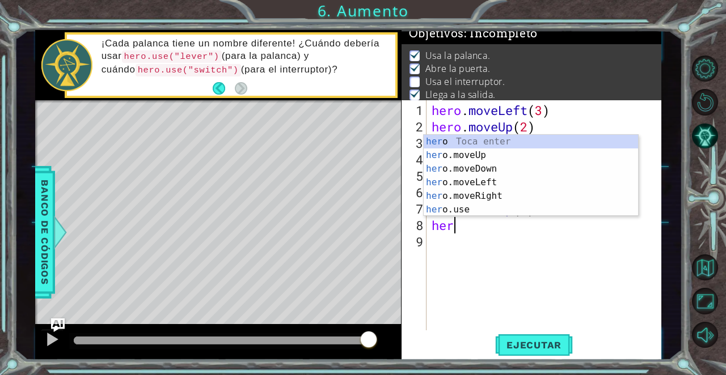
type textarea "h"
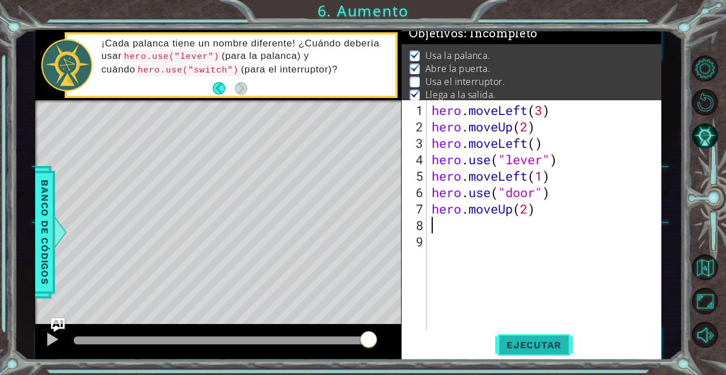
click at [537, 348] on span "Ejecutar" at bounding box center [534, 345] width 78 height 11
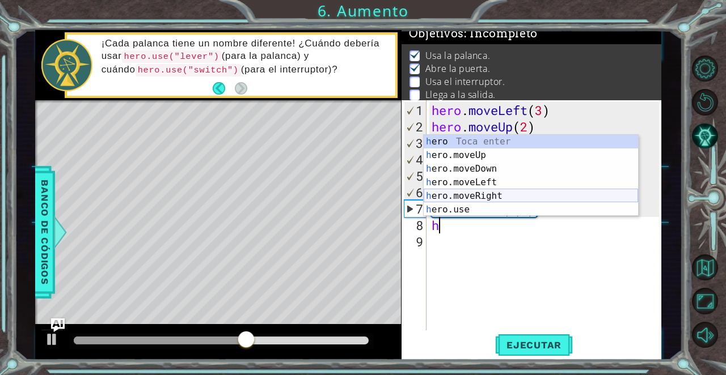
click at [519, 193] on div "h ero Toca enter h ero.moveUp Toca enter h ero.moveDown Toca enter h ero.moveLe…" at bounding box center [530, 189] width 214 height 109
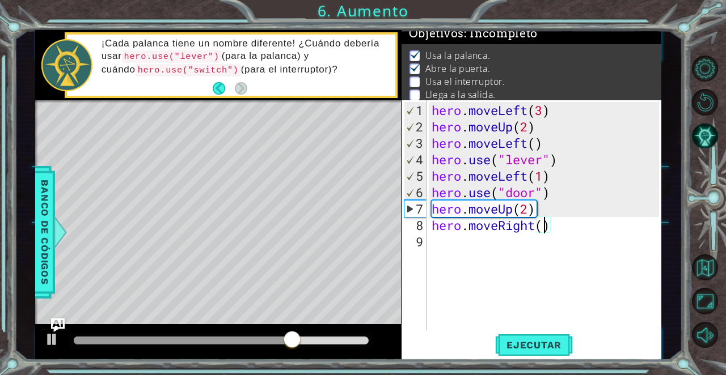
type textarea "hero.moveRight(2)"
click at [591, 248] on div "hero . moveLeft ( 3 ) hero . moveUp ( 2 ) hero . moveLeft ( ) hero . use ( "lev…" at bounding box center [546, 233] width 235 height 263
type textarea "h"
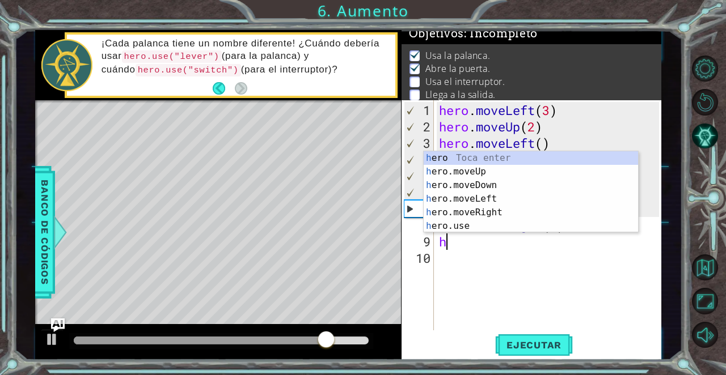
click at [524, 252] on div "hero . moveLeft ( 3 ) hero . moveUp ( 2 ) hero . moveLeft ( ) hero . use ( "lev…" at bounding box center [550, 233] width 228 height 263
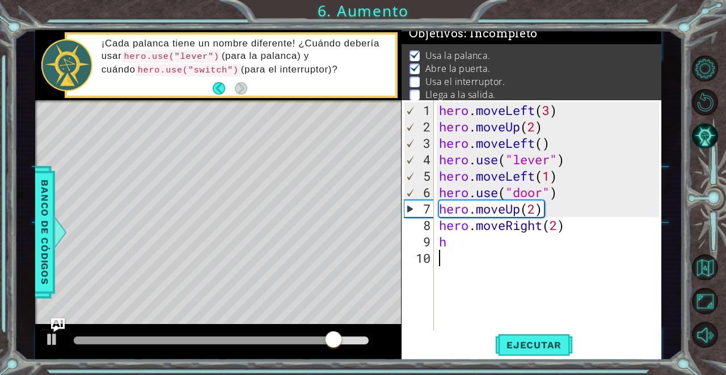
type textarea "h"
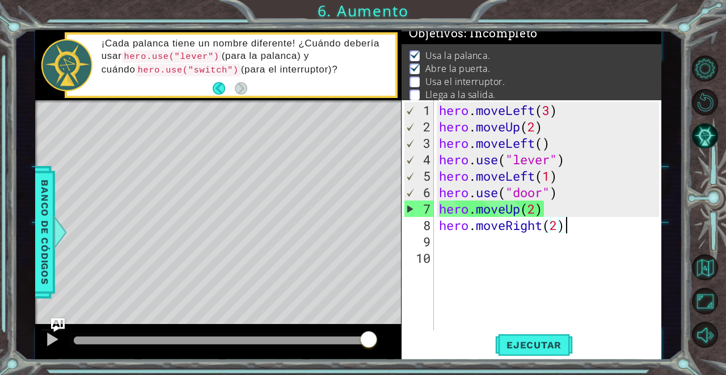
click at [568, 226] on div "hero . moveLeft ( 3 ) hero . moveUp ( 2 ) hero . moveLeft ( ) hero . use ( "lev…" at bounding box center [550, 233] width 228 height 263
type textarea "hero.moveRight(2)"
click at [558, 227] on div "hero . moveLeft ( 3 ) hero . moveUp ( 2 ) hero . moveLeft ( ) hero . use ( "lev…" at bounding box center [550, 233] width 228 height 263
click at [579, 234] on div "hero . moveLeft ( 3 ) hero . moveUp ( 2 ) hero . moveLeft ( ) hero . use ( "lev…" at bounding box center [550, 233] width 228 height 263
click at [582, 224] on div "hero . moveLeft ( 3 ) hero . moveUp ( 2 ) hero . moveLeft ( ) hero . use ( "lev…" at bounding box center [550, 233] width 228 height 263
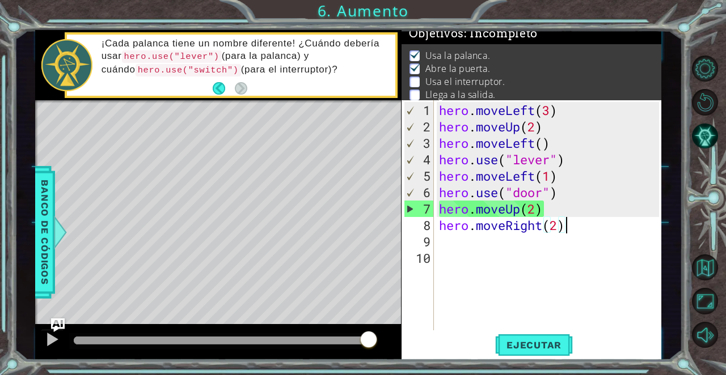
type textarea "hero.moveRight(2)"
click at [579, 232] on div "hero . moveLeft ( 3 ) hero . moveUp ( 2 ) hero . moveLeft ( ) hero . use ( "lev…" at bounding box center [550, 233] width 228 height 263
click at [574, 238] on div "hero . moveLeft ( 3 ) hero . moveUp ( 2 ) hero . moveLeft ( ) hero . use ( "lev…" at bounding box center [550, 233] width 228 height 263
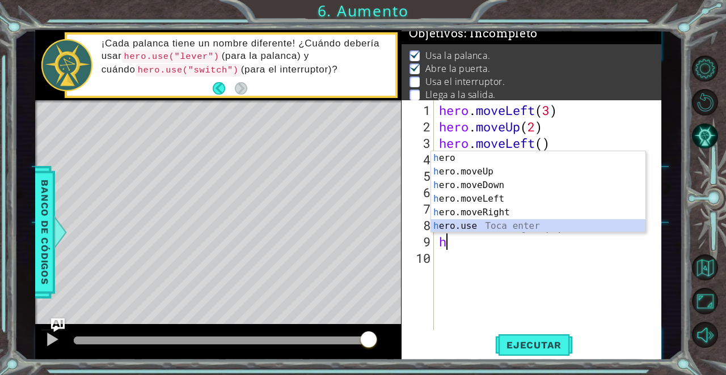
click at [512, 227] on div "h ero Toca enter h ero.moveUp Toca enter h ero.moveDown Toca enter h ero.moveLe…" at bounding box center [538, 205] width 214 height 109
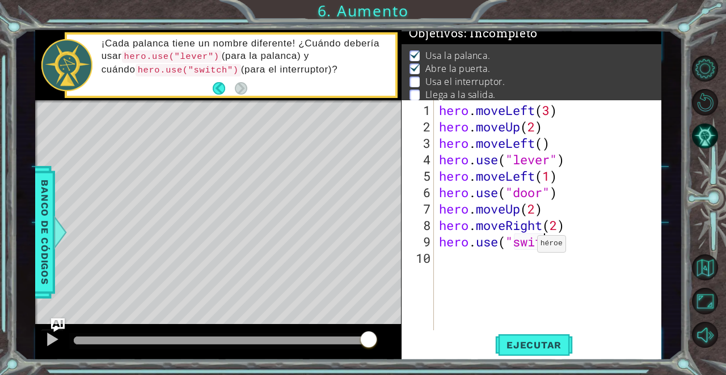
scroll to position [0, 5]
type textarea "hero.use("switch")"
click at [572, 262] on div "hero . moveLeft ( 3 ) hero . moveUp ( 2 ) hero . moveLeft ( ) hero . use ( "lev…" at bounding box center [550, 233] width 228 height 263
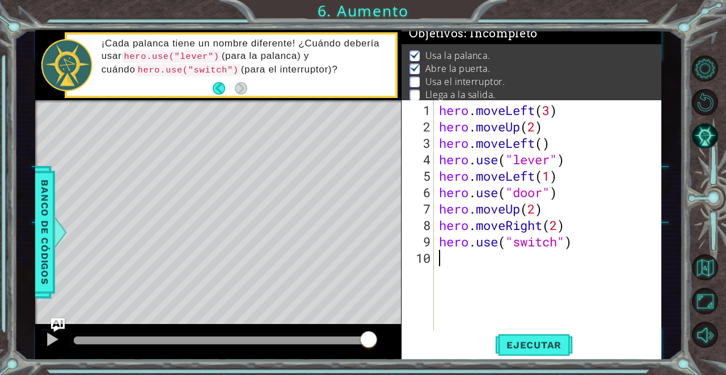
click at [519, 267] on div "hero . moveLeft ( 3 ) hero . moveUp ( 2 ) hero . moveLeft ( ) hero . use ( "lev…" at bounding box center [550, 233] width 228 height 263
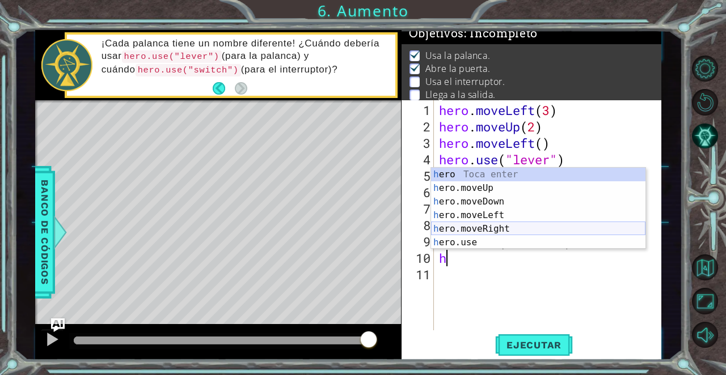
click at [507, 228] on div "h ero Toca enter h ero.moveUp Toca enter h ero.moveDown Toca enter h ero.moveLe…" at bounding box center [538, 222] width 214 height 109
type textarea "hero.moveRight(1)"
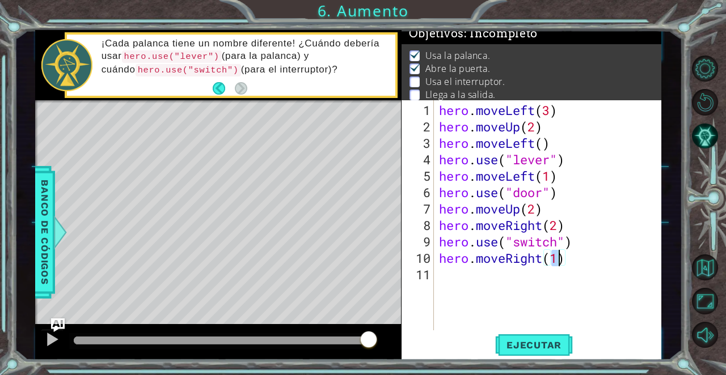
click at [477, 272] on div "hero . moveLeft ( 3 ) hero . moveUp ( 2 ) hero . moveLeft ( ) hero . use ( "lev…" at bounding box center [550, 233] width 228 height 263
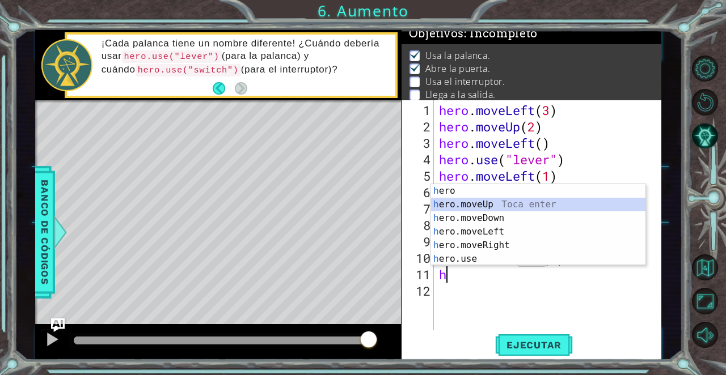
click at [521, 206] on div "h ero Toca enter h ero.moveUp Toca enter h ero.moveDown Toca enter h ero.moveLe…" at bounding box center [538, 238] width 214 height 109
type textarea "hero.moveUp(1)"
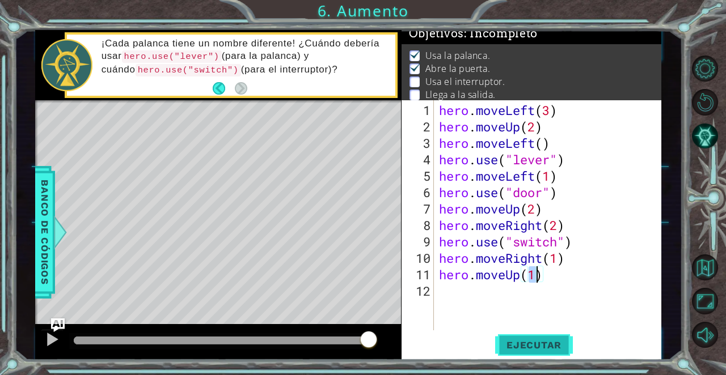
click at [520, 341] on span "Ejecutar" at bounding box center [534, 345] width 78 height 11
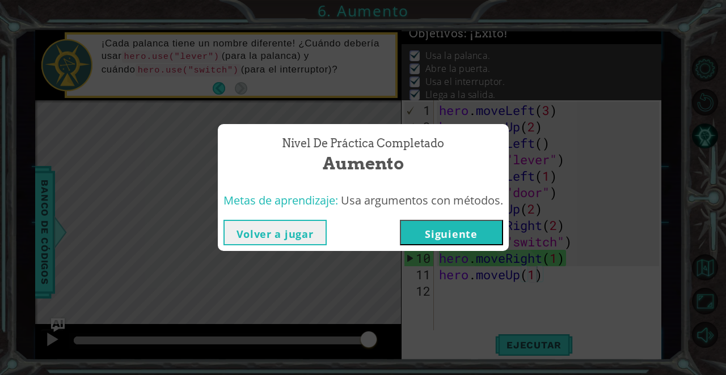
click at [427, 240] on button "Siguiente" at bounding box center [451, 233] width 103 height 26
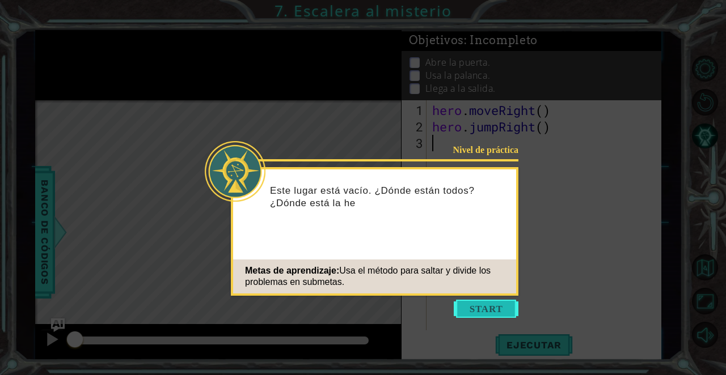
click at [464, 309] on button "Start" at bounding box center [486, 309] width 65 height 18
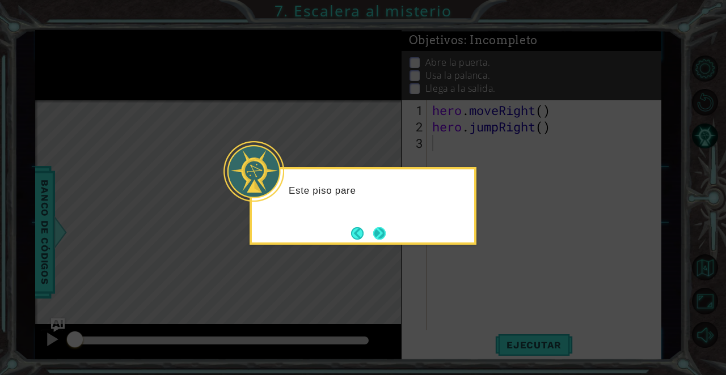
click at [373, 227] on button "Next" at bounding box center [379, 233] width 12 height 12
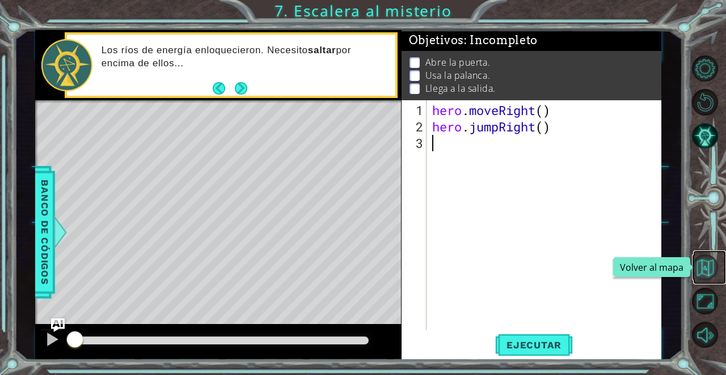
click at [693, 261] on button "Volver al mapa" at bounding box center [705, 268] width 26 height 26
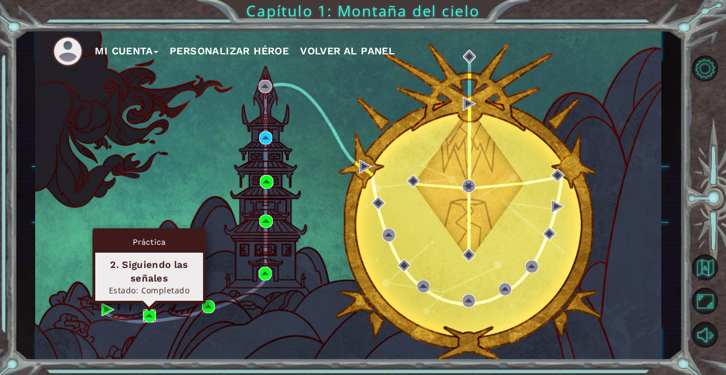
click at [154, 313] on img at bounding box center [149, 316] width 13 height 13
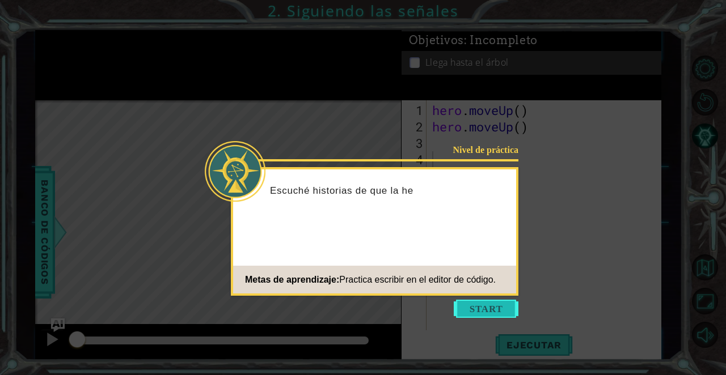
click at [476, 313] on button "Start" at bounding box center [486, 309] width 65 height 18
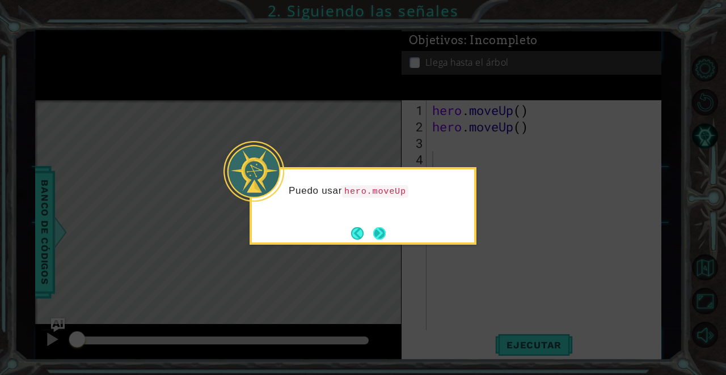
click at [385, 237] on button "Next" at bounding box center [379, 233] width 12 height 12
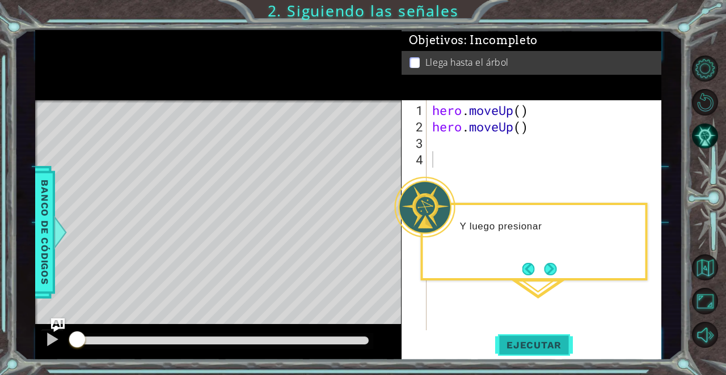
click at [540, 354] on button "Ejecutar" at bounding box center [534, 345] width 78 height 26
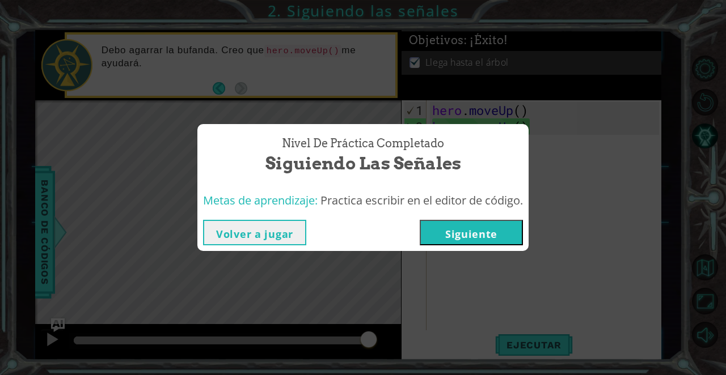
click at [288, 229] on button "Volver a jugar" at bounding box center [254, 233] width 103 height 26
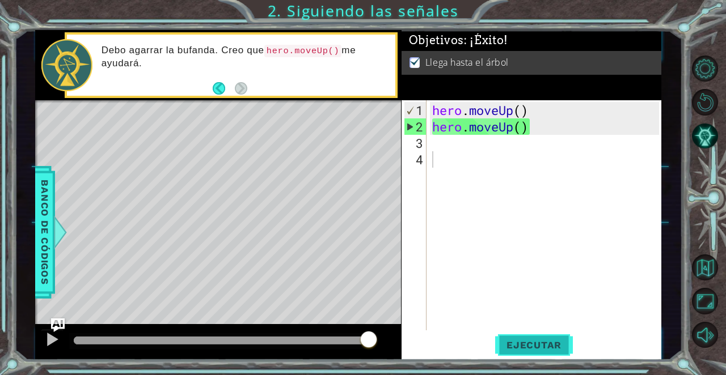
click at [519, 338] on button "Ejecutar" at bounding box center [534, 345] width 78 height 26
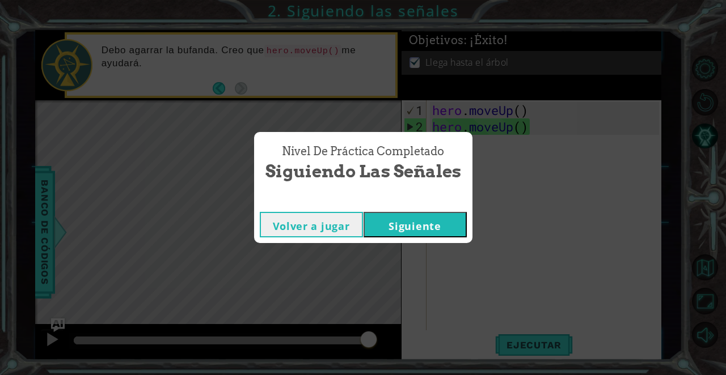
click at [428, 227] on button "Siguiente" at bounding box center [414, 225] width 103 height 26
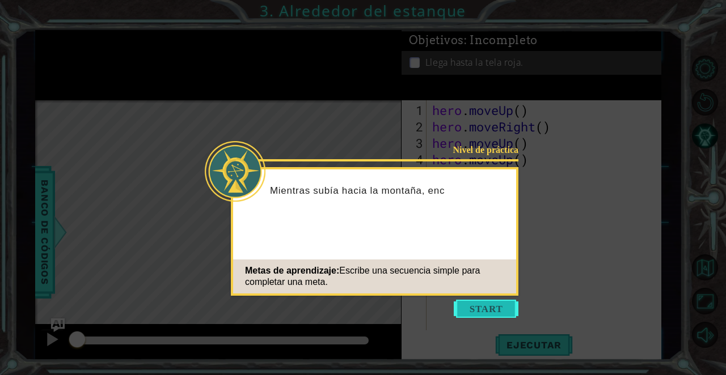
click at [484, 307] on button "Start" at bounding box center [486, 309] width 65 height 18
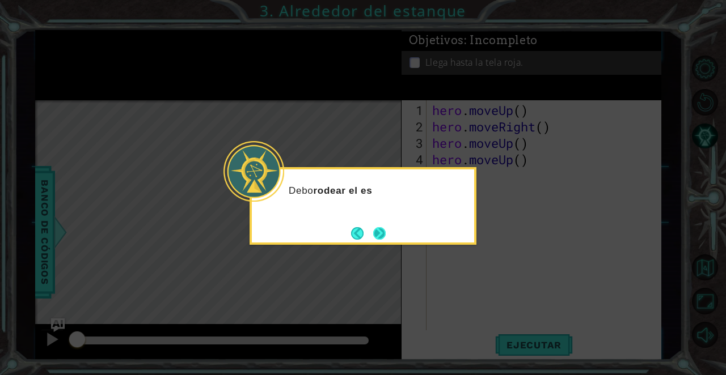
click at [379, 230] on button "Next" at bounding box center [379, 233] width 12 height 12
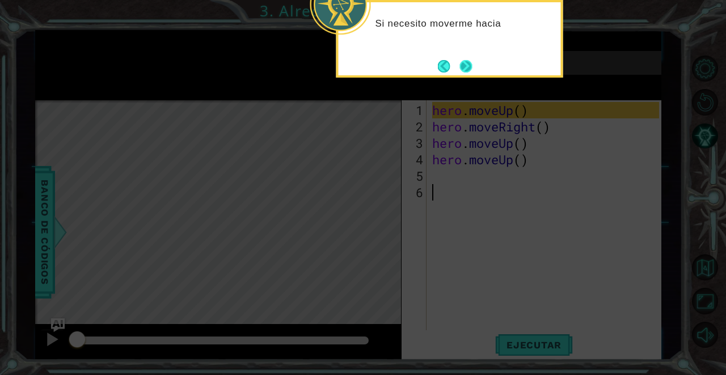
click at [465, 61] on button "Next" at bounding box center [466, 66] width 12 height 12
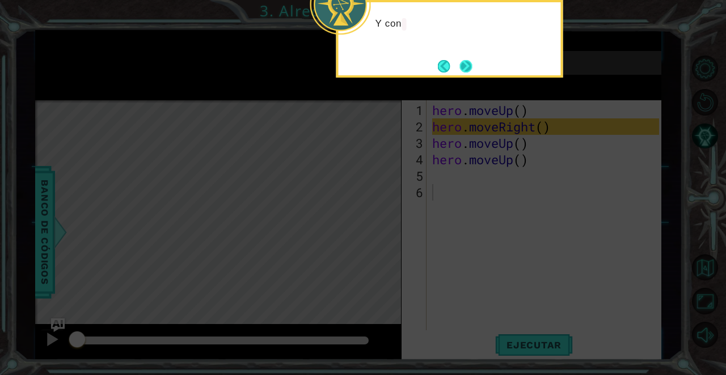
click at [465, 61] on button "Next" at bounding box center [466, 66] width 12 height 12
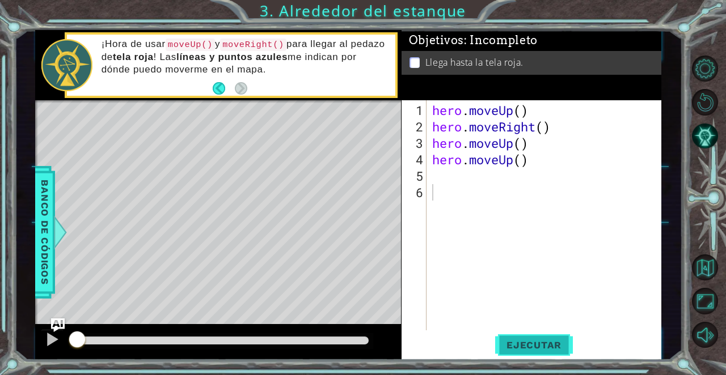
click at [536, 342] on span "Ejecutar" at bounding box center [534, 345] width 78 height 11
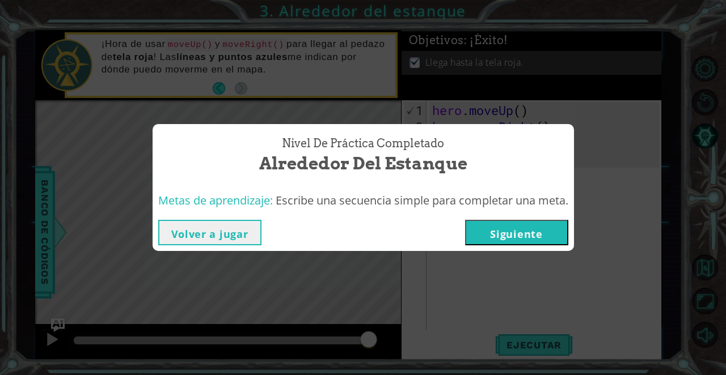
click at [244, 233] on button "Volver a jugar" at bounding box center [209, 233] width 103 height 26
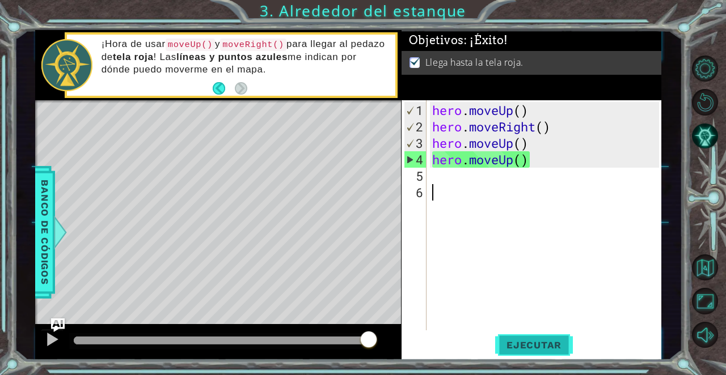
click at [529, 341] on span "Ejecutar" at bounding box center [534, 345] width 78 height 11
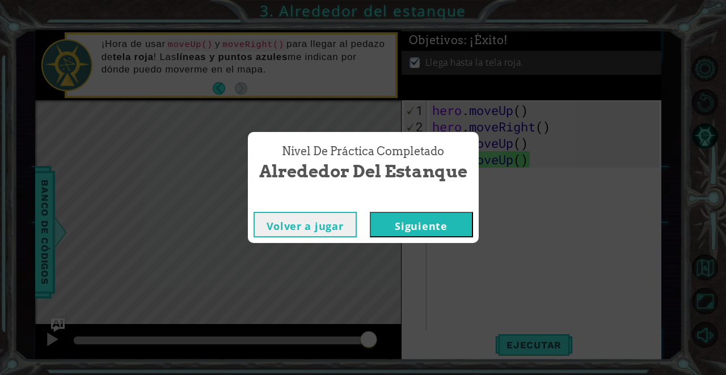
click at [405, 226] on button "Siguiente" at bounding box center [421, 225] width 103 height 26
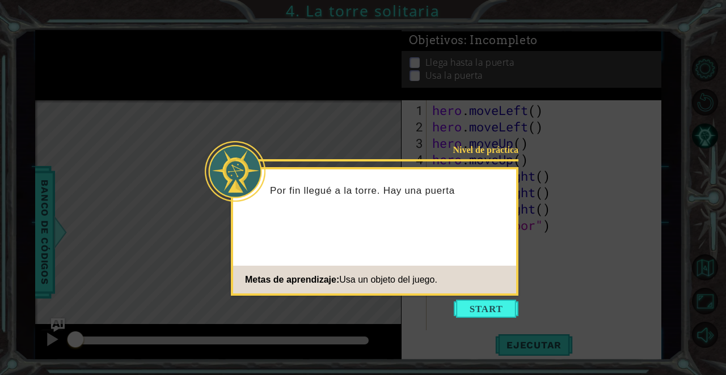
click at [495, 322] on icon at bounding box center [363, 187] width 726 height 375
click at [495, 317] on button "Start" at bounding box center [486, 309] width 65 height 18
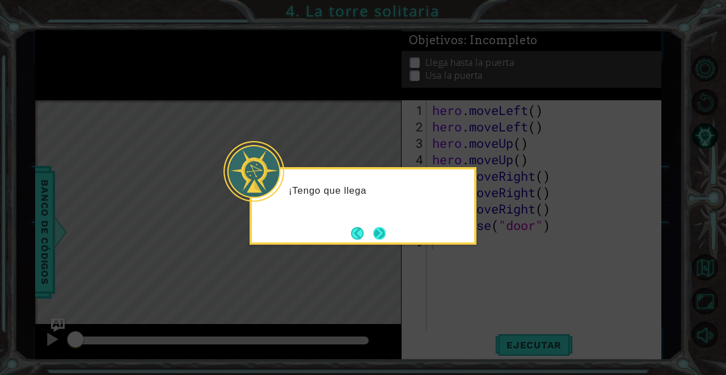
click at [376, 234] on button "Next" at bounding box center [379, 233] width 12 height 12
click at [374, 228] on button "Next" at bounding box center [379, 233] width 12 height 12
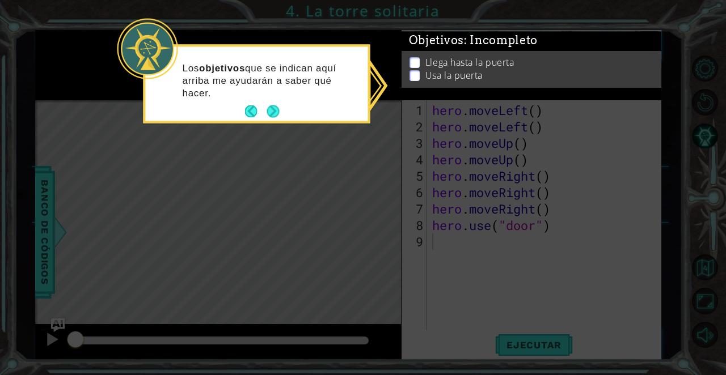
click at [344, 149] on icon at bounding box center [363, 187] width 726 height 375
click at [692, 180] on icon at bounding box center [363, 187] width 726 height 375
click at [278, 105] on button "Next" at bounding box center [273, 111] width 12 height 12
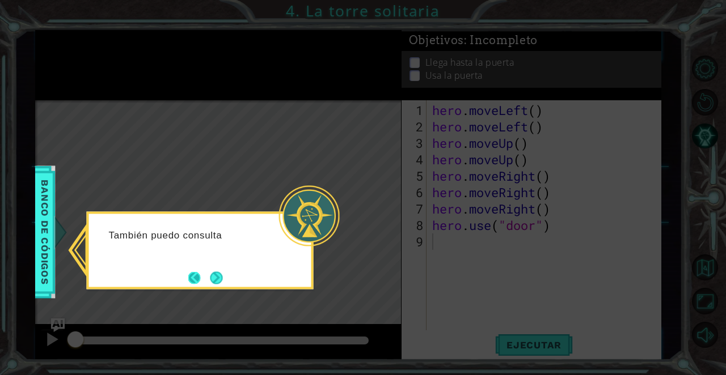
click at [197, 278] on button "Back" at bounding box center [199, 278] width 22 height 12
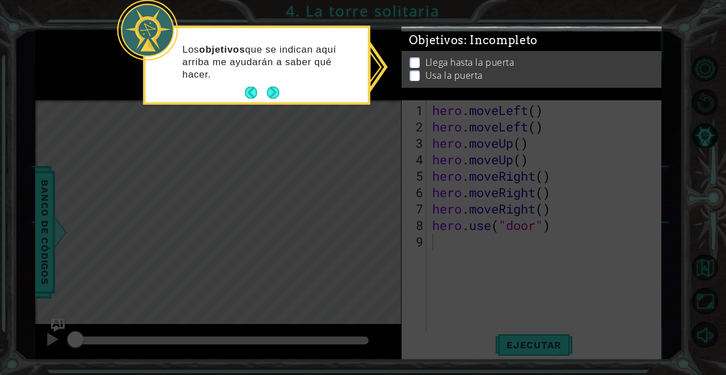
click at [211, 277] on icon at bounding box center [363, 187] width 726 height 375
click at [272, 81] on div "Los objetivos que se indican aquí arriba me ayudarán a saber qué hacer." at bounding box center [257, 67] width 222 height 70
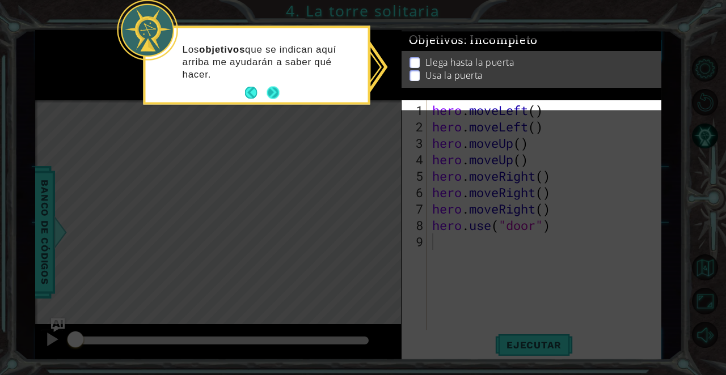
click at [272, 96] on button "Next" at bounding box center [273, 93] width 12 height 12
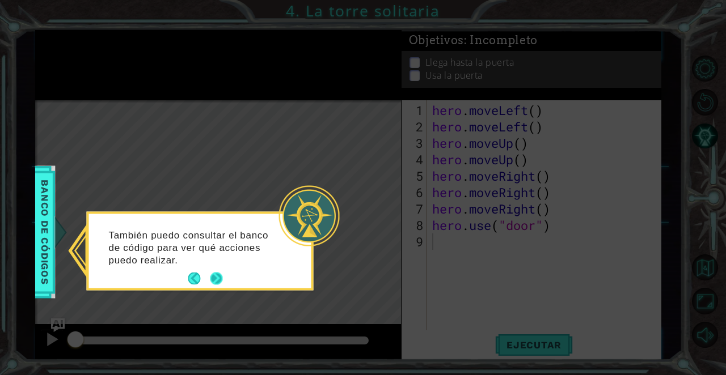
click at [222, 282] on button "Next" at bounding box center [216, 279] width 12 height 12
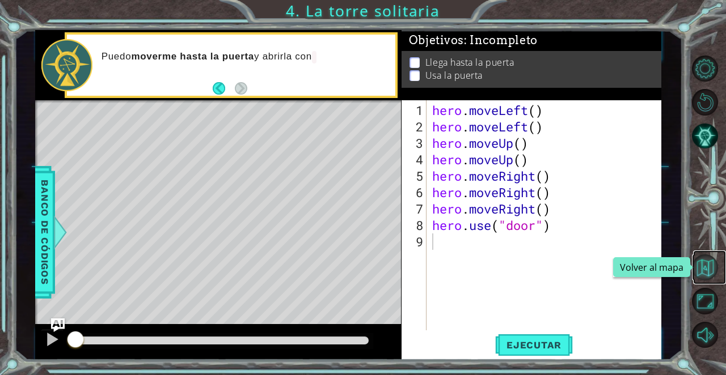
click at [699, 268] on button "Volver al mapa" at bounding box center [705, 268] width 26 height 26
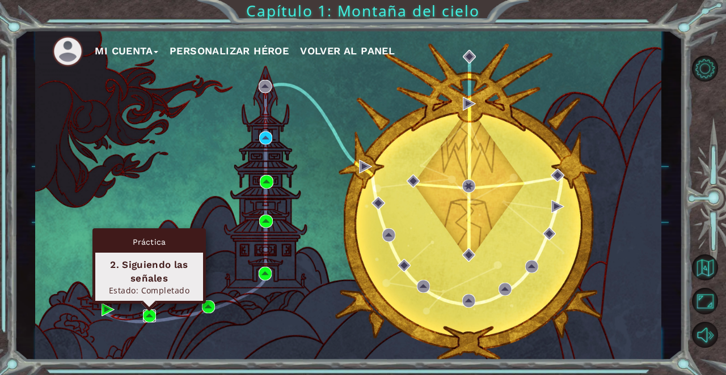
click at [152, 319] on img at bounding box center [149, 316] width 13 height 13
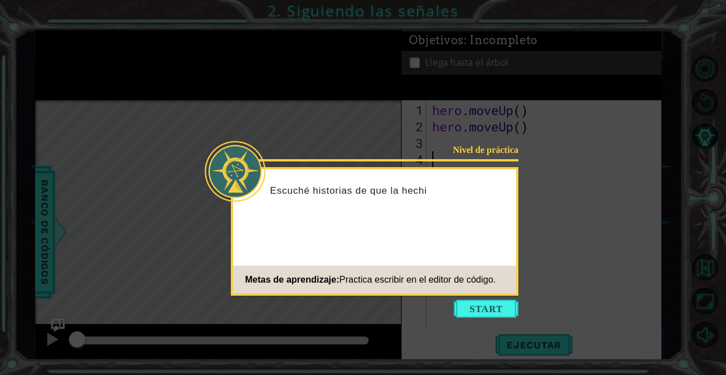
click at [486, 318] on icon at bounding box center [363, 187] width 726 height 375
click at [502, 311] on button "Start" at bounding box center [486, 309] width 65 height 18
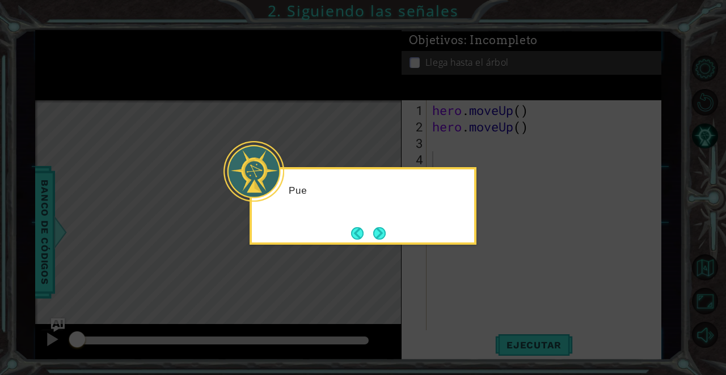
click at [502, 311] on icon at bounding box center [363, 187] width 726 height 375
click at [385, 222] on div "Puedo usar hero.moveUp" at bounding box center [362, 206] width 227 height 78
click at [373, 227] on button "Next" at bounding box center [379, 233] width 12 height 12
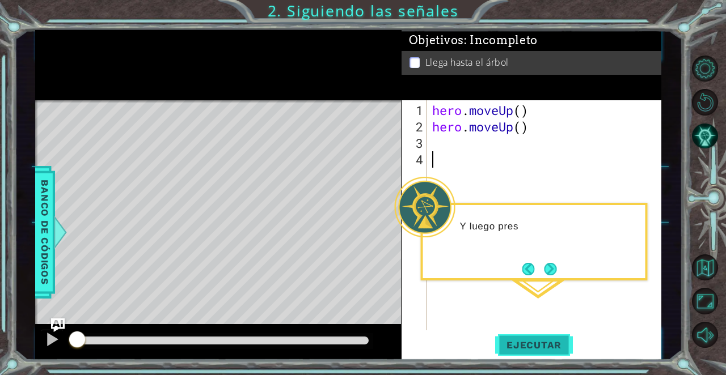
click at [537, 353] on button "Ejecutar" at bounding box center [534, 345] width 78 height 26
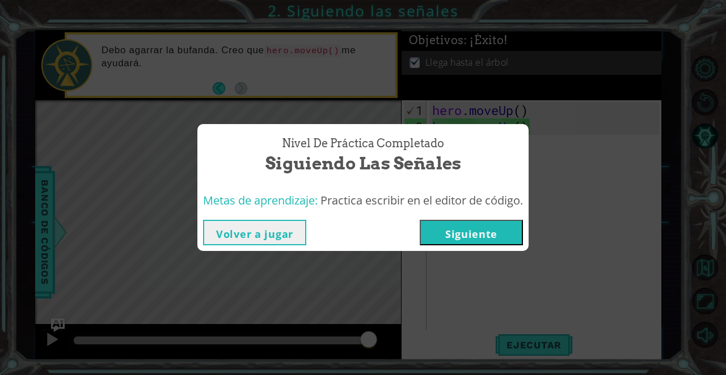
click at [483, 220] on button "Siguiente" at bounding box center [470, 233] width 103 height 26
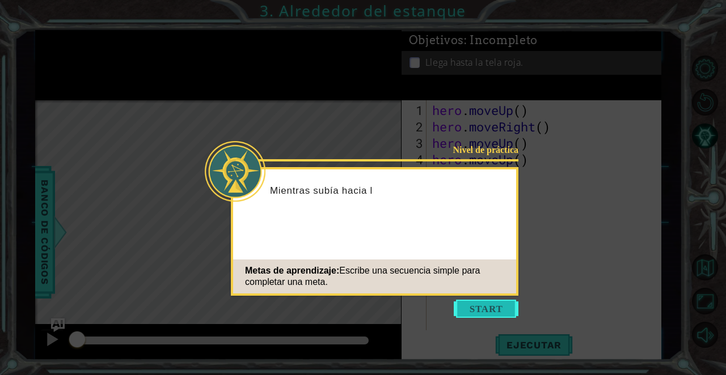
click at [482, 306] on button "Start" at bounding box center [486, 309] width 65 height 18
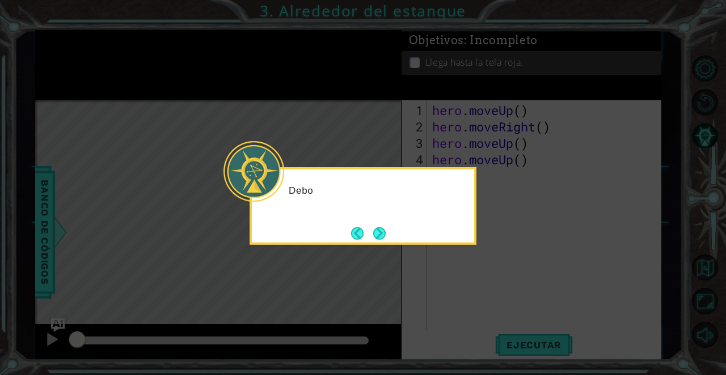
click at [491, 314] on icon at bounding box center [363, 187] width 726 height 375
click at [384, 240] on button "Next" at bounding box center [379, 233] width 12 height 12
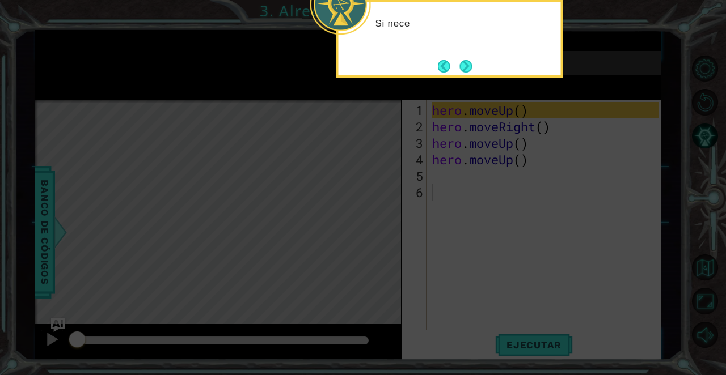
click at [546, 358] on icon at bounding box center [363, 56] width 726 height 638
click at [464, 70] on button "Next" at bounding box center [465, 66] width 13 height 13
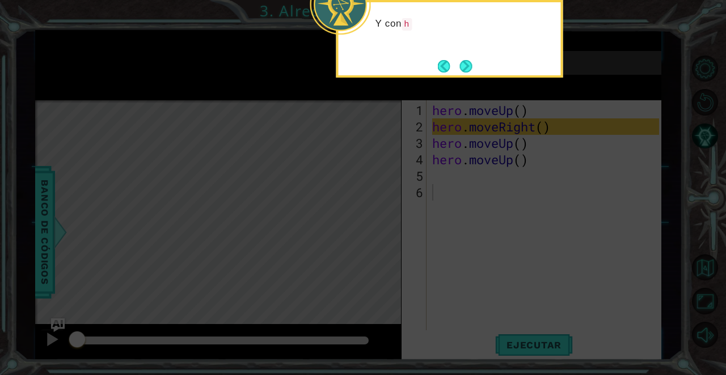
click at [463, 55] on div "Y con h" at bounding box center [449, 39] width 227 height 78
click at [464, 60] on button "Next" at bounding box center [466, 66] width 12 height 12
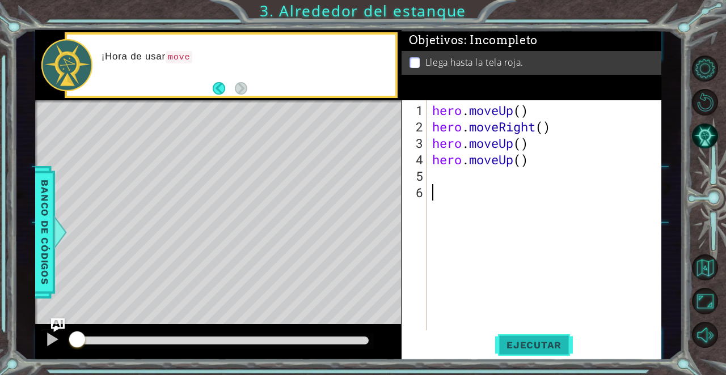
click at [529, 340] on span "Ejecutar" at bounding box center [534, 345] width 78 height 11
